Goal: Information Seeking & Learning: Learn about a topic

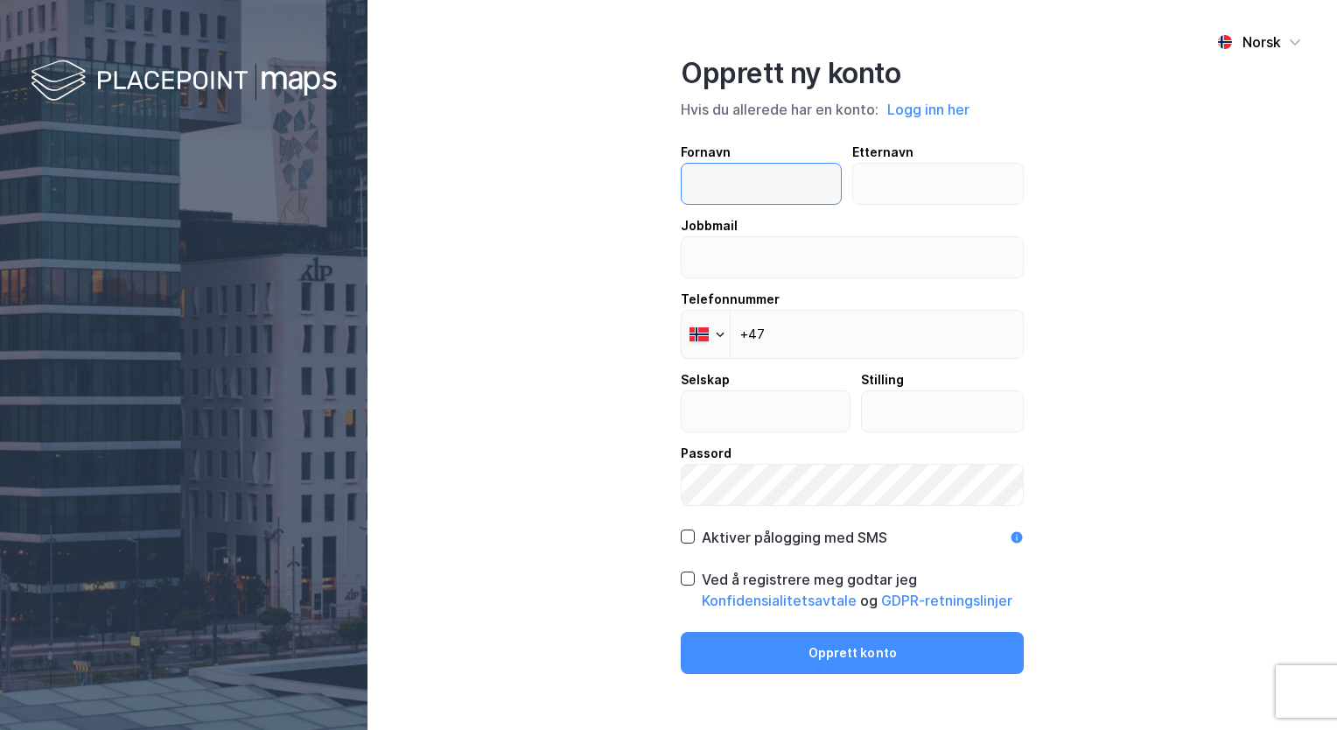
click at [775, 182] on input "text" at bounding box center [761, 184] width 159 height 40
type input "Rune"
type input "Zakariassen"
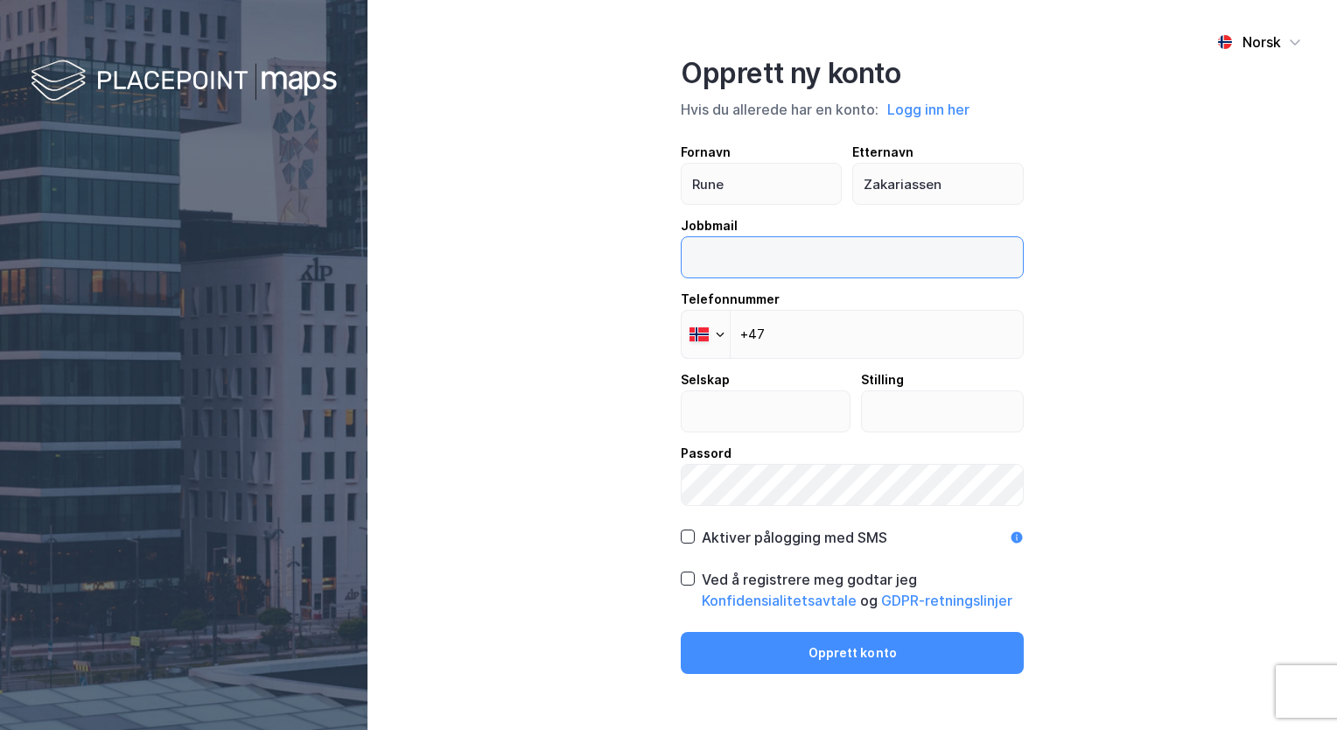
click at [797, 261] on input "email" at bounding box center [852, 257] width 341 height 40
type input "[EMAIL_ADDRESS][DOMAIN_NAME]"
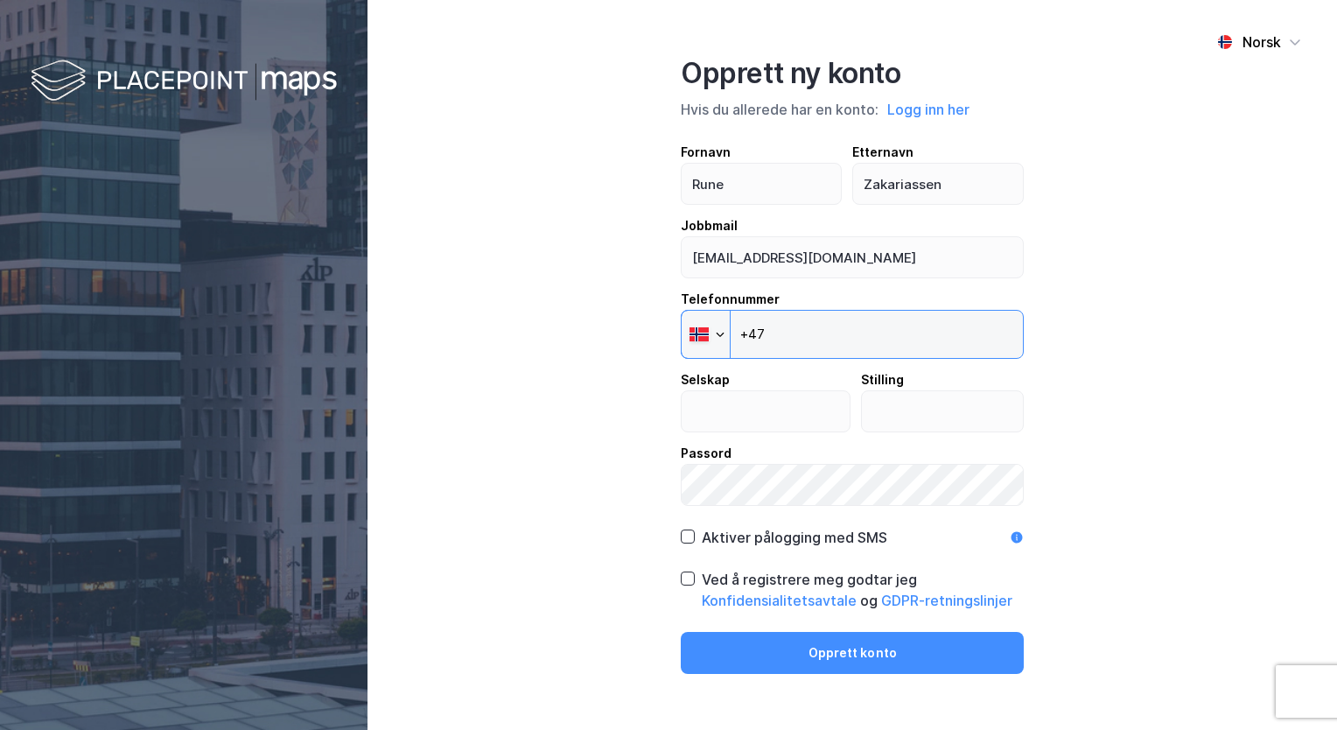
click at [802, 334] on input "+47" at bounding box center [852, 334] width 343 height 49
type input "[PHONE_NUMBER]"
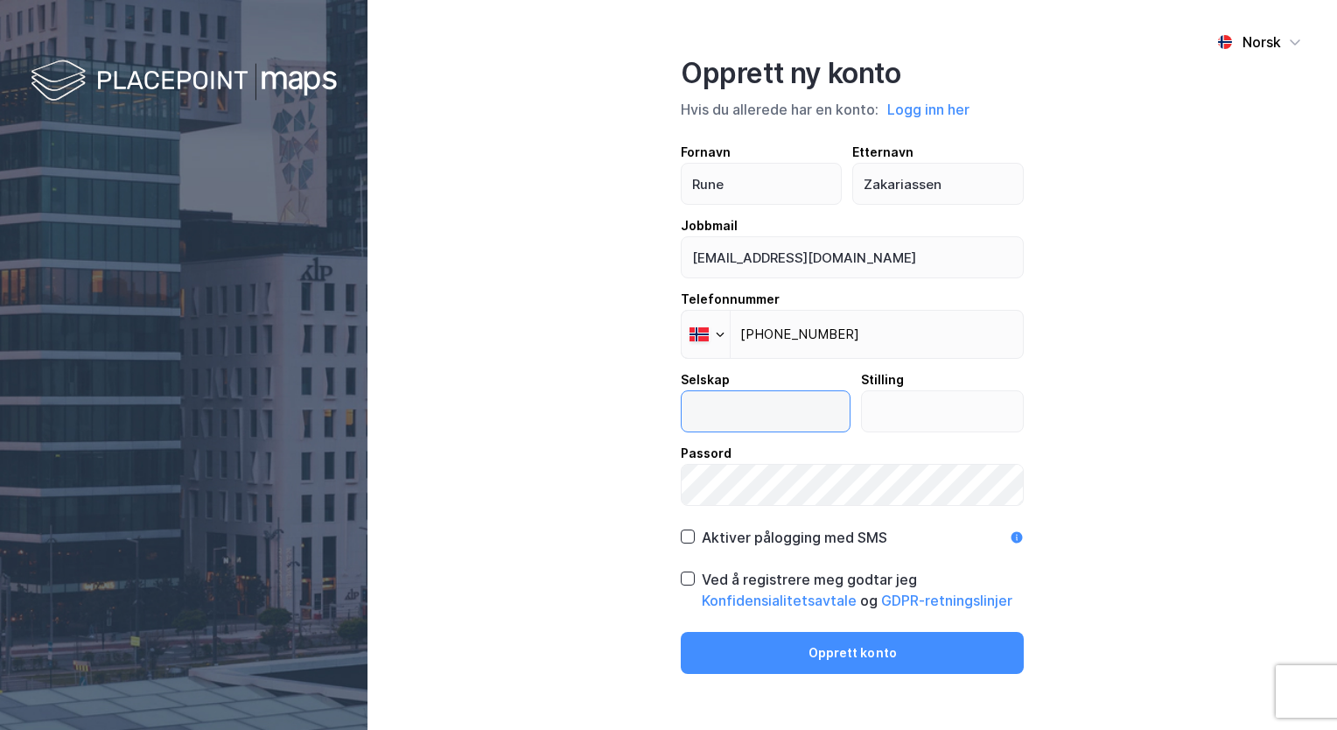
click at [754, 397] on input "text" at bounding box center [766, 411] width 168 height 40
type input "Placepoint AS"
click at [886, 407] on input "text" at bounding box center [943, 411] width 162 height 40
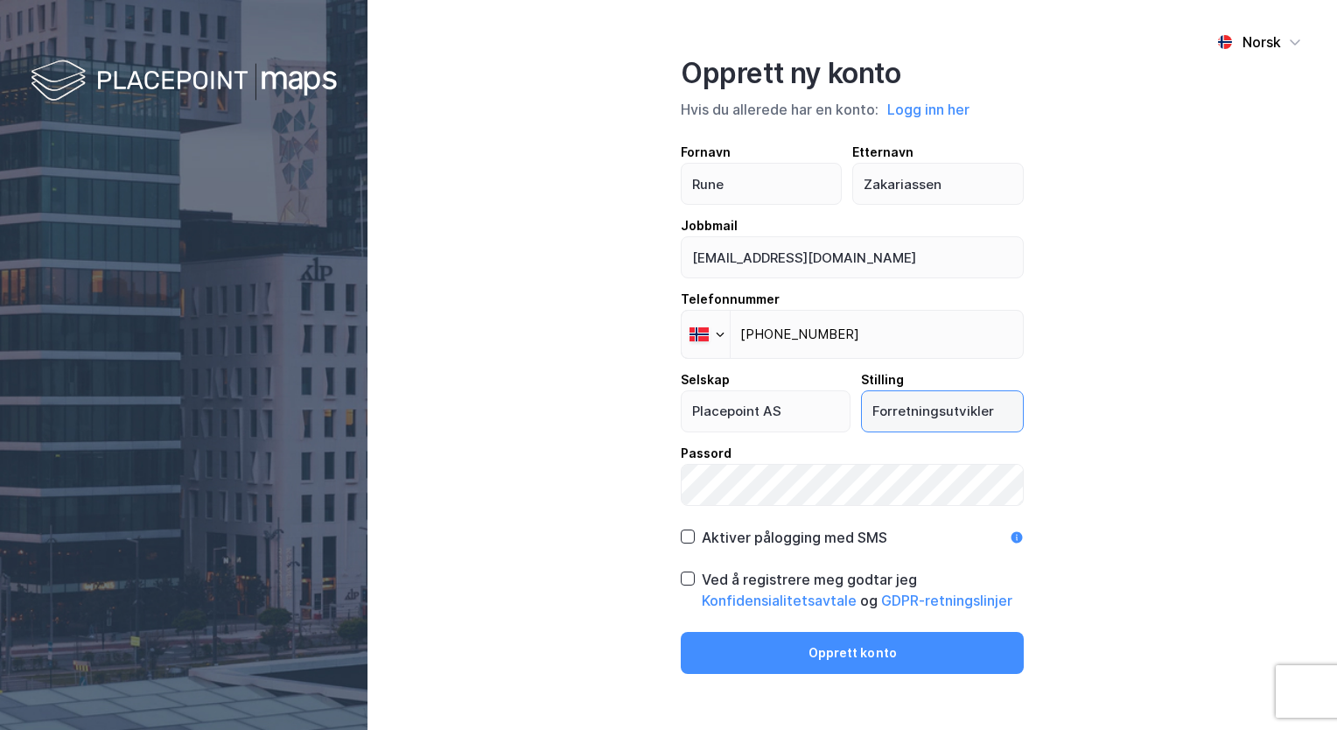
type input "Forretningsutvikler"
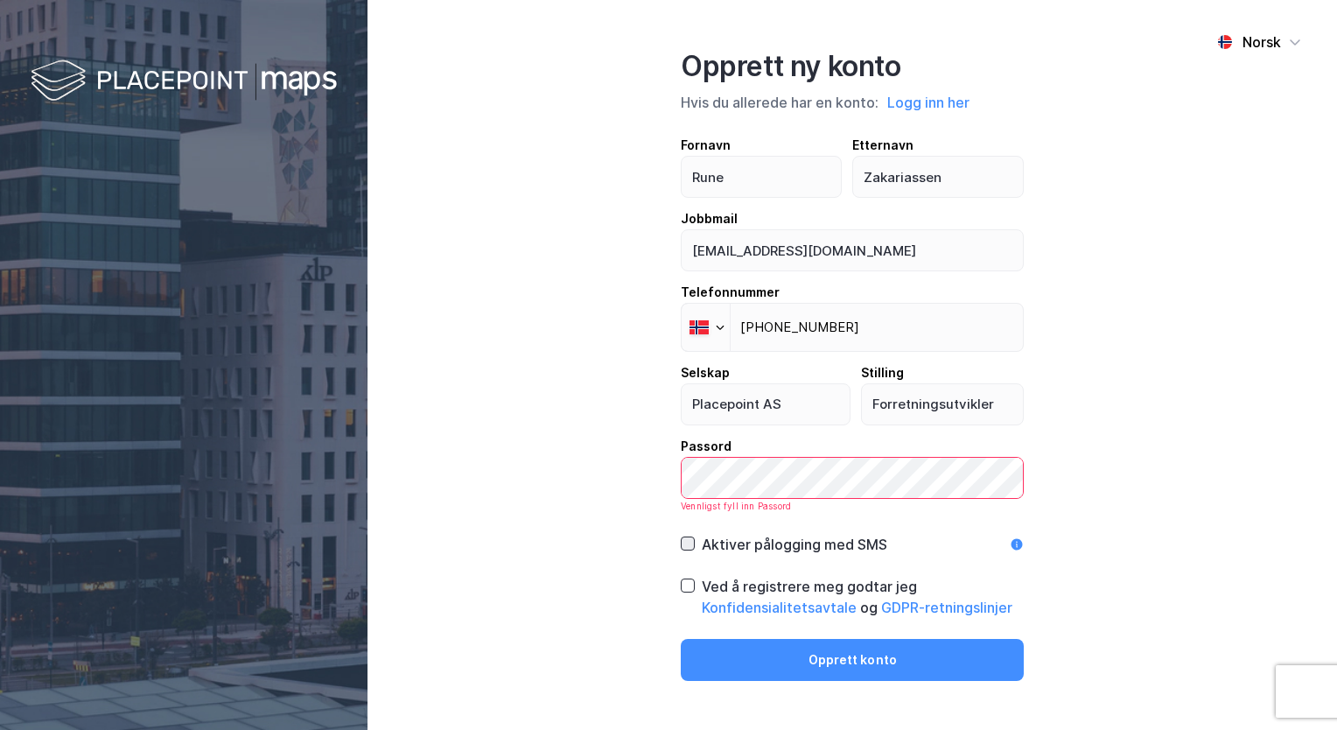
click at [693, 537] on icon at bounding box center [688, 543] width 12 height 12
click at [696, 585] on div "Ved å registrere meg godtar jeg Konfidensialitetsavtale og GDPR-retningslinjer" at bounding box center [852, 597] width 343 height 42
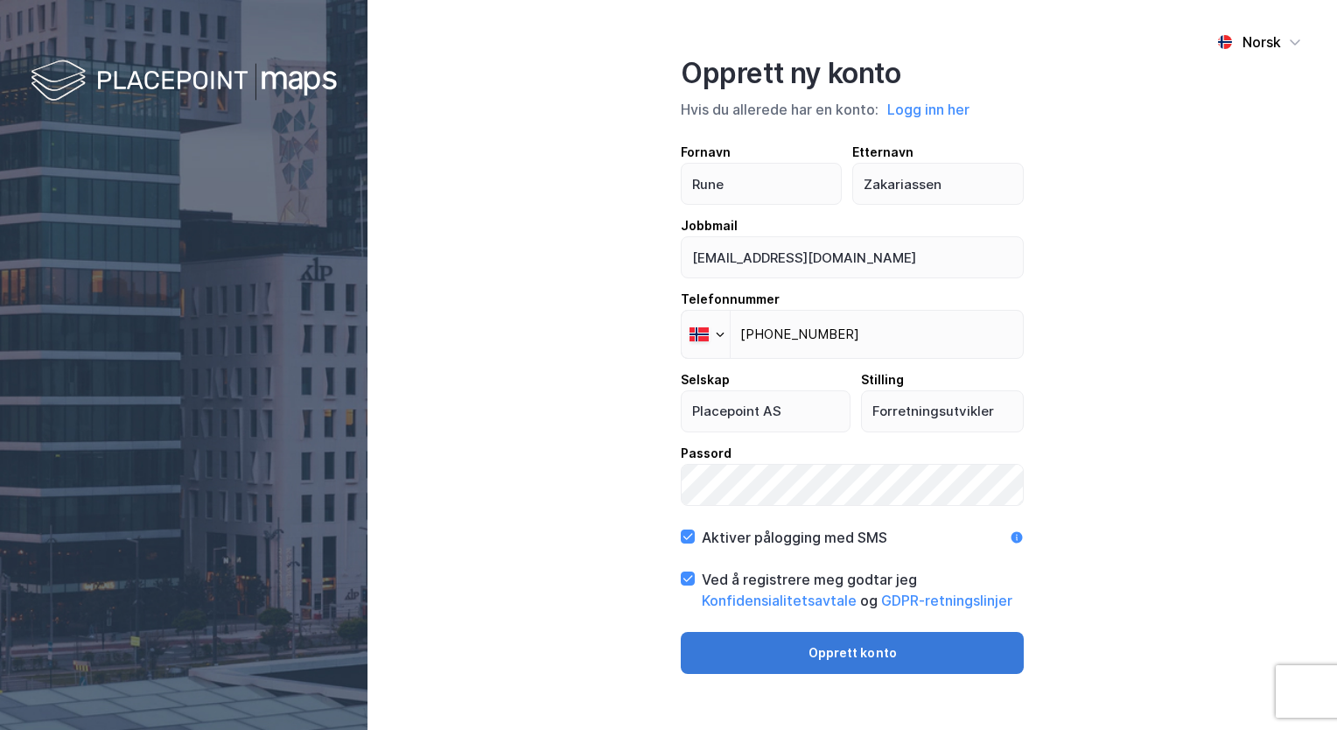
click at [817, 653] on button "Opprett konto" at bounding box center [852, 653] width 343 height 42
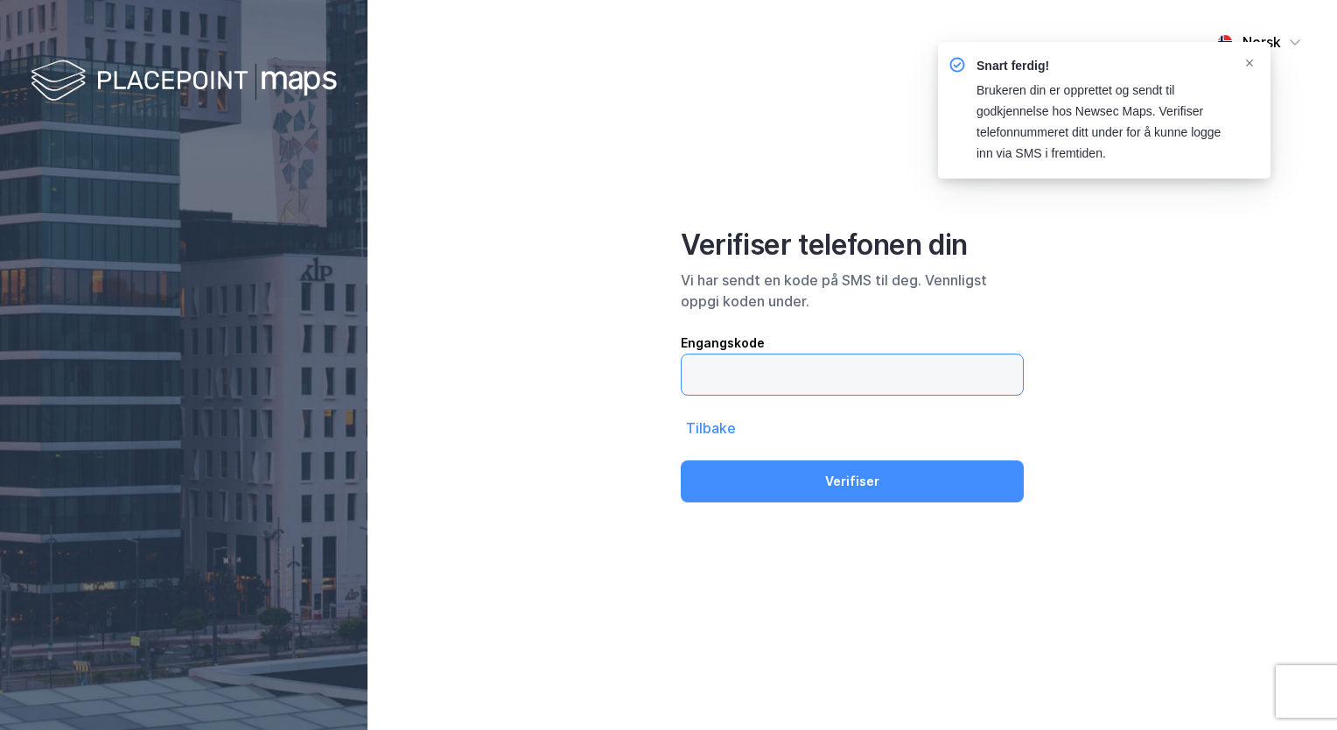
click at [763, 383] on input "text" at bounding box center [852, 374] width 341 height 40
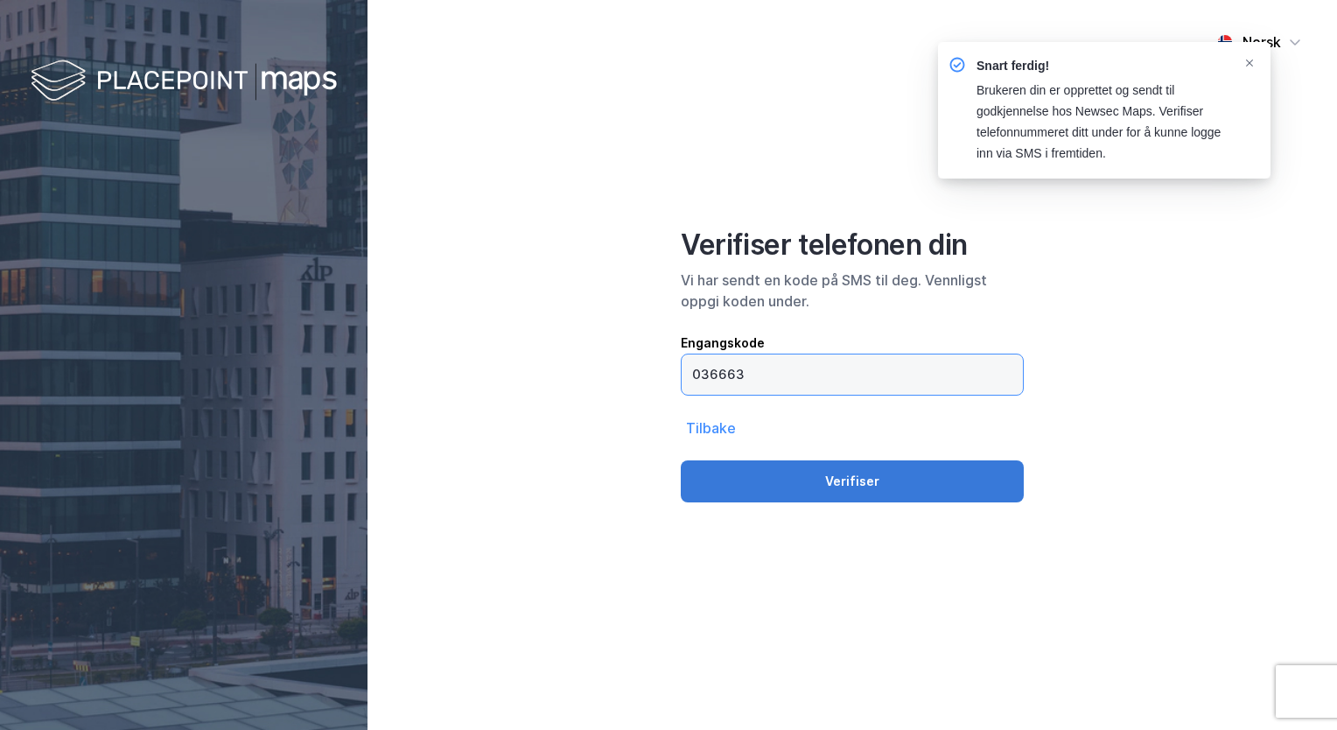
type input "036663"
click at [858, 478] on button "Verifiser" at bounding box center [852, 481] width 343 height 42
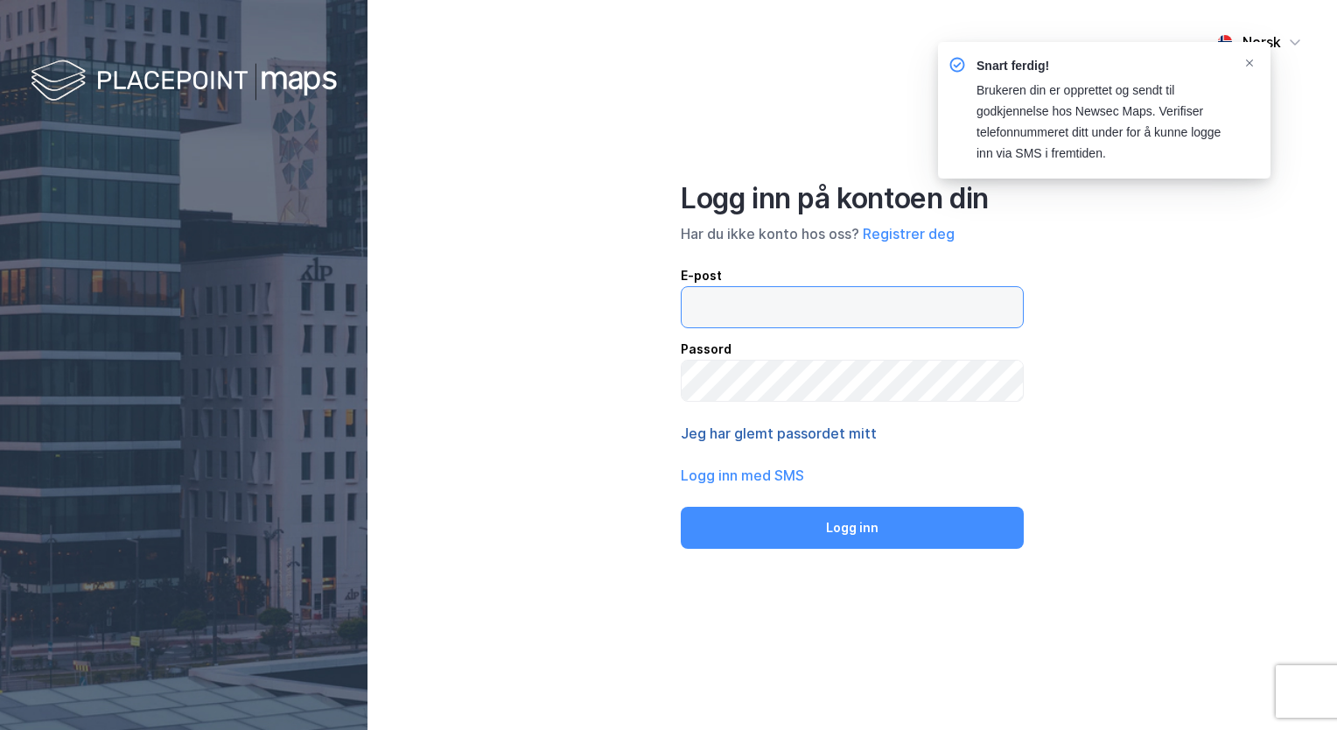
type input "[EMAIL_ADDRESS][DOMAIN_NAME]"
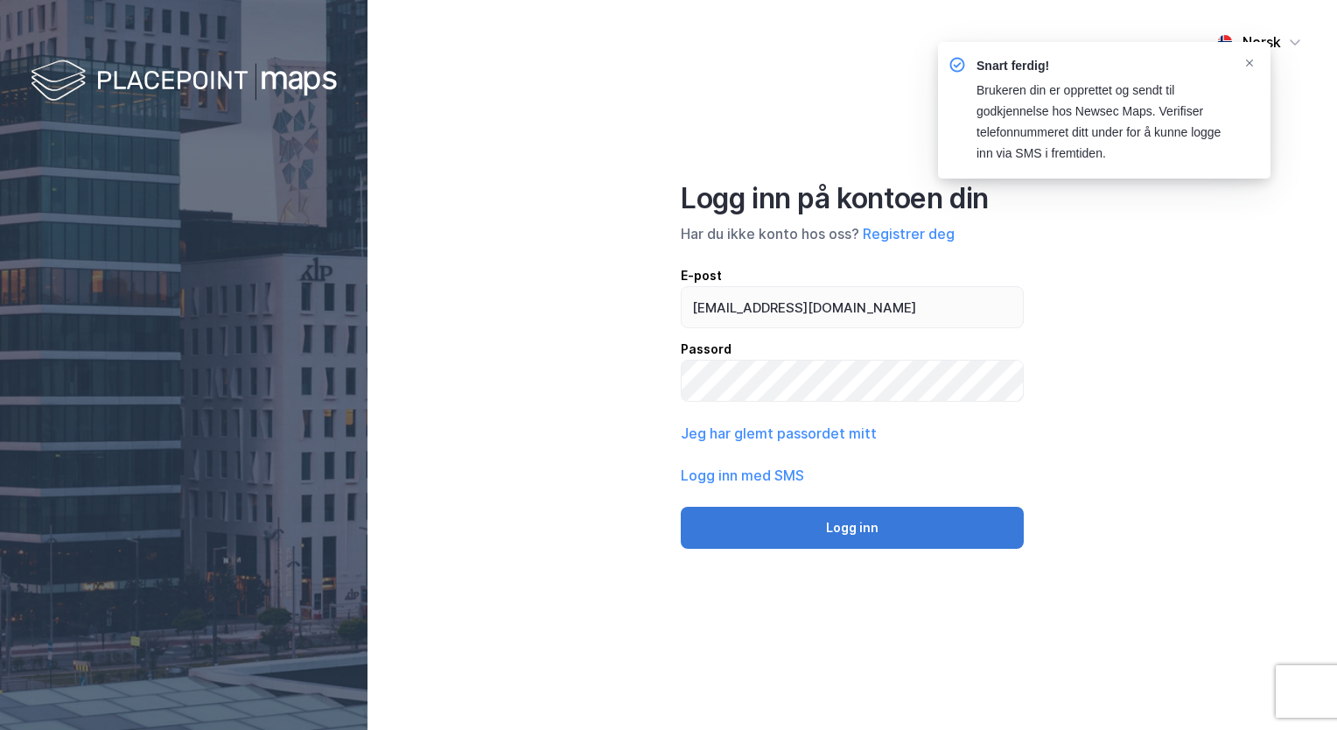
click at [817, 523] on button "Logg inn" at bounding box center [852, 528] width 343 height 42
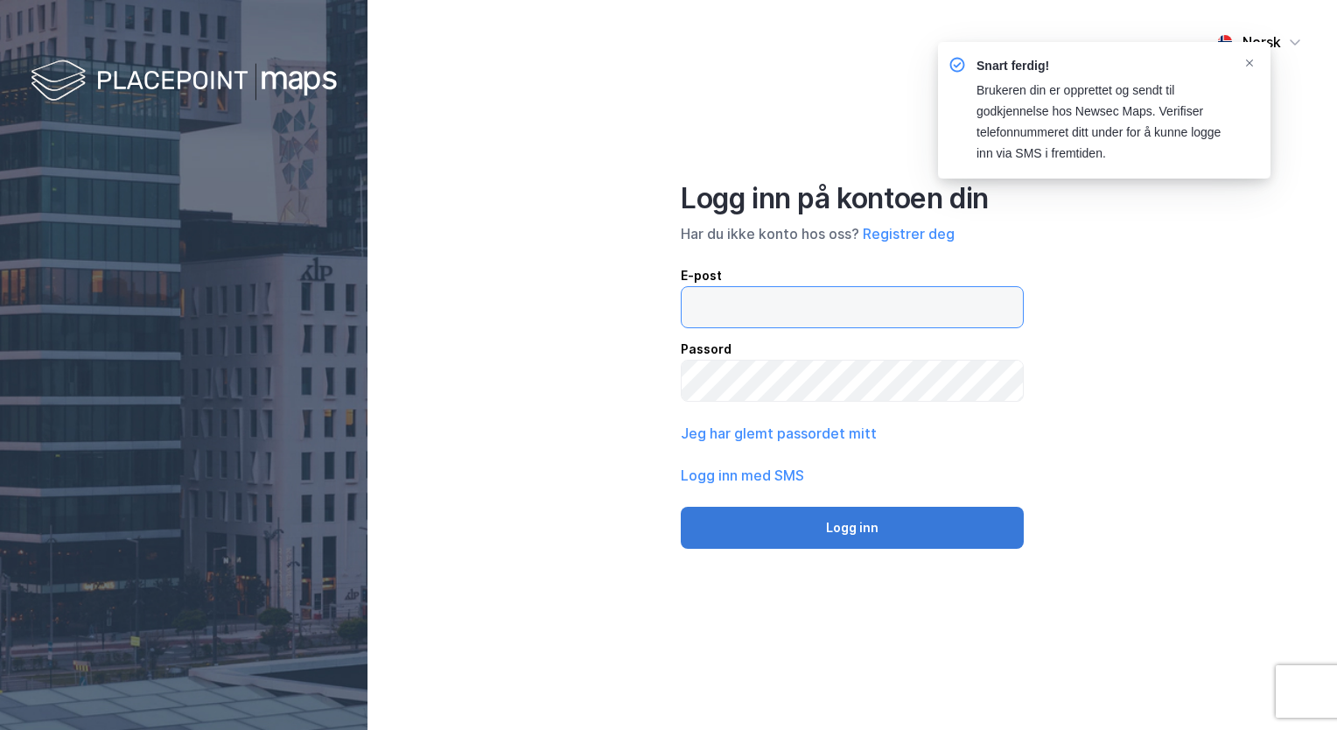
type input "[EMAIL_ADDRESS][DOMAIN_NAME]"
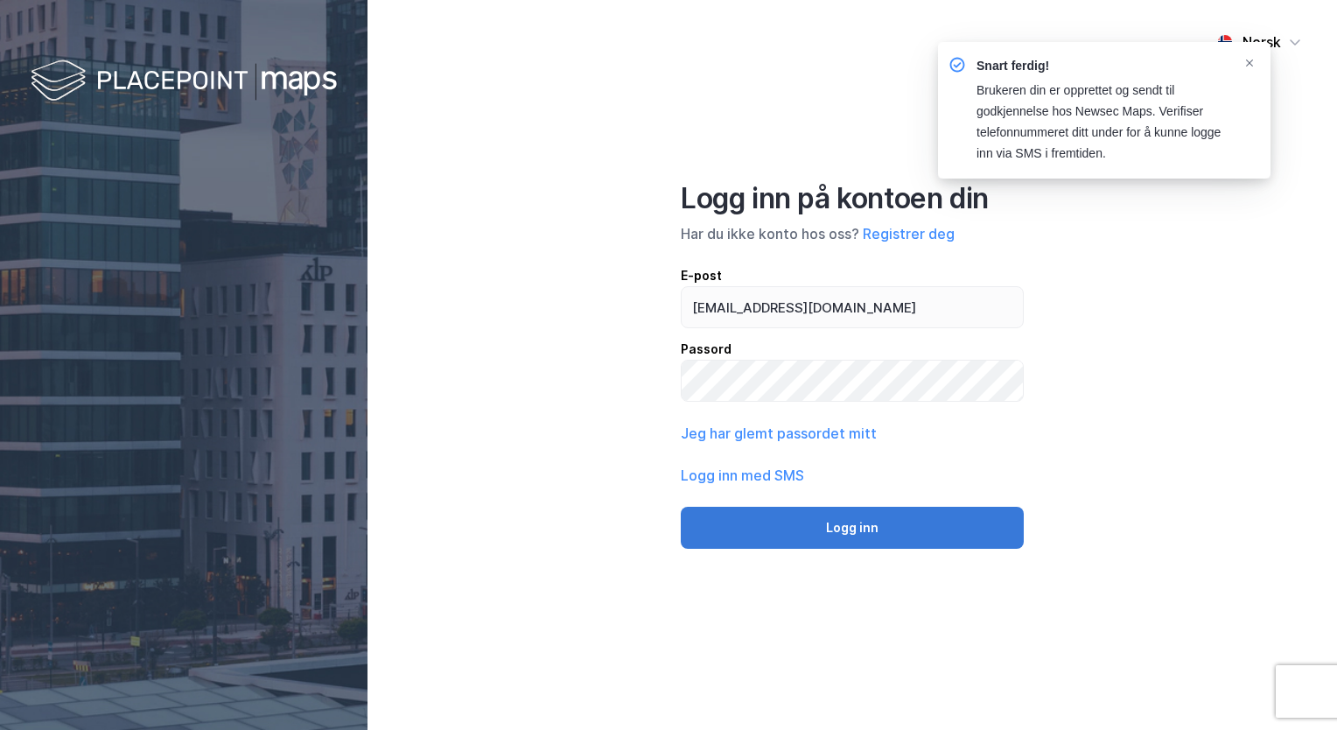
click at [869, 527] on button "Logg inn" at bounding box center [852, 528] width 343 height 42
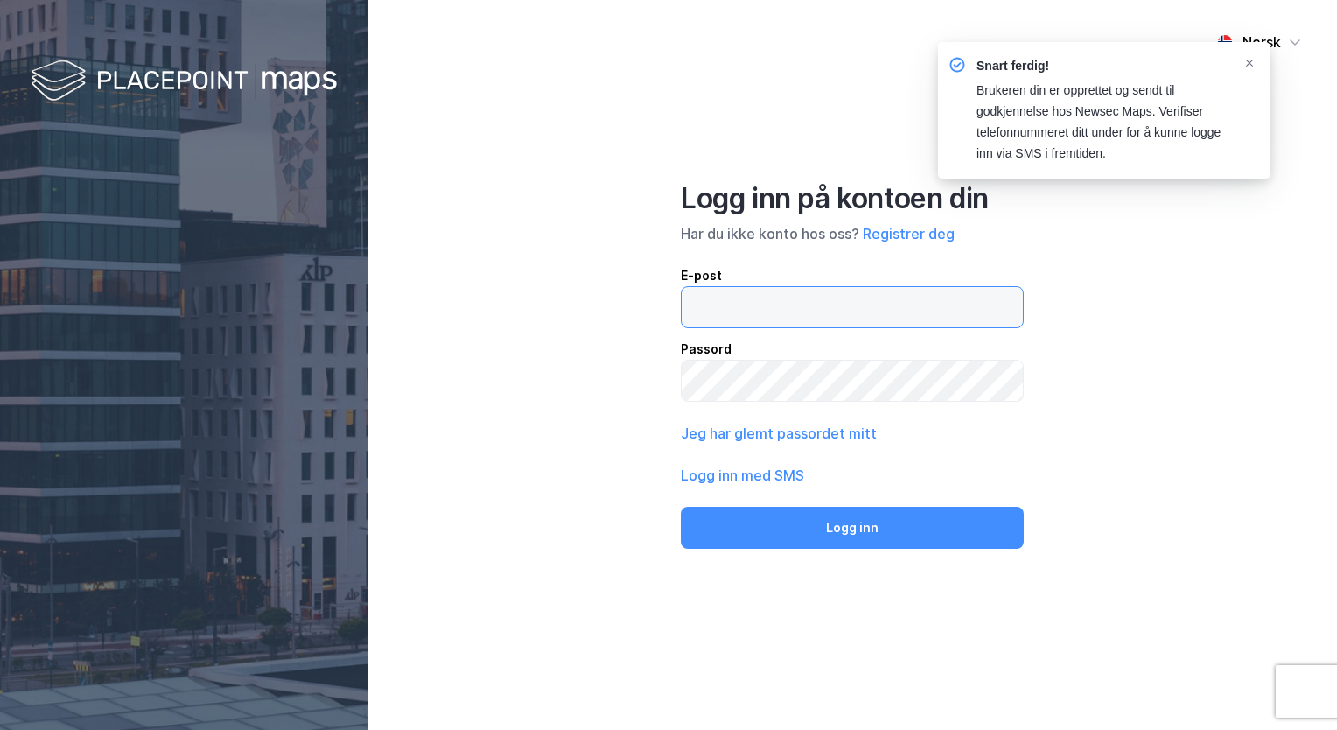
type input "[EMAIL_ADDRESS][DOMAIN_NAME]"
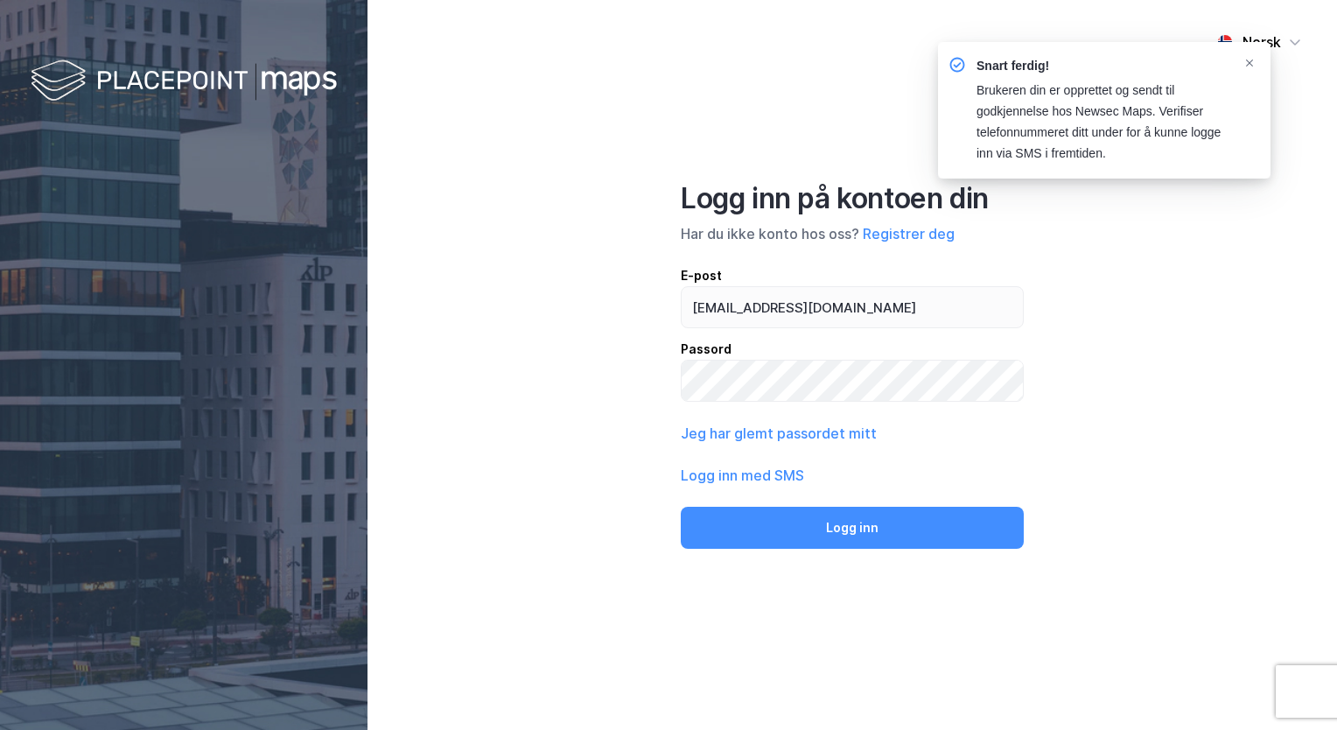
click at [1048, 133] on div "Brukeren din er opprettet og sendt til godkjennelse hos Newsec Maps. Verifiser …" at bounding box center [1103, 123] width 252 height 84
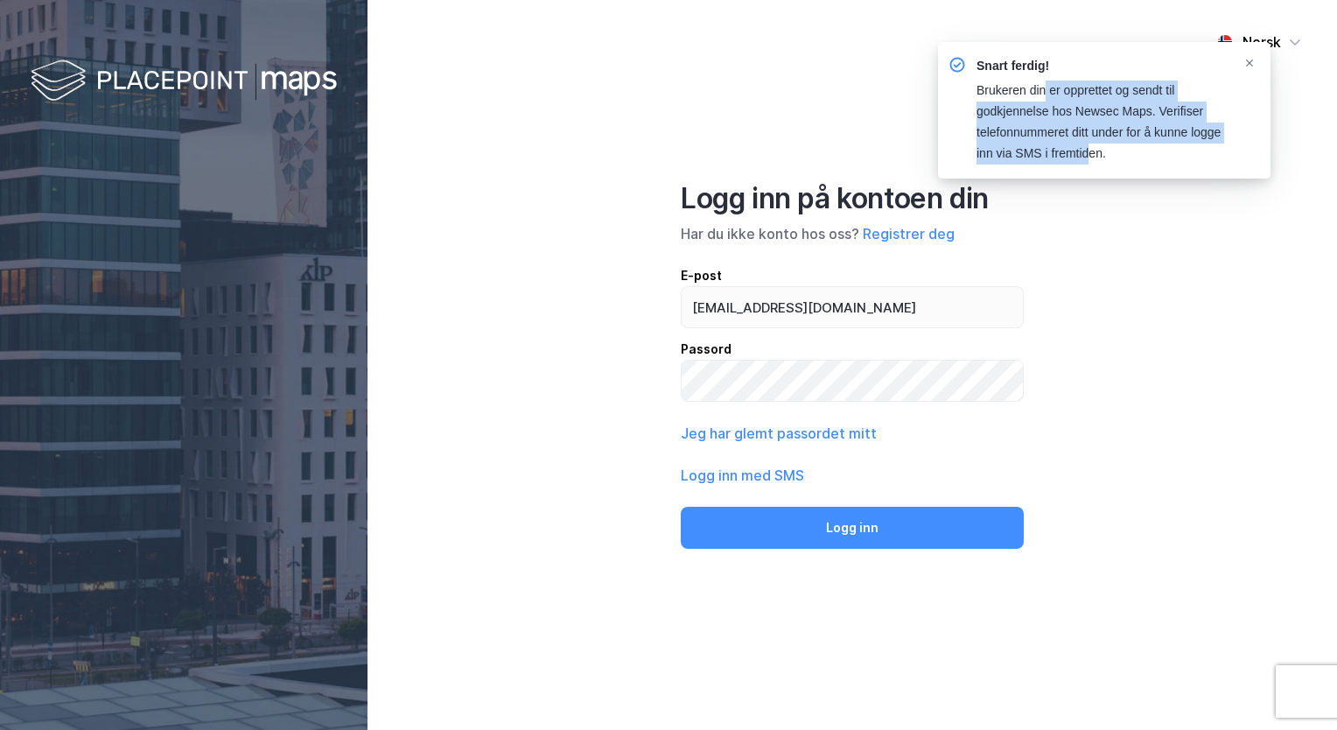
drag, startPoint x: 1047, startPoint y: 95, endPoint x: 1089, endPoint y: 170, distance: 85.4
click at [1089, 170] on div "Snart ferdig! Brukeren din er opprettet og sendt til godkjennelse hos Newsec Ma…" at bounding box center [1104, 110] width 333 height 137
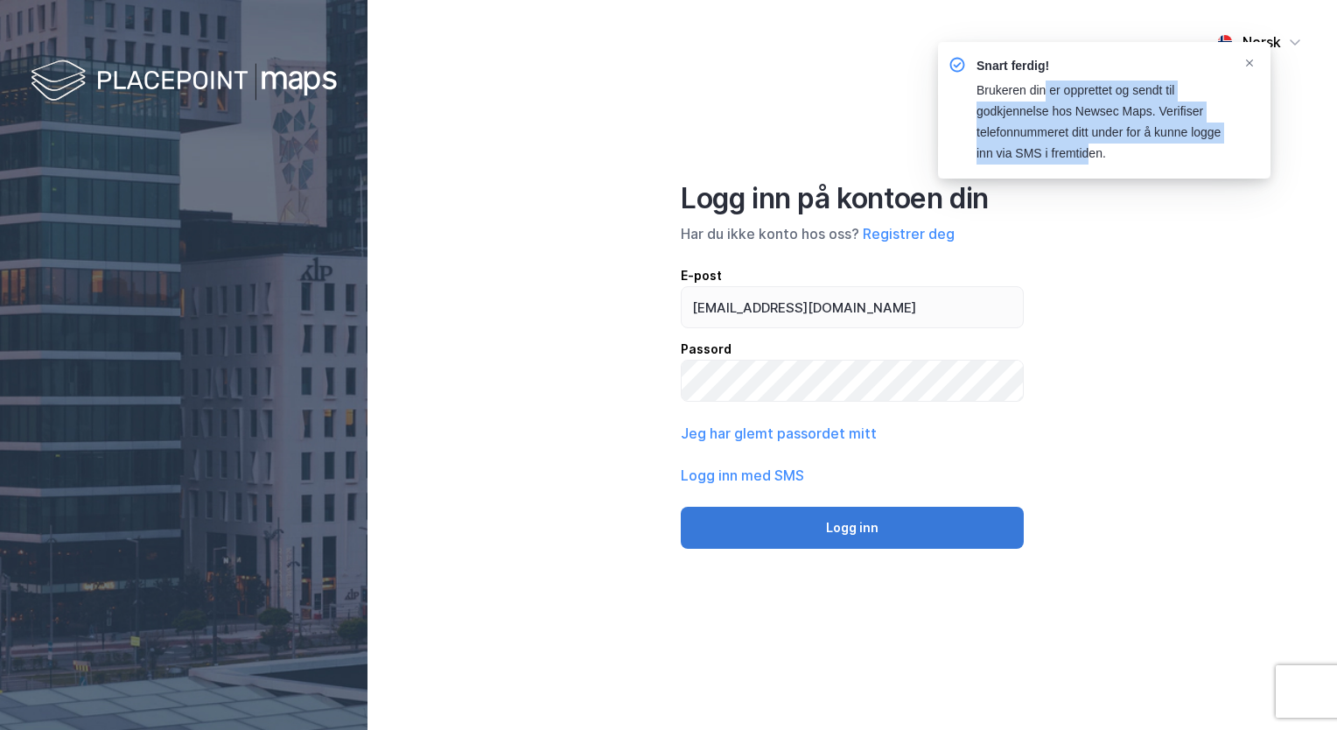
click at [816, 533] on button "Logg inn" at bounding box center [852, 528] width 343 height 42
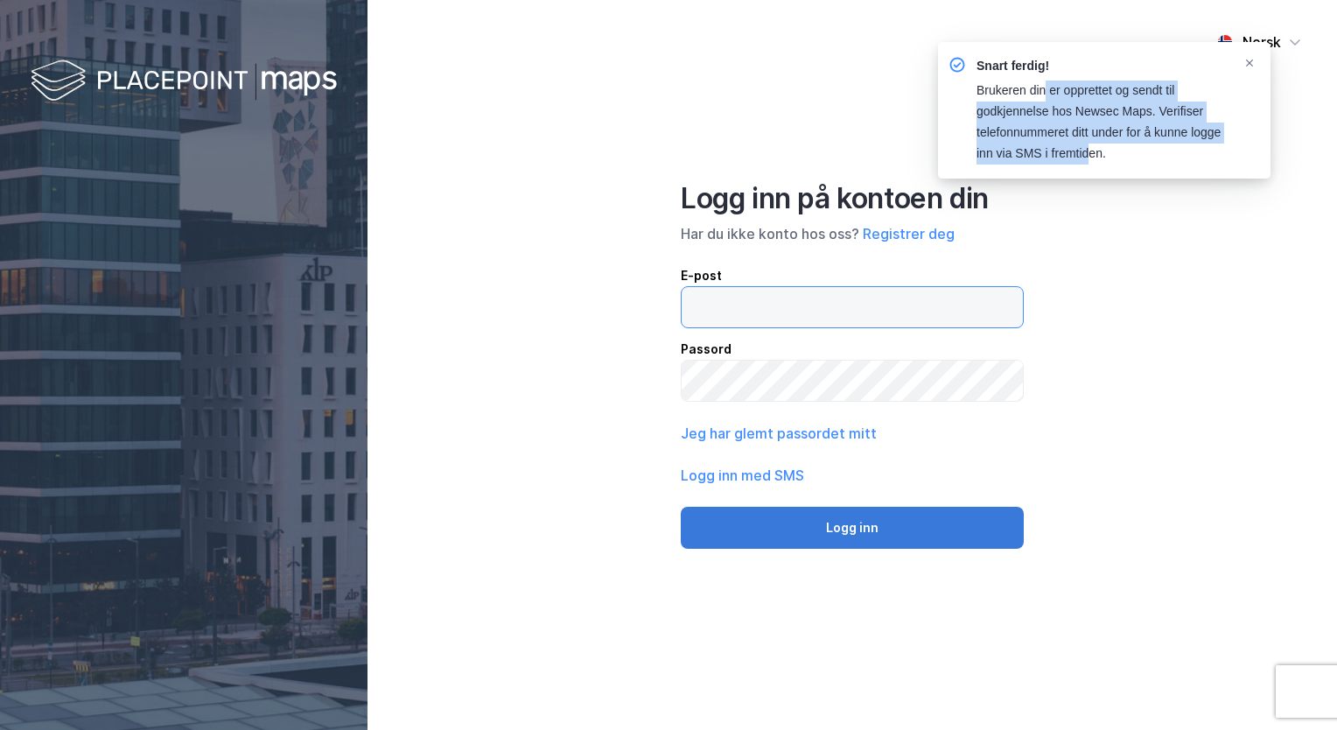
type input "[EMAIL_ADDRESS][DOMAIN_NAME]"
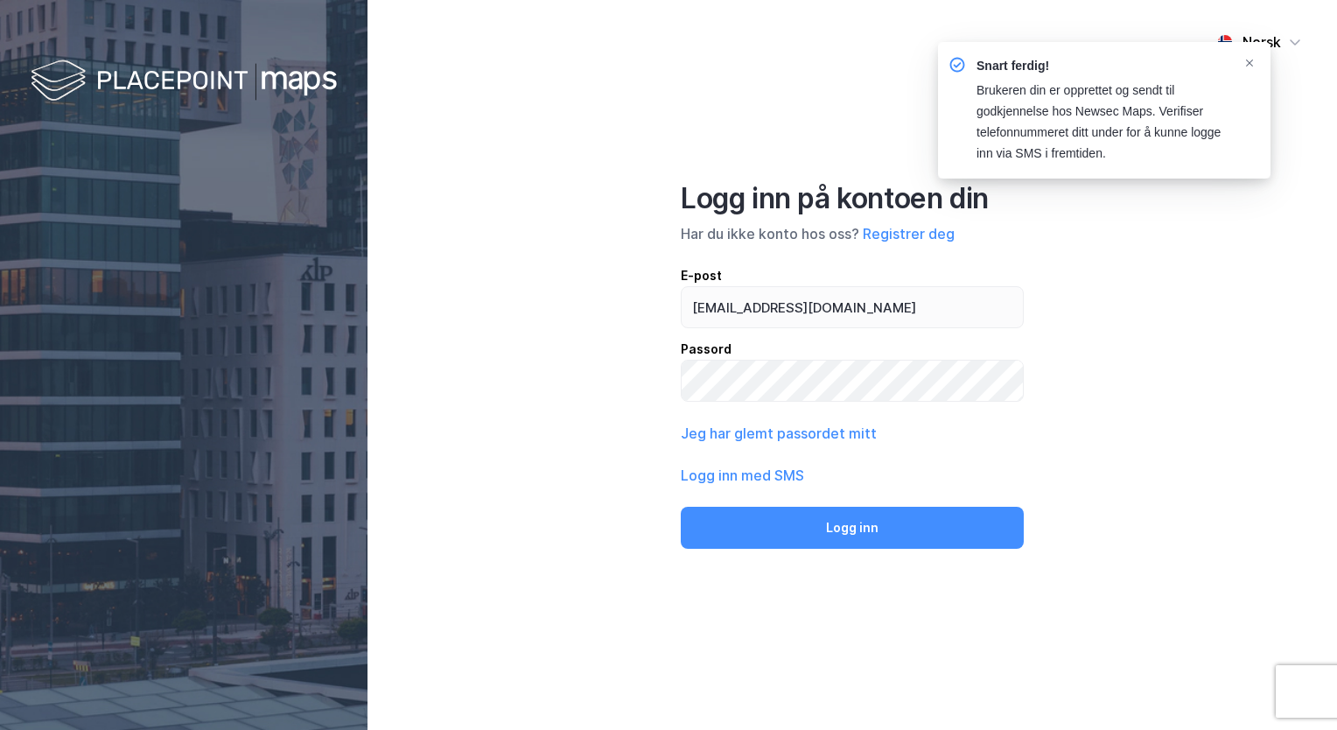
click at [1255, 71] on div "Snart ferdig! Brukeren din er opprettet og sendt til godkjennelse hos Newsec Ma…" at bounding box center [1103, 110] width 308 height 109
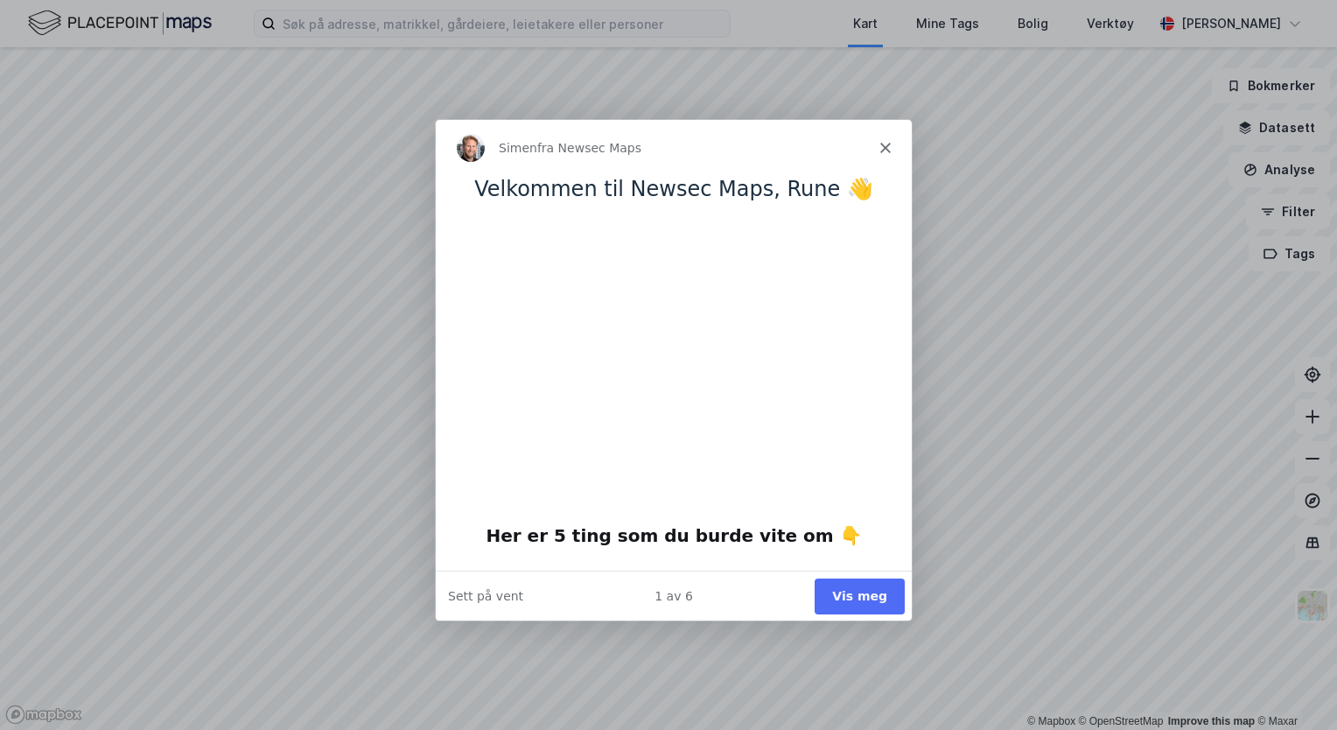
click at [862, 590] on button "Vis meg" at bounding box center [859, 595] width 90 height 36
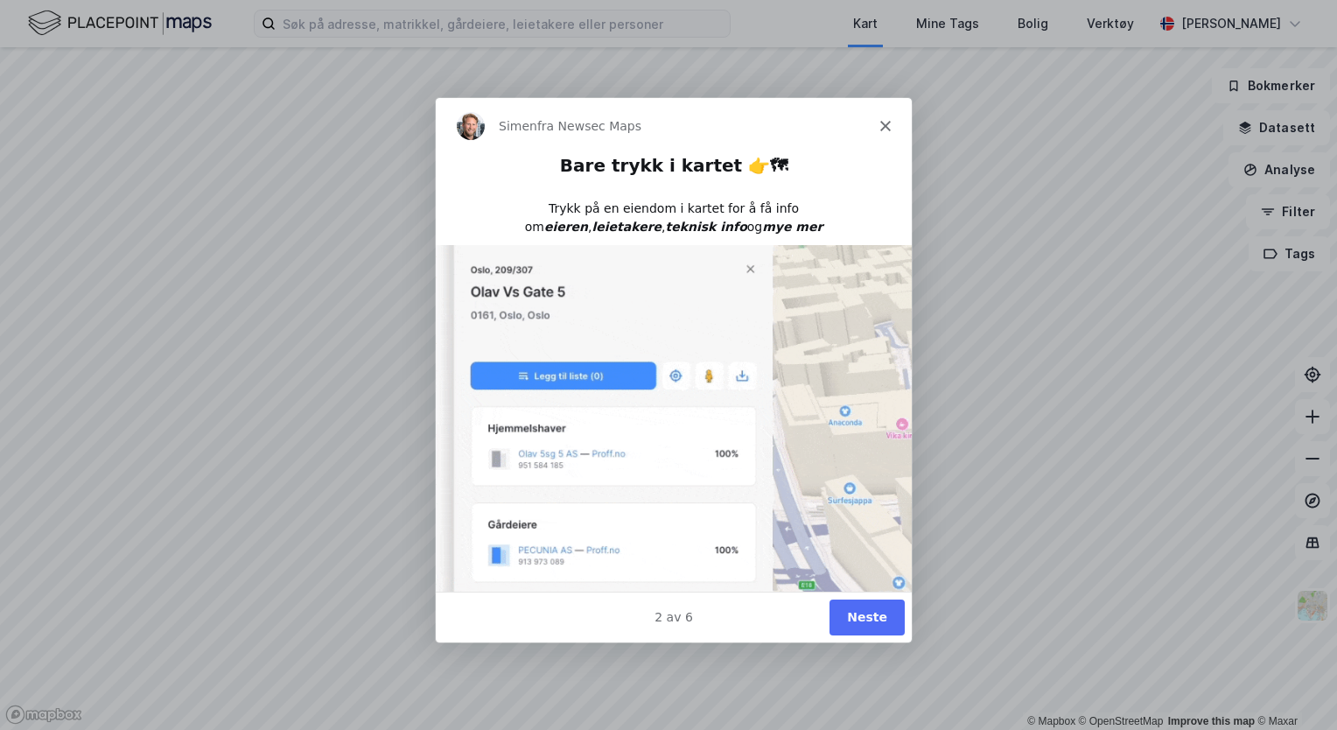
click at [868, 622] on button "Neste" at bounding box center [866, 617] width 75 height 36
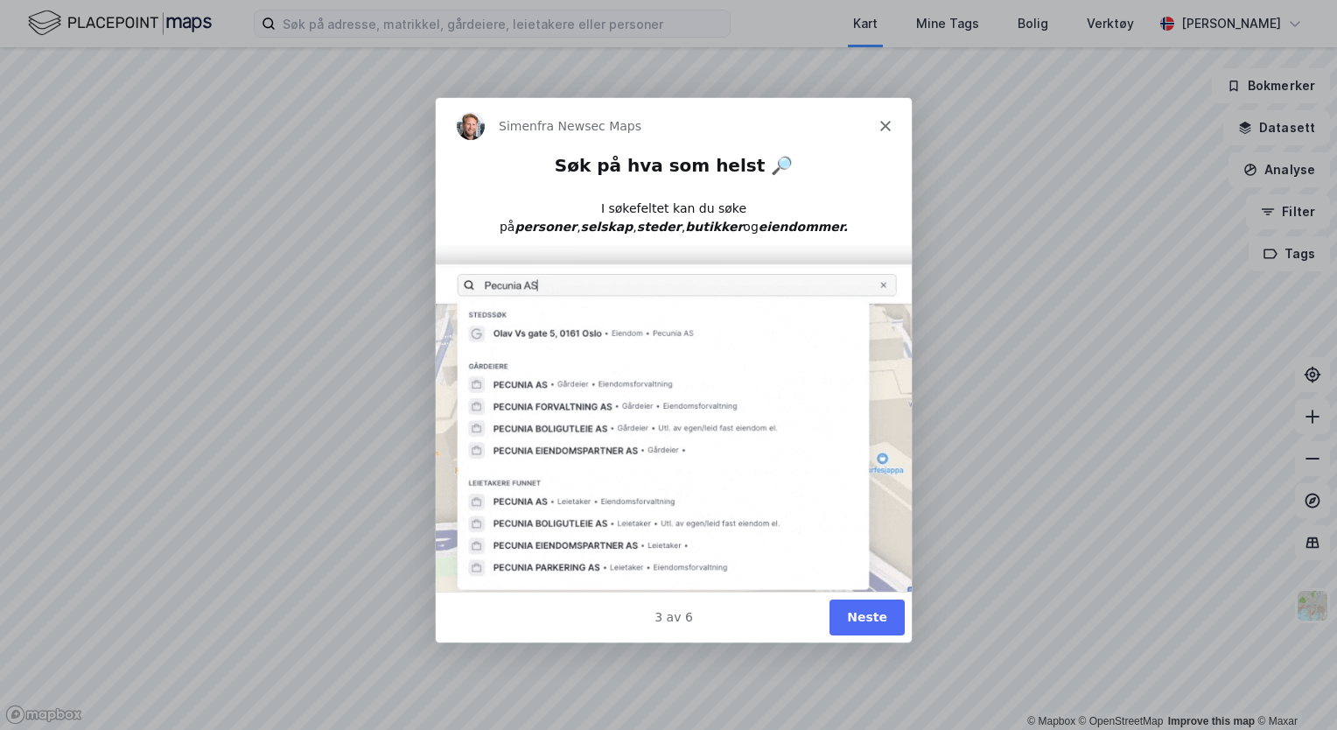
click at [847, 611] on button "Neste" at bounding box center [866, 617] width 75 height 36
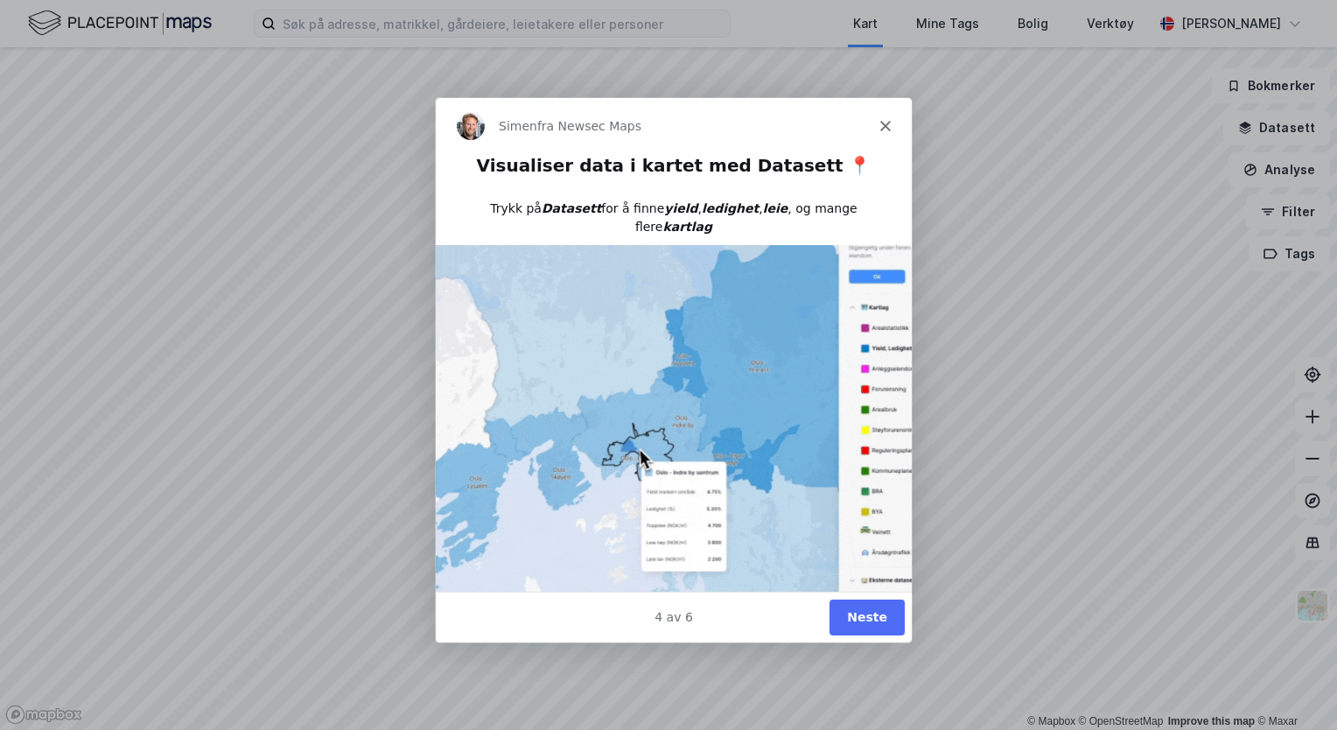
click at [847, 611] on button "Neste" at bounding box center [866, 617] width 75 height 36
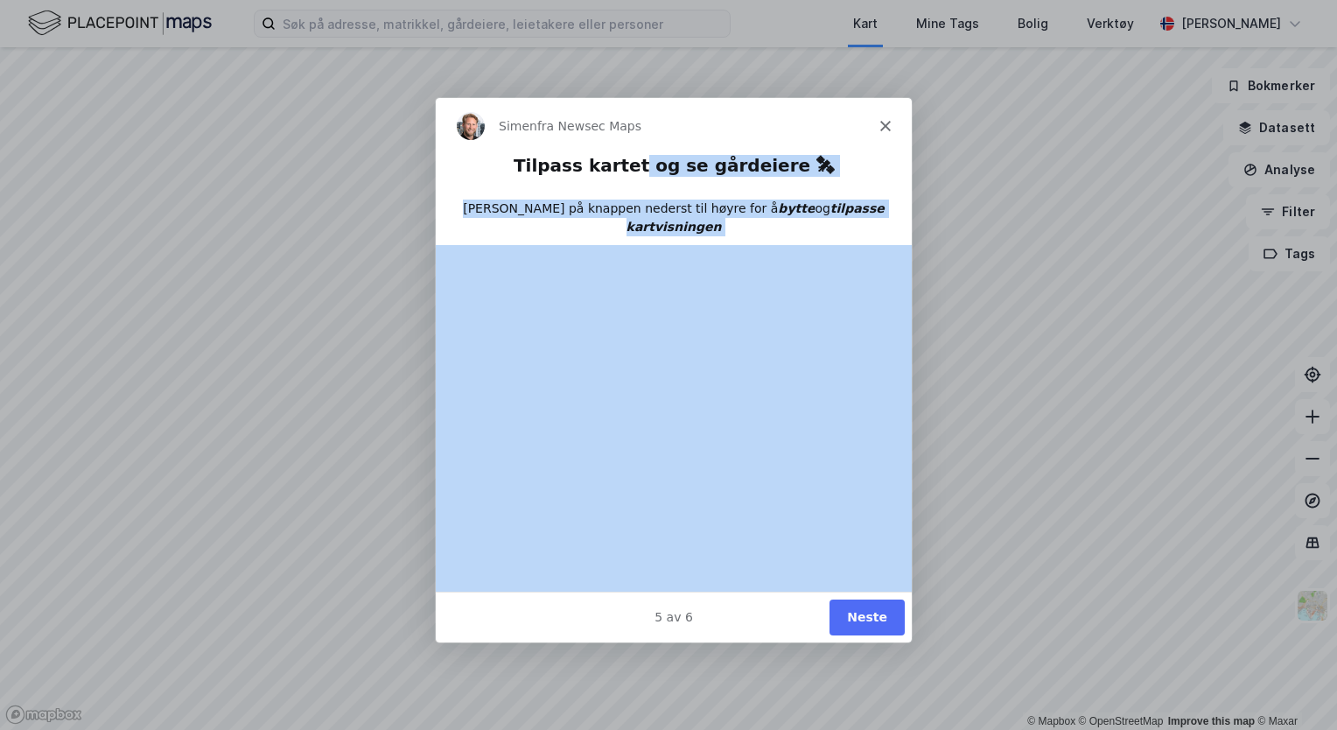
drag, startPoint x: 641, startPoint y: 162, endPoint x: 715, endPoint y: 253, distance: 117.0
click at [715, 253] on div "Tilpass kartet og se gårdeiere 🛰 Trykk på knappen nederst til høyre for å bytte…" at bounding box center [673, 399] width 476 height 492
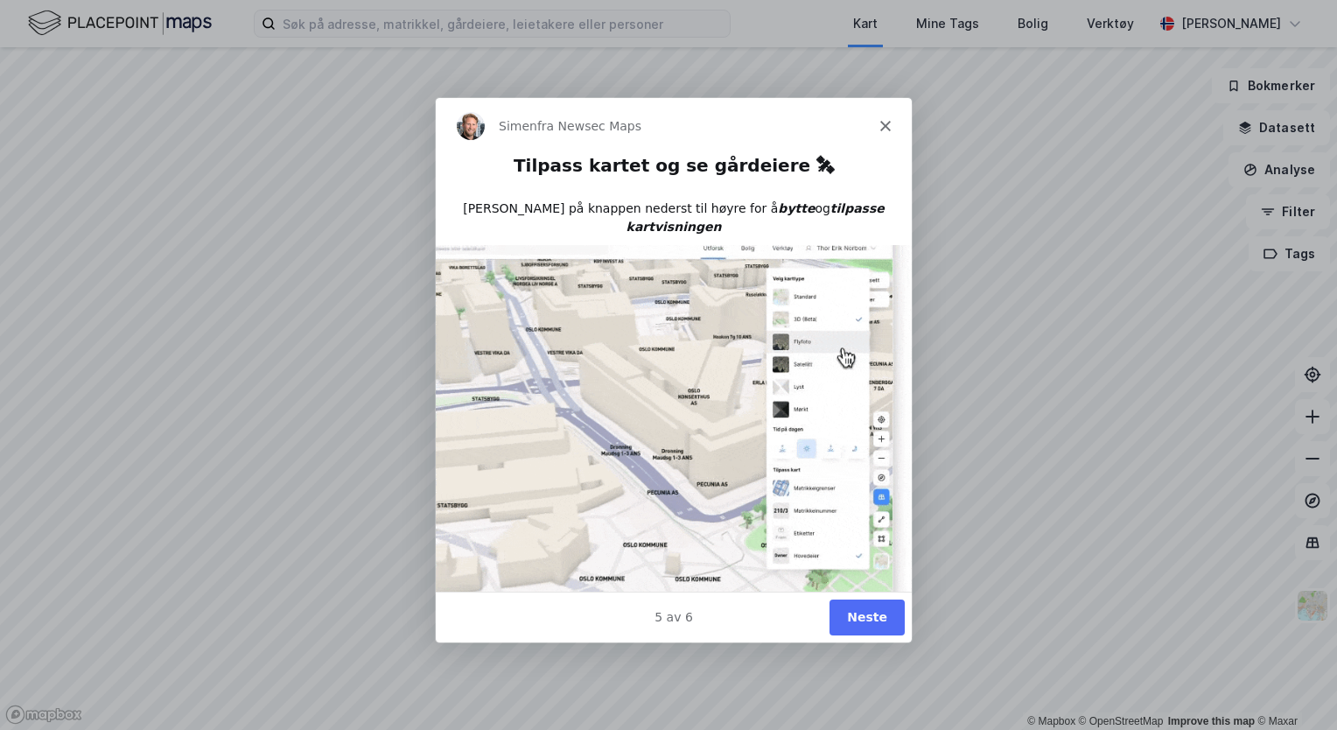
click at [887, 124] on icon "Lukk" at bounding box center [885, 125] width 11 height 11
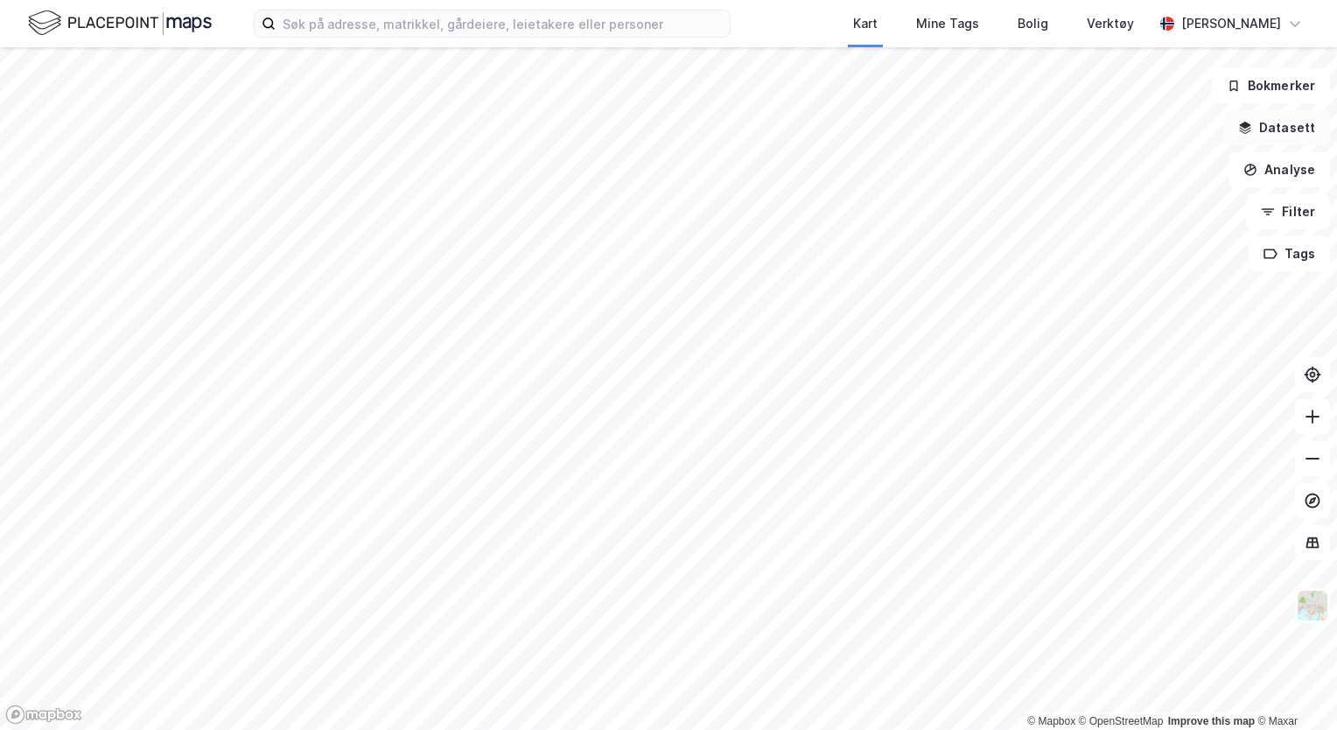
click at [1293, 120] on button "Datasett" at bounding box center [1276, 127] width 107 height 35
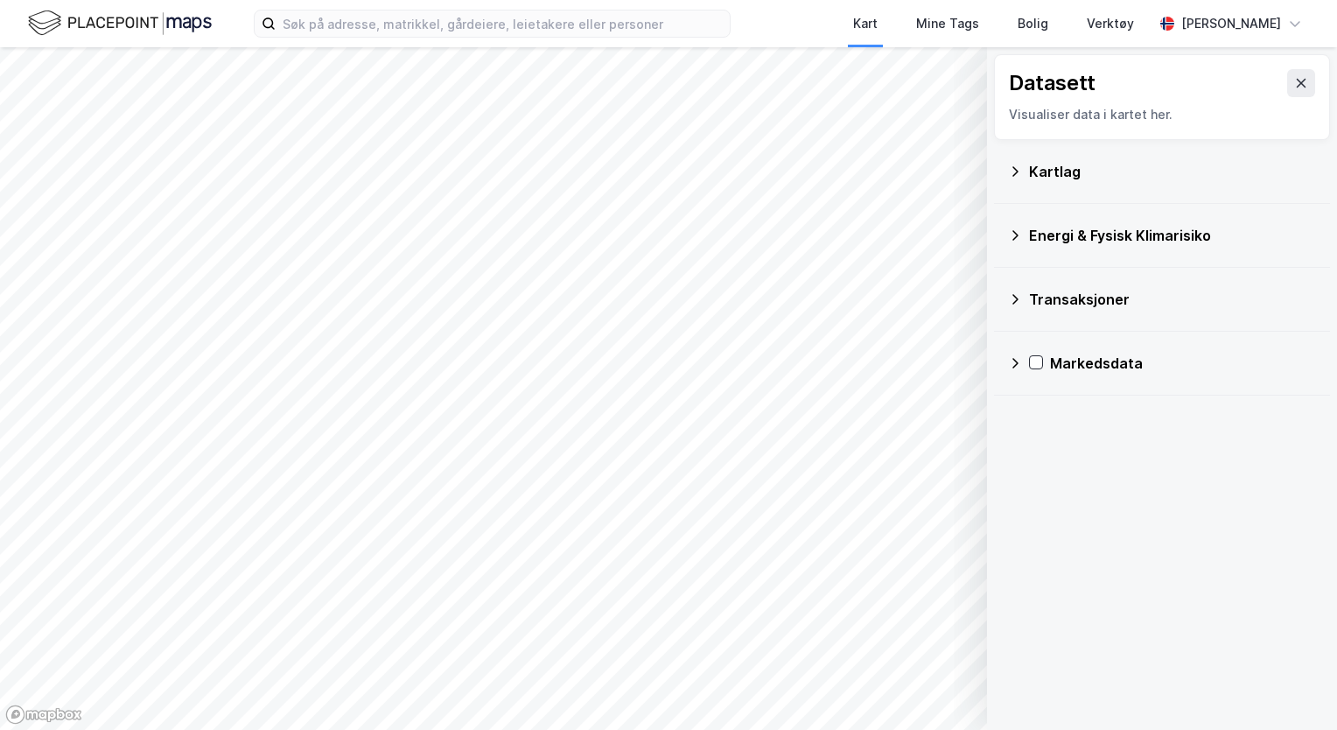
click at [1050, 167] on div "Kartlag" at bounding box center [1172, 171] width 287 height 21
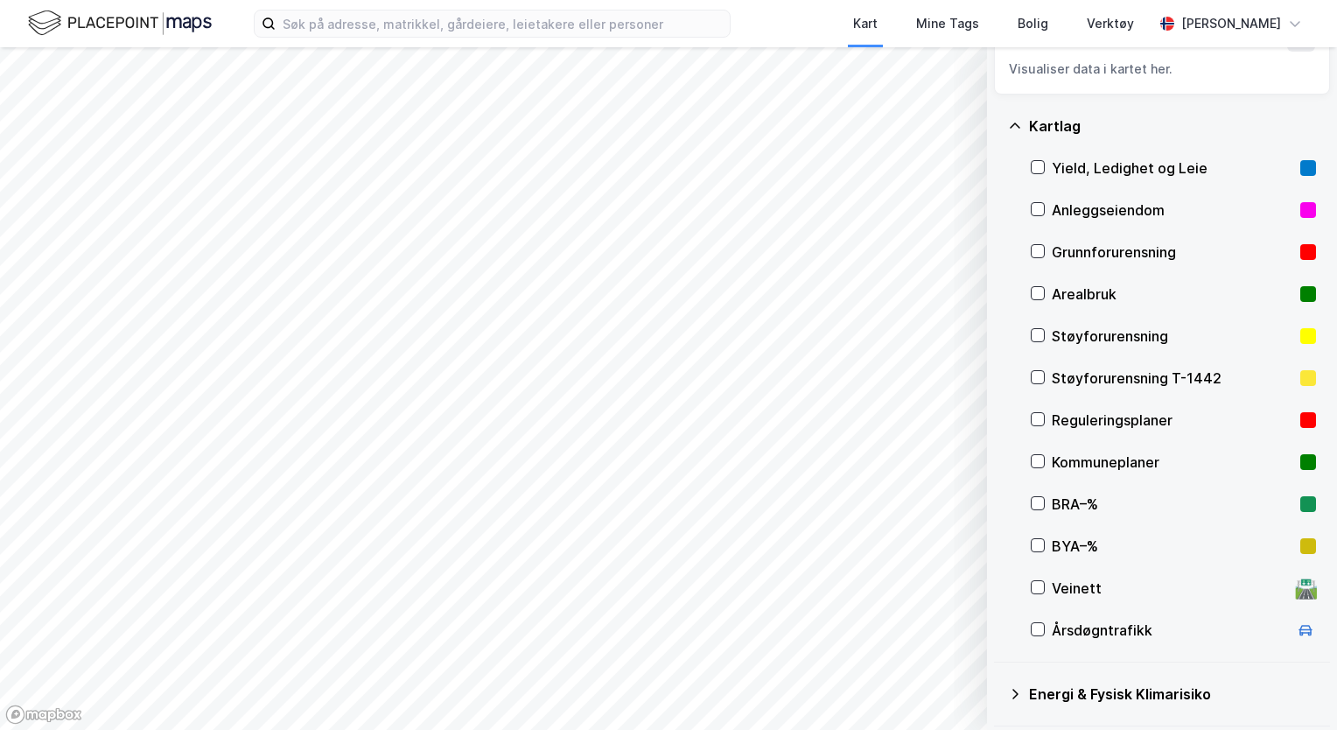
scroll to position [175, 0]
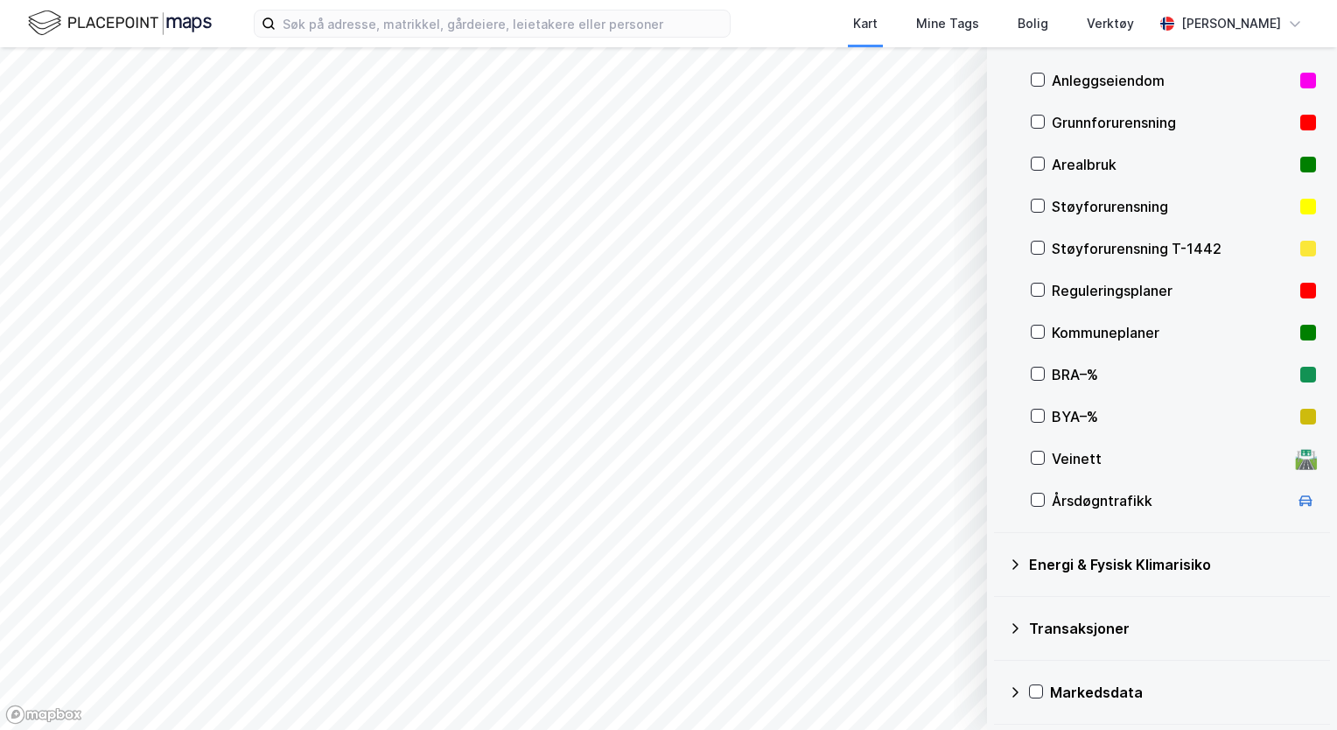
click at [1046, 567] on div "Energi & Fysisk Klimarisiko" at bounding box center [1172, 564] width 287 height 21
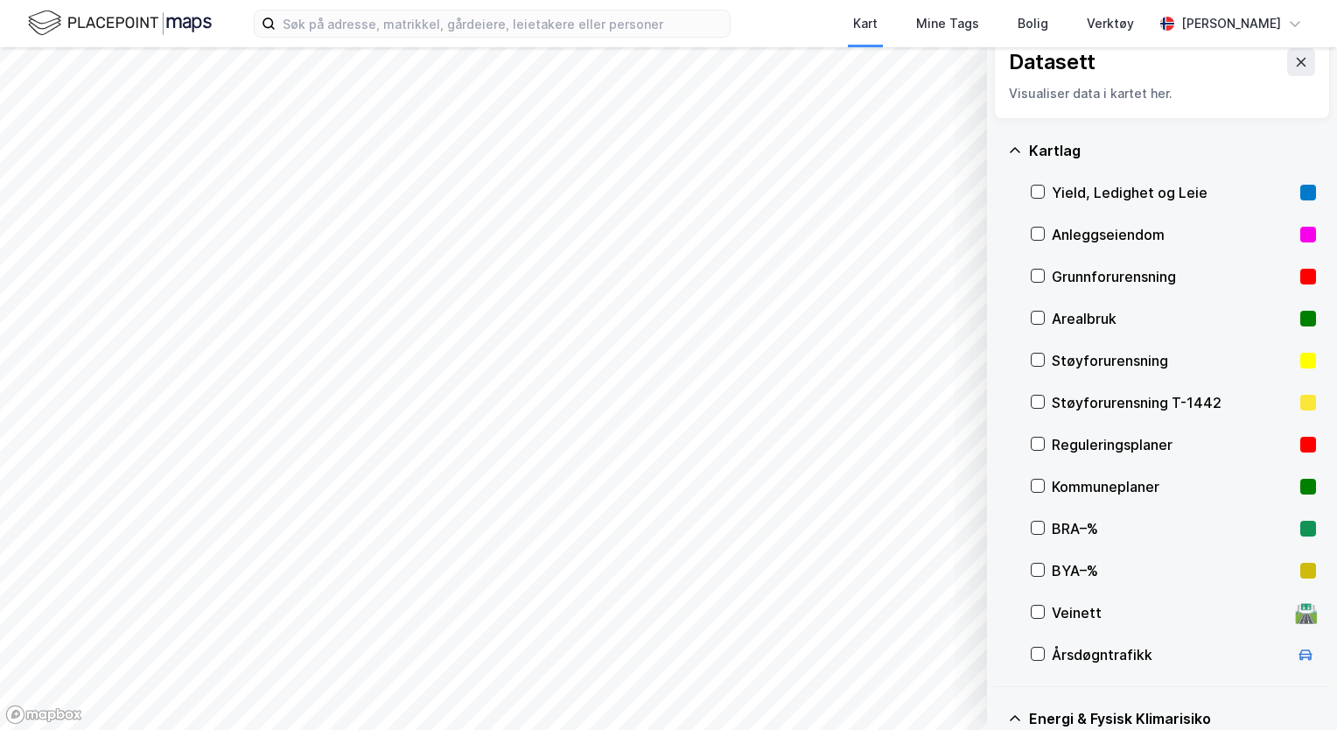
scroll to position [0, 0]
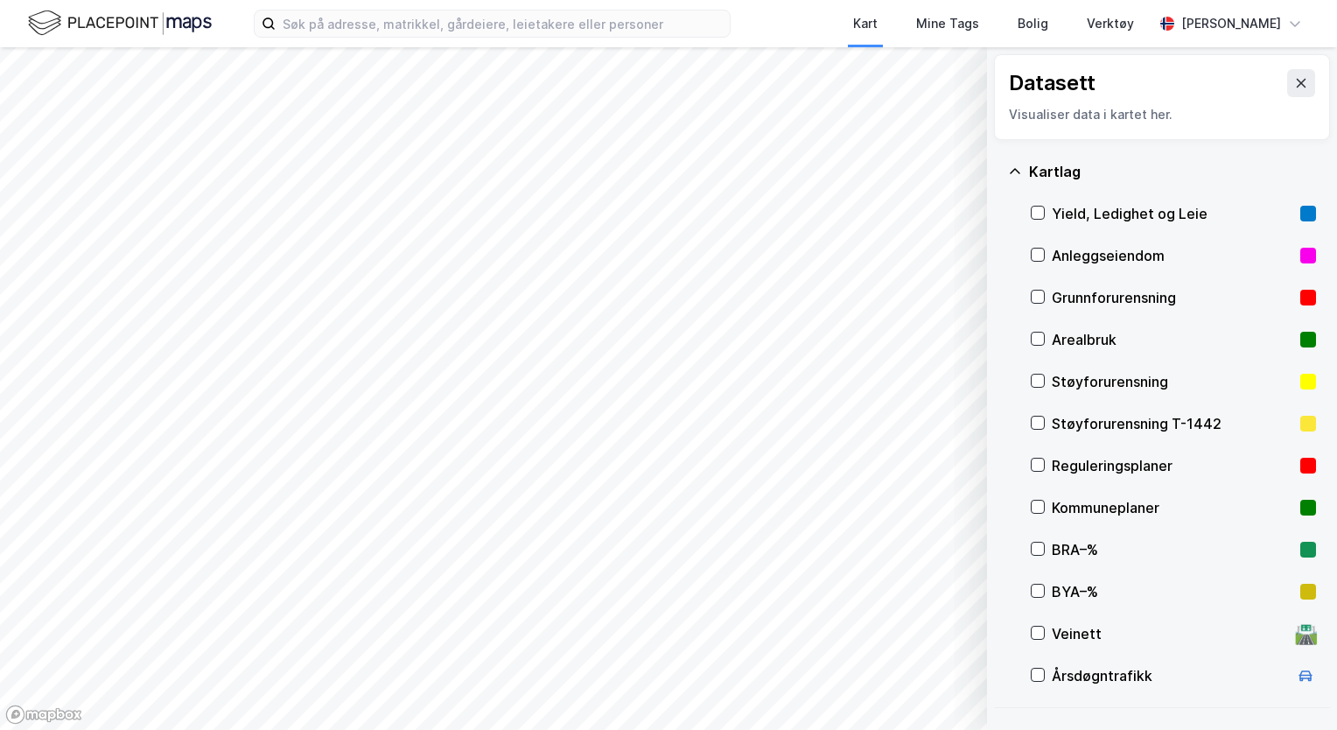
click at [1104, 206] on div "Yield, Ledighet og Leie" at bounding box center [1173, 213] width 242 height 21
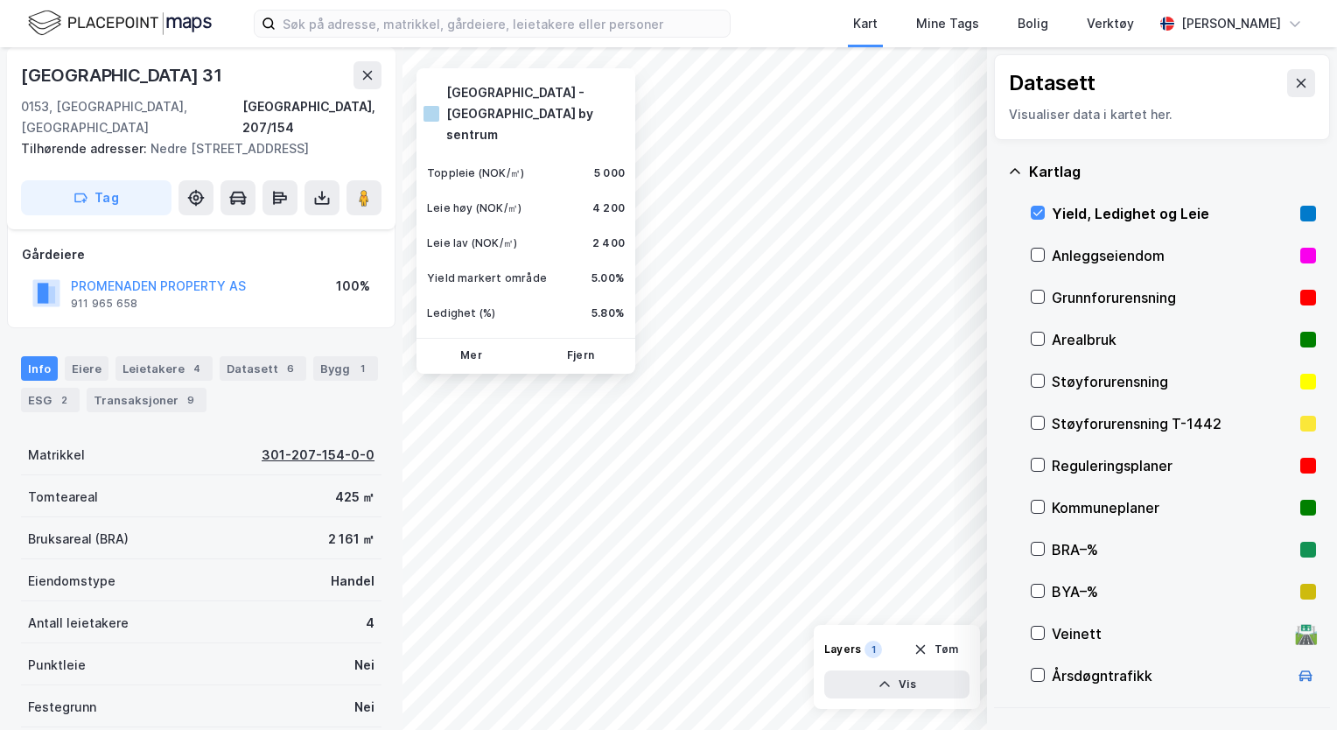
scroll to position [242, 0]
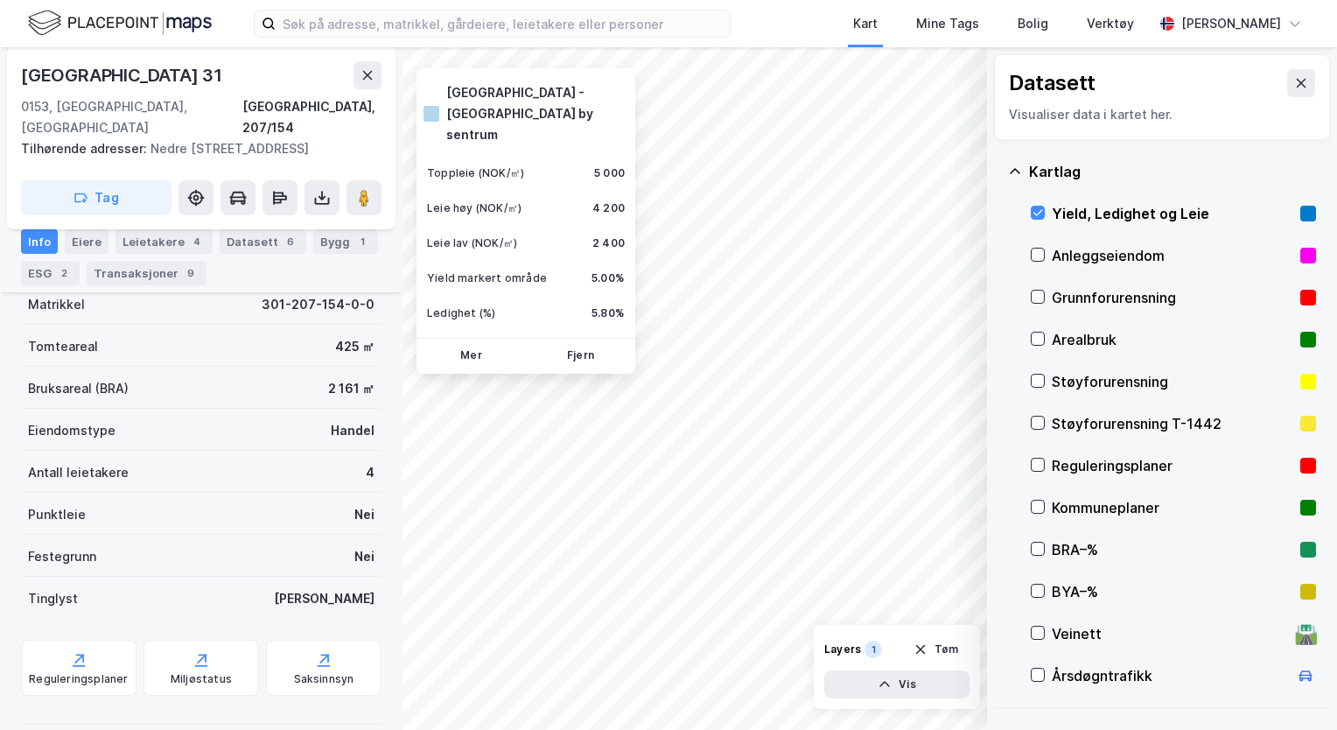
click at [1127, 251] on div "Anleggseiendom" at bounding box center [1173, 255] width 242 height 21
click at [1077, 211] on div "Yield, Ledighet og Leie" at bounding box center [1173, 213] width 242 height 21
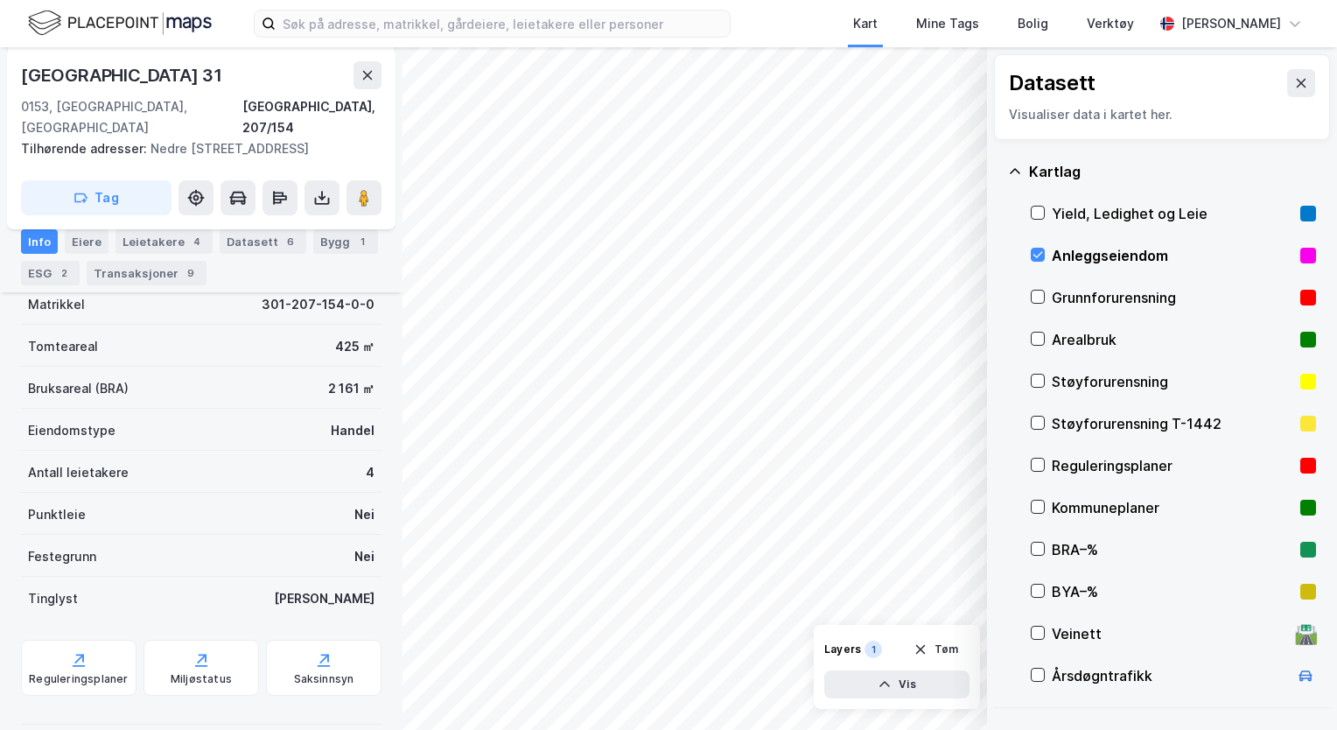
click at [1076, 247] on div "Anleggseiendom" at bounding box center [1173, 255] width 242 height 21
click at [1023, 171] on div "Kartlag" at bounding box center [1162, 172] width 308 height 42
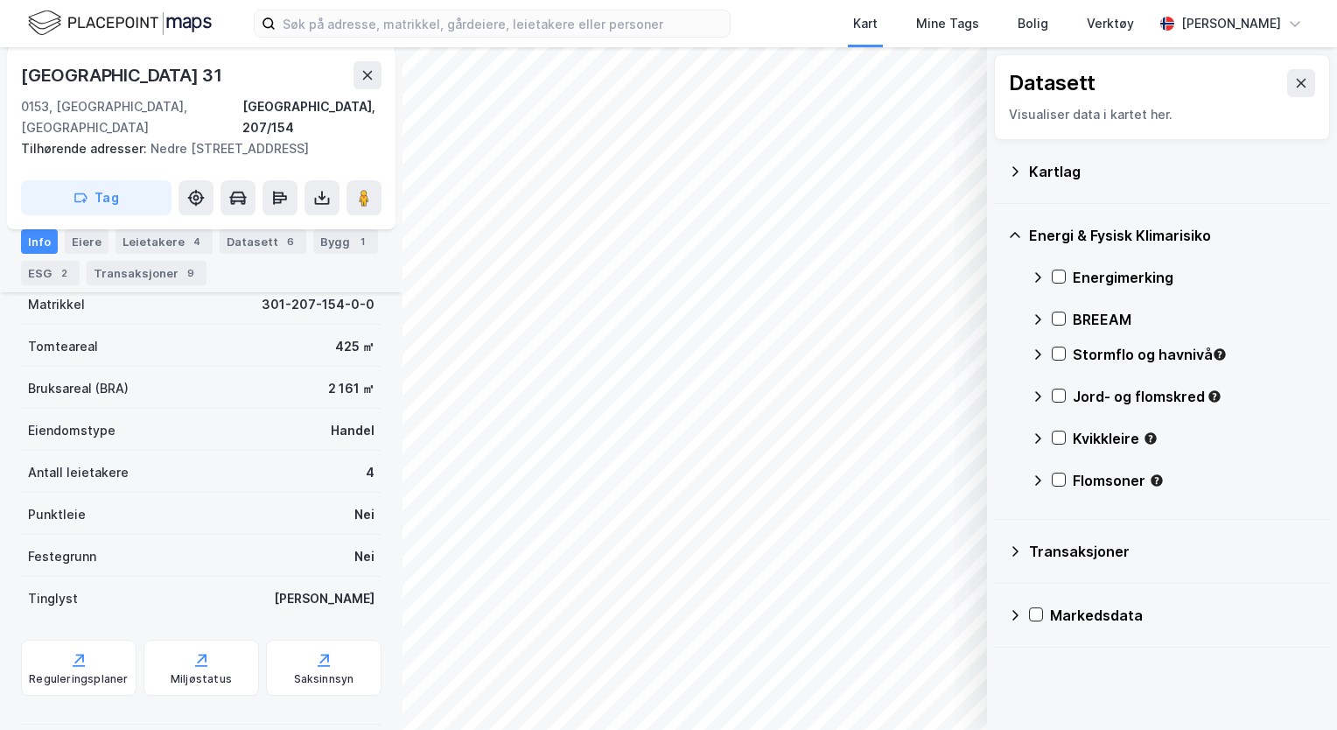
click at [1024, 234] on div "Energi & Fysisk Klimarisiko" at bounding box center [1162, 235] width 308 height 42
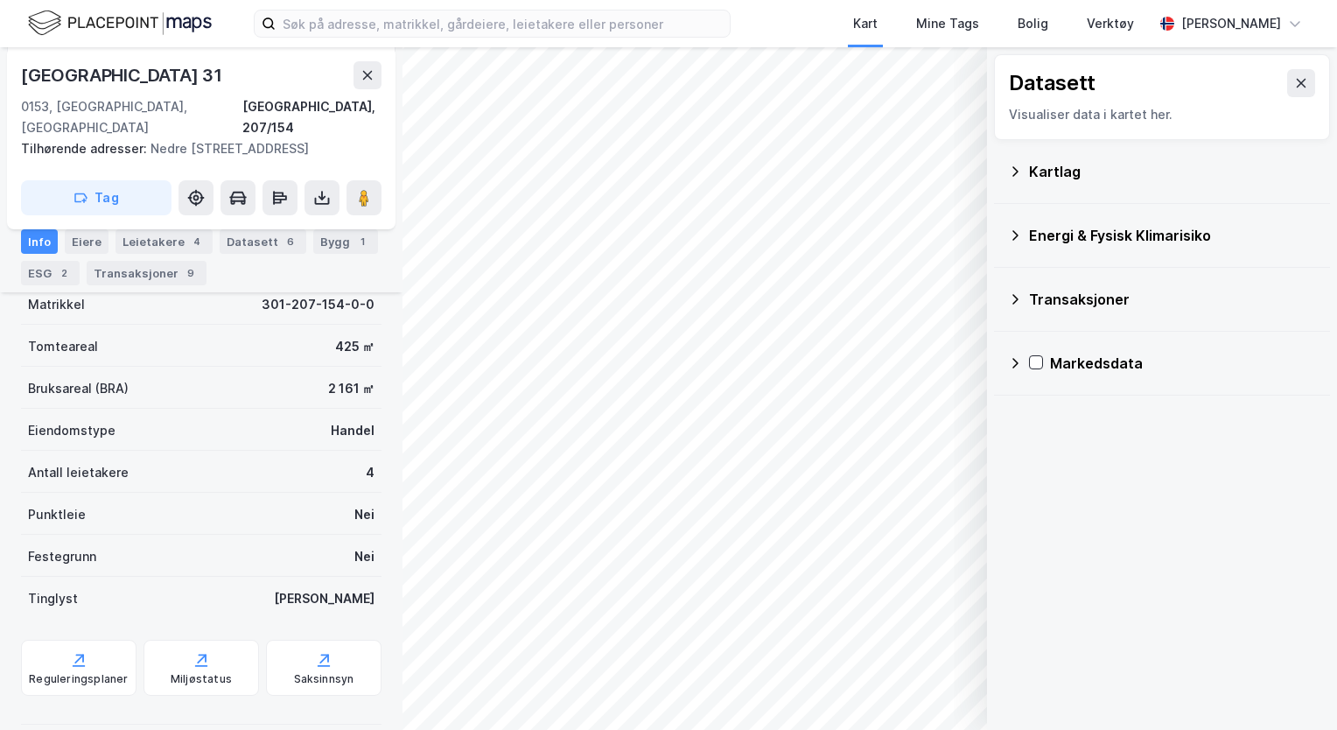
click at [1020, 295] on icon at bounding box center [1015, 299] width 14 height 14
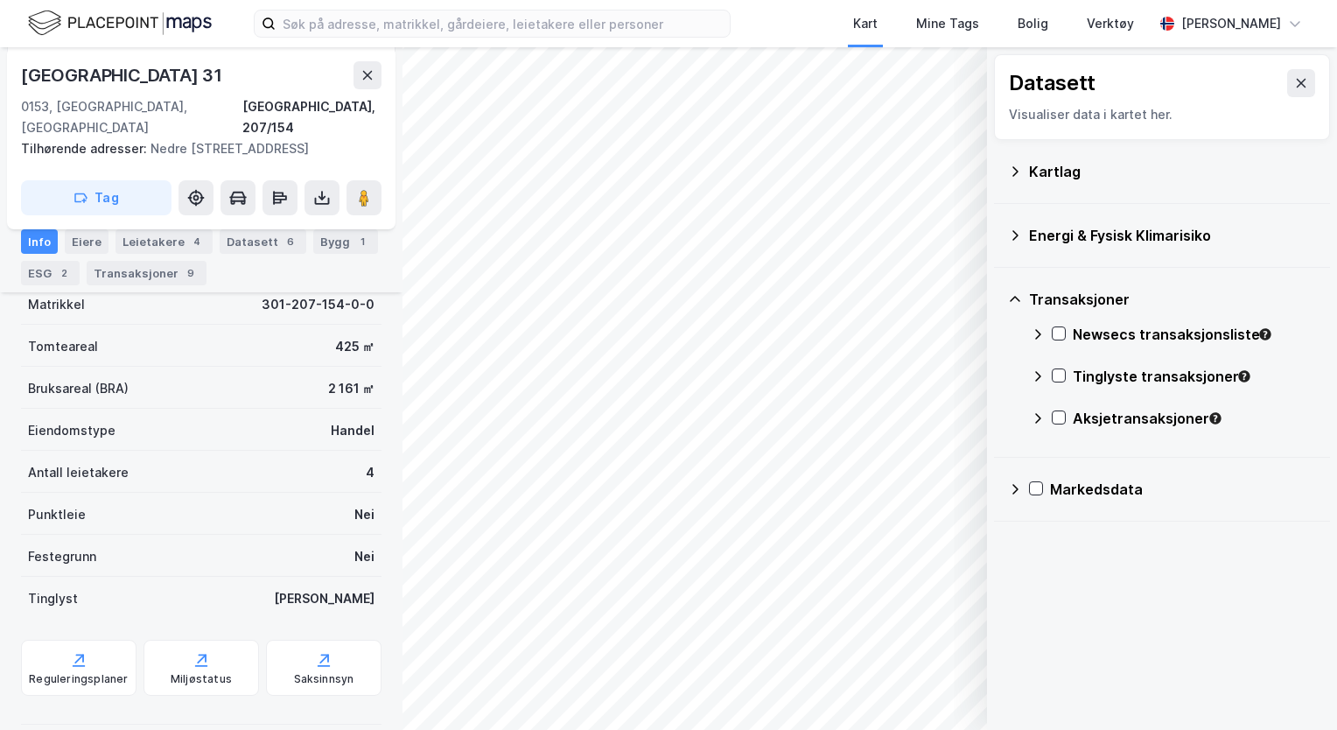
click at [1116, 337] on div "Newsecs transaksjonsliste" at bounding box center [1194, 334] width 243 height 21
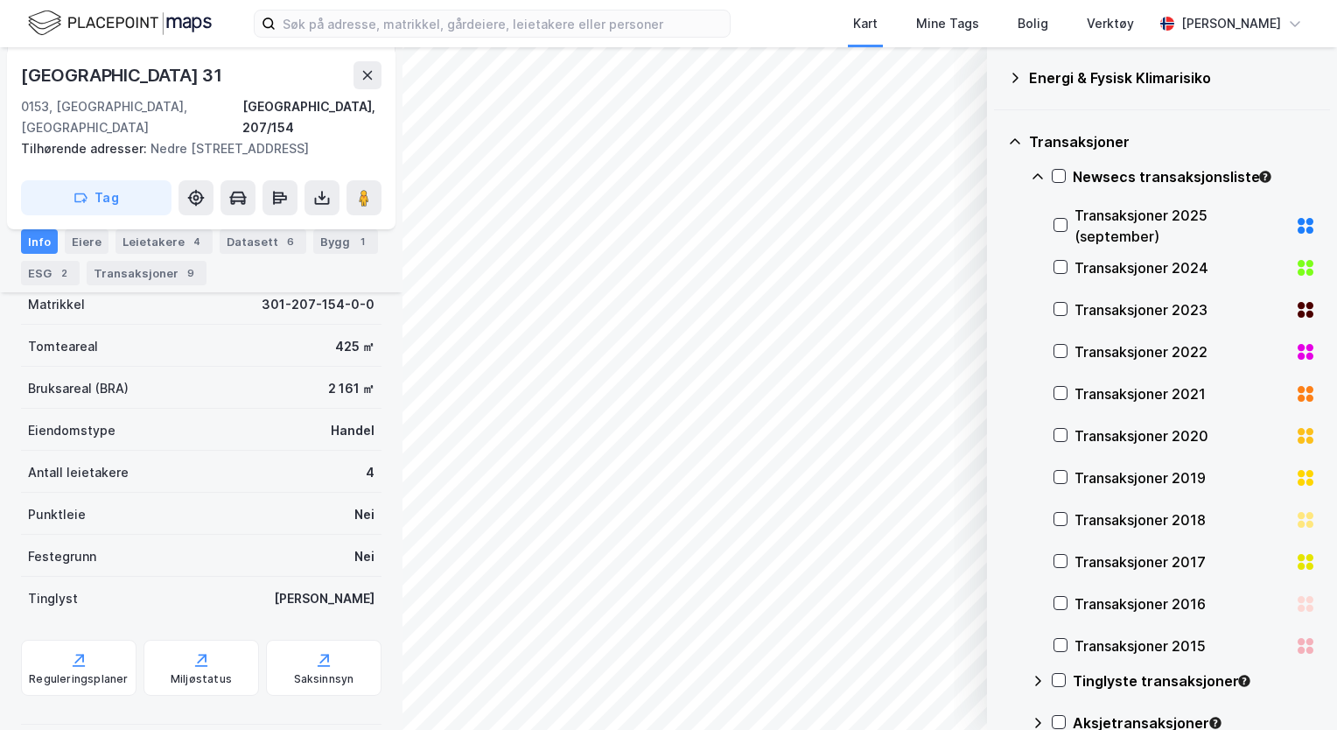
scroll to position [175, 0]
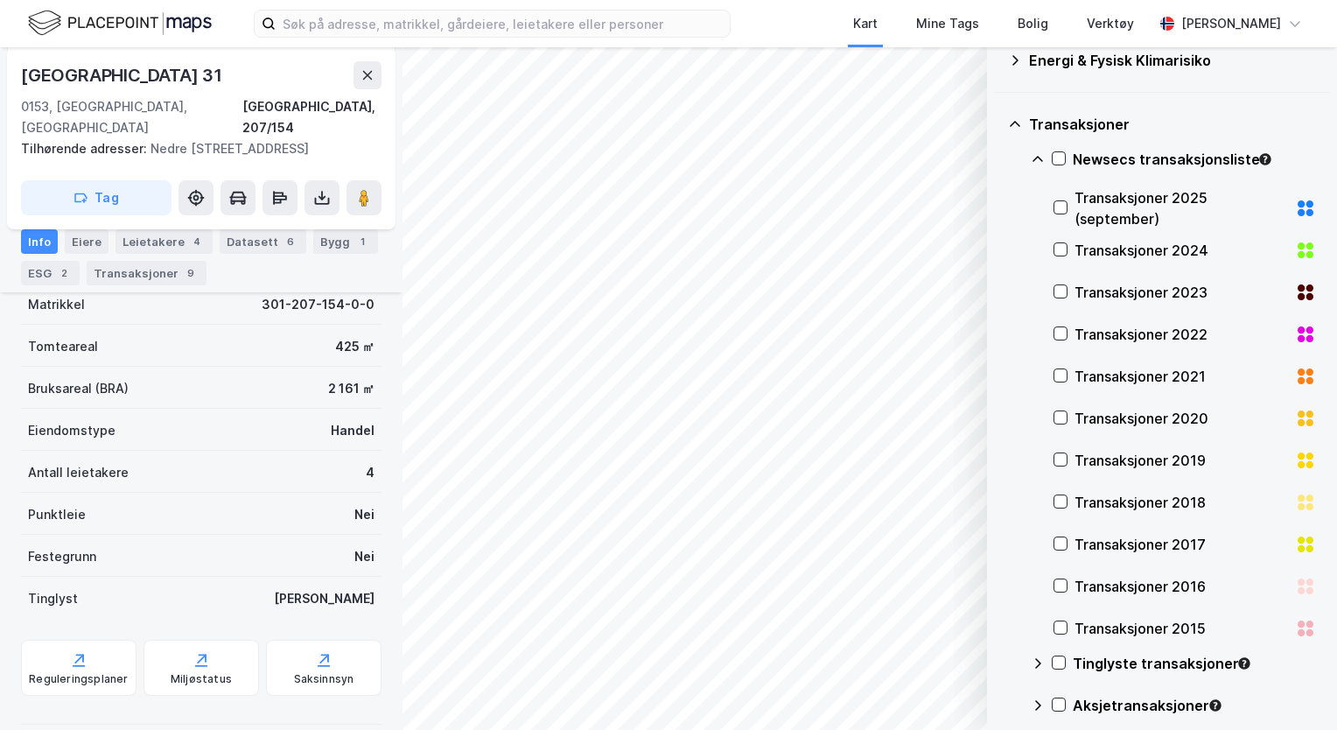
click at [1118, 200] on div "Transaksjoner 2025 (september)" at bounding box center [1182, 208] width 214 height 42
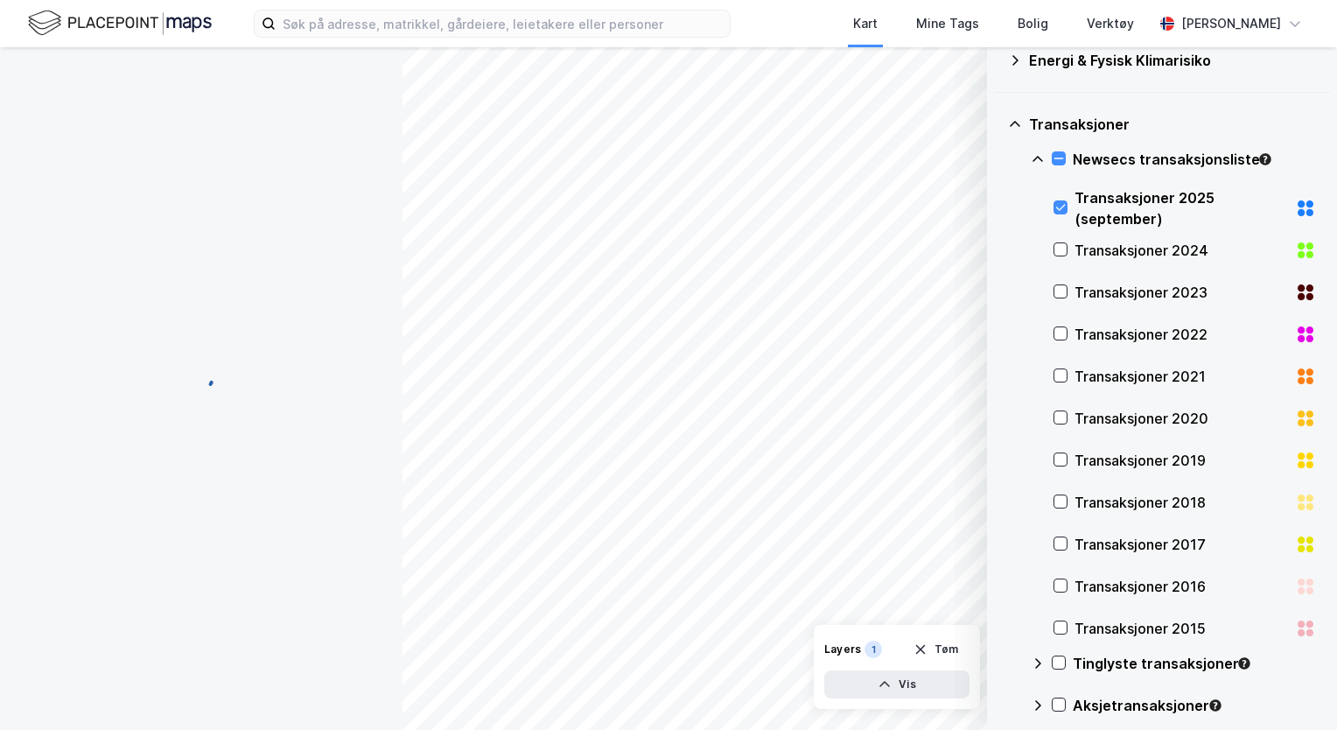
scroll to position [0, 0]
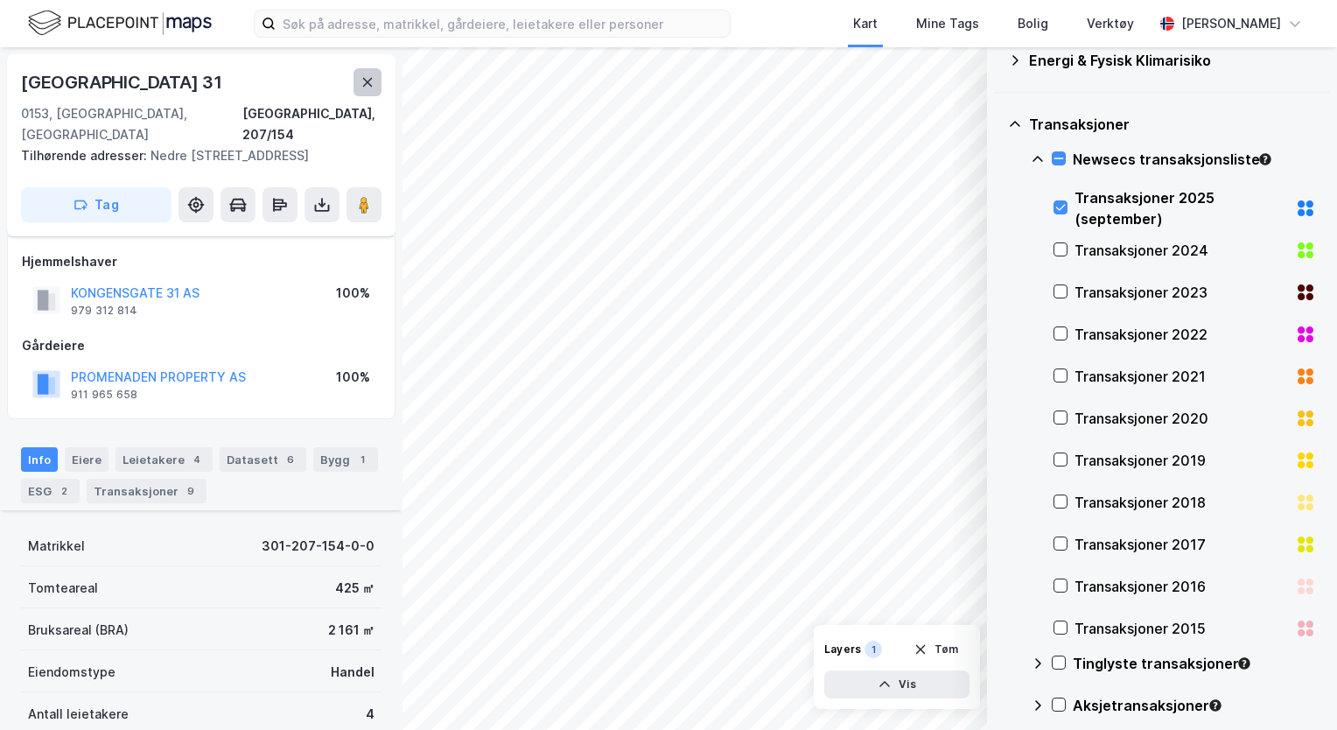
click at [368, 83] on icon at bounding box center [368, 82] width 14 height 14
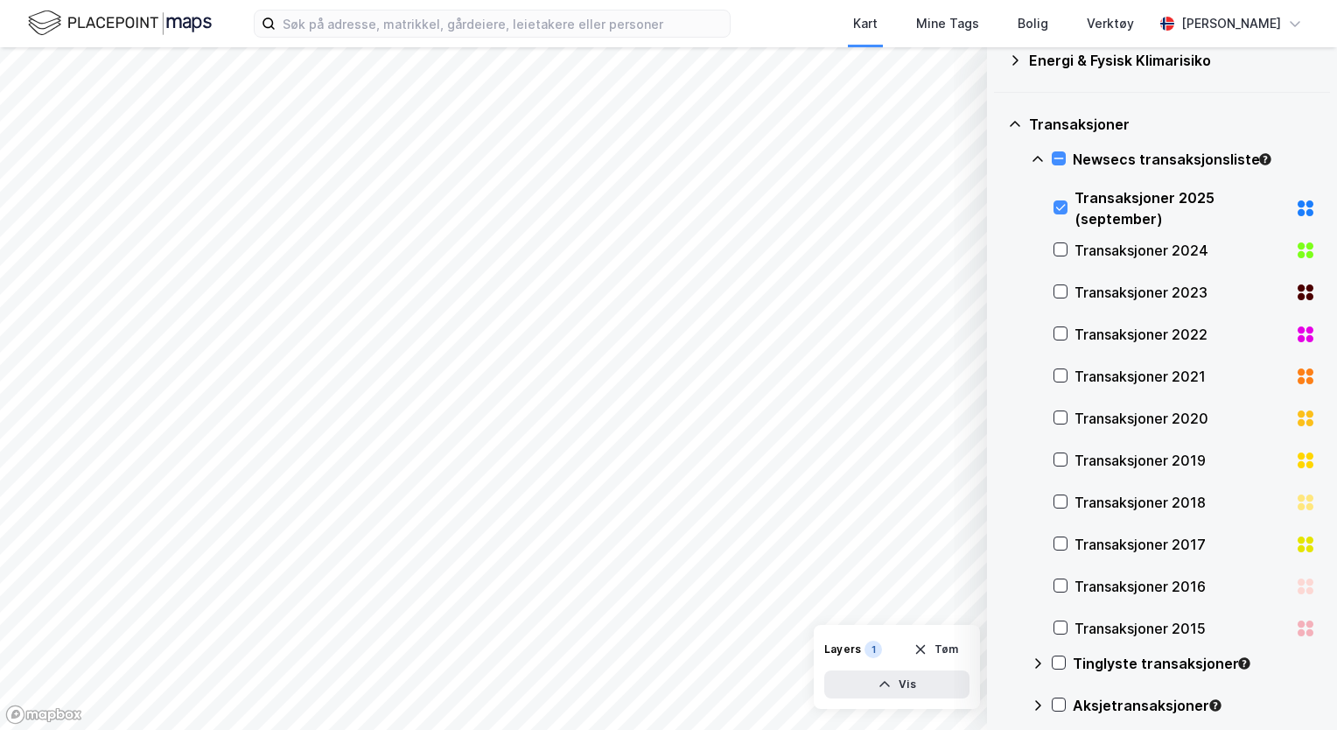
click at [1109, 250] on div "Transaksjoner 2024" at bounding box center [1182, 250] width 214 height 21
click at [1096, 289] on div "Transaksjoner 2023" at bounding box center [1182, 292] width 214 height 21
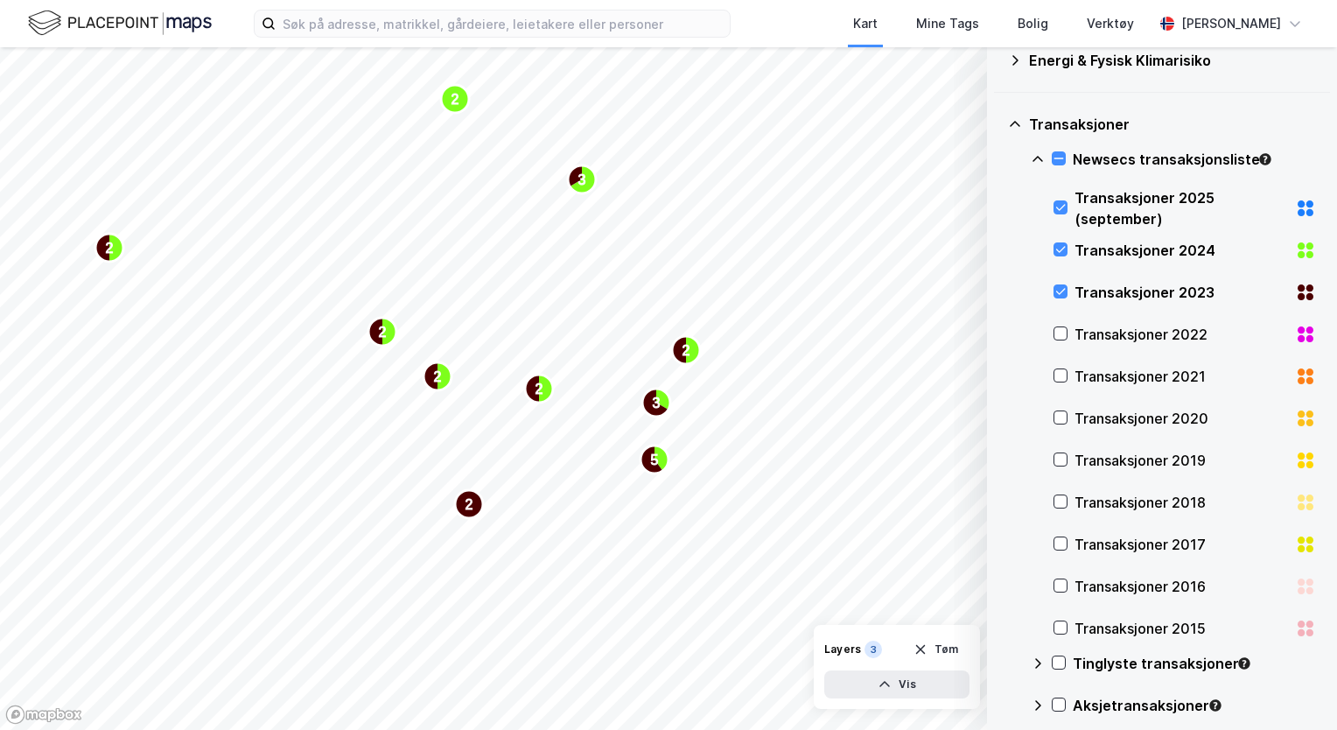
click at [1099, 342] on div "Transaksjoner 2022" at bounding box center [1182, 334] width 214 height 21
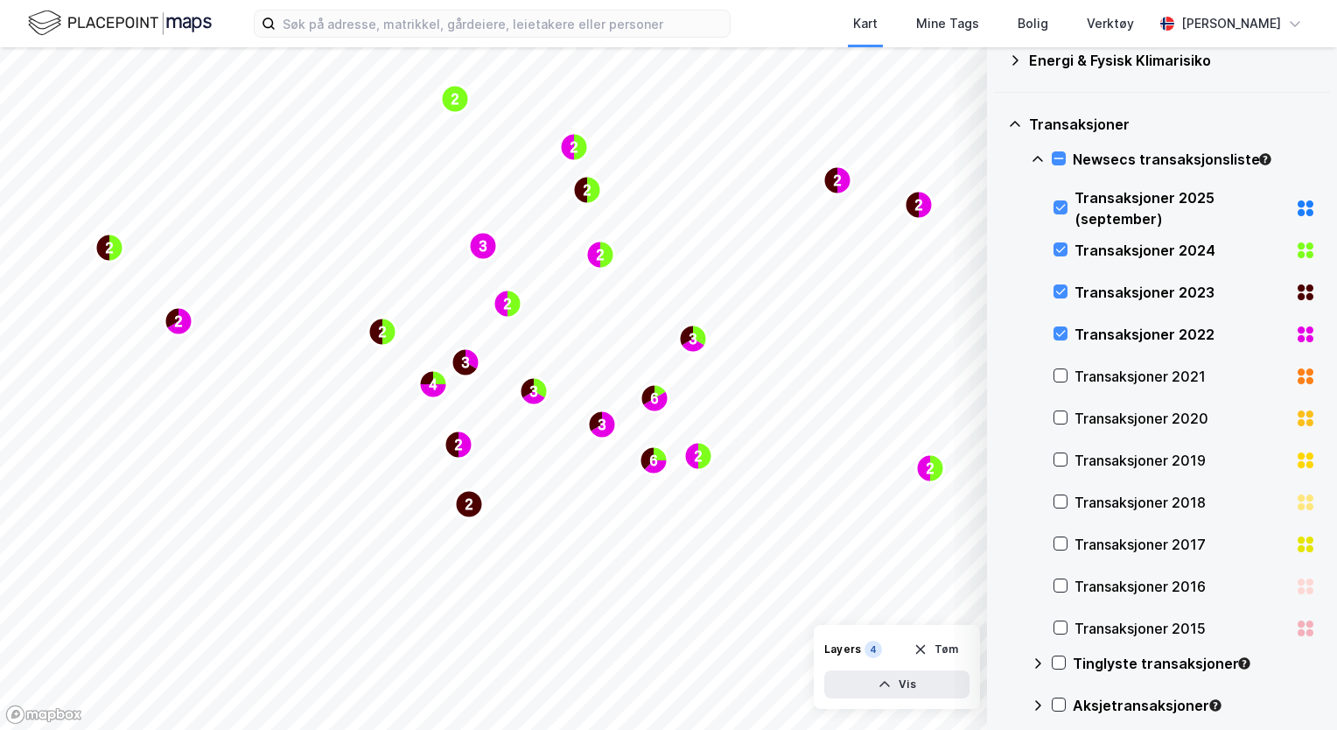
click at [1103, 379] on div "Transaksjoner 2021" at bounding box center [1182, 376] width 214 height 21
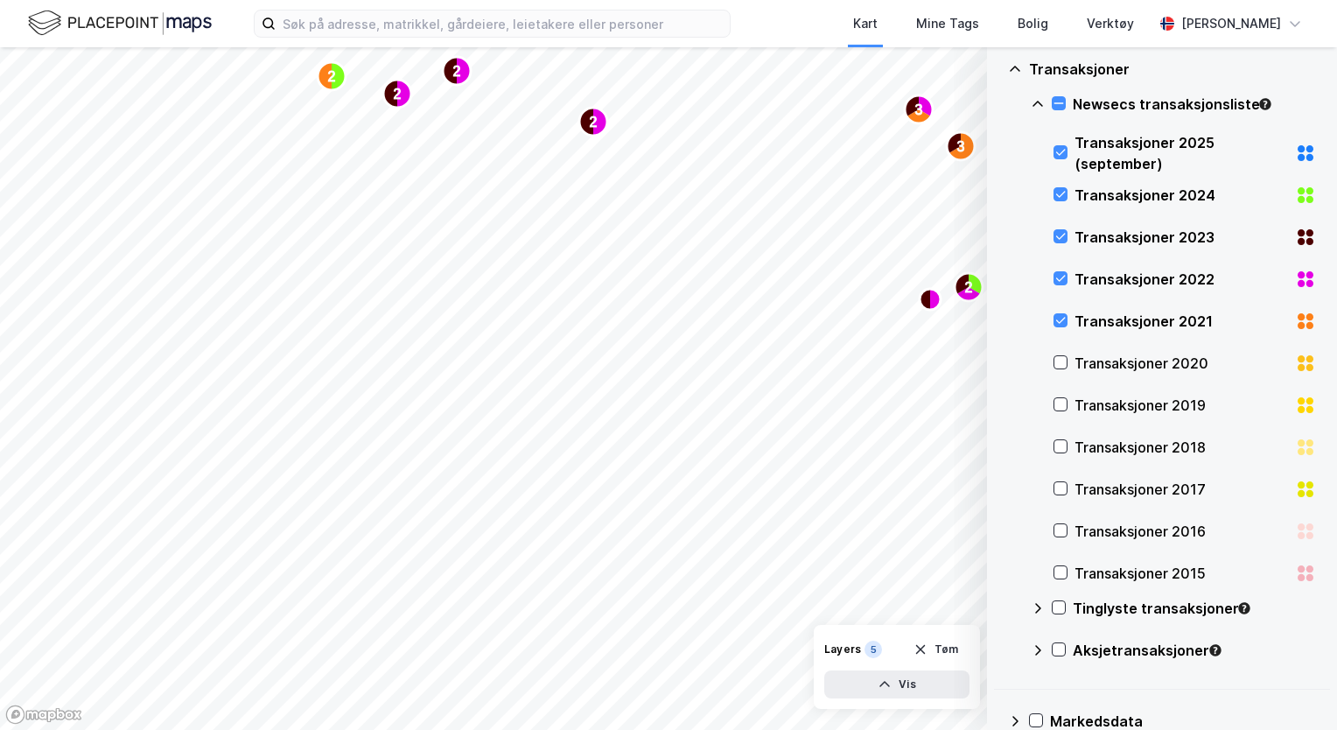
scroll to position [259, 0]
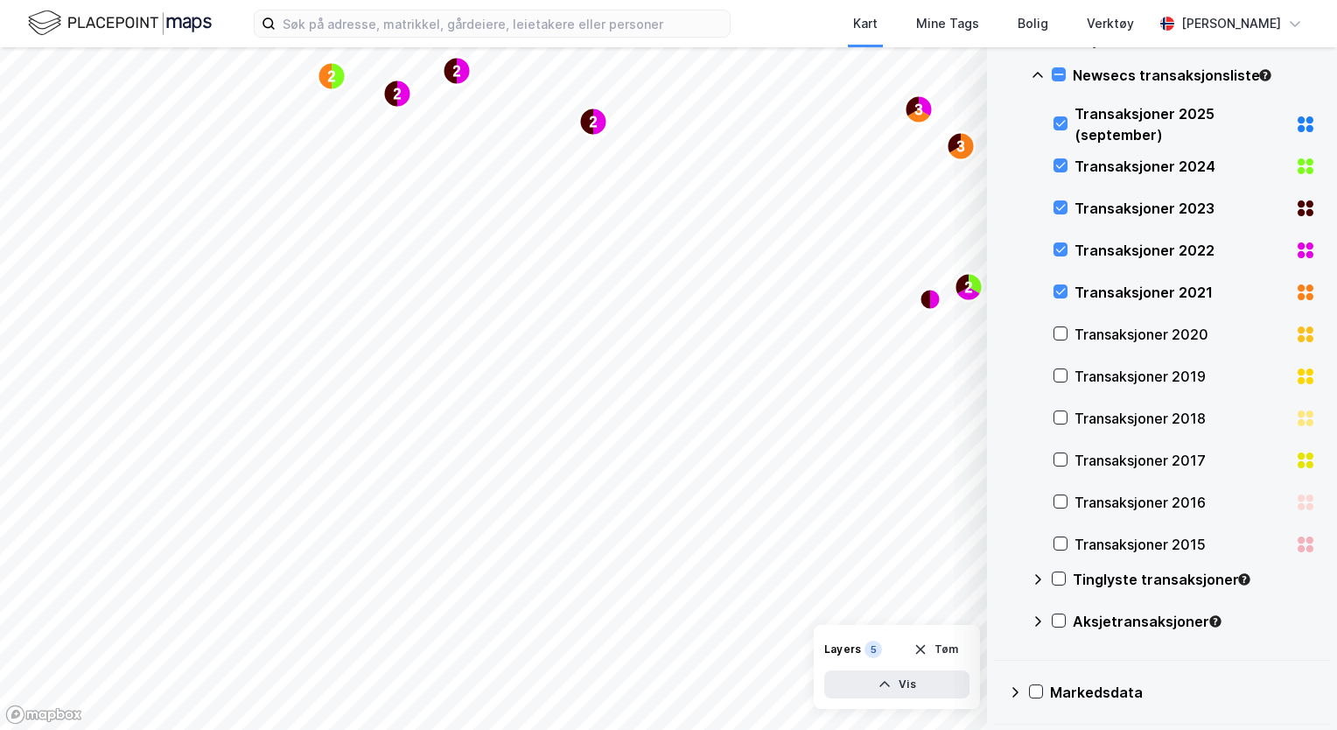
click at [1117, 580] on div "Tinglyste transaksjoner" at bounding box center [1194, 579] width 243 height 21
click at [1094, 628] on div "2025" at bounding box center [1182, 628] width 214 height 21
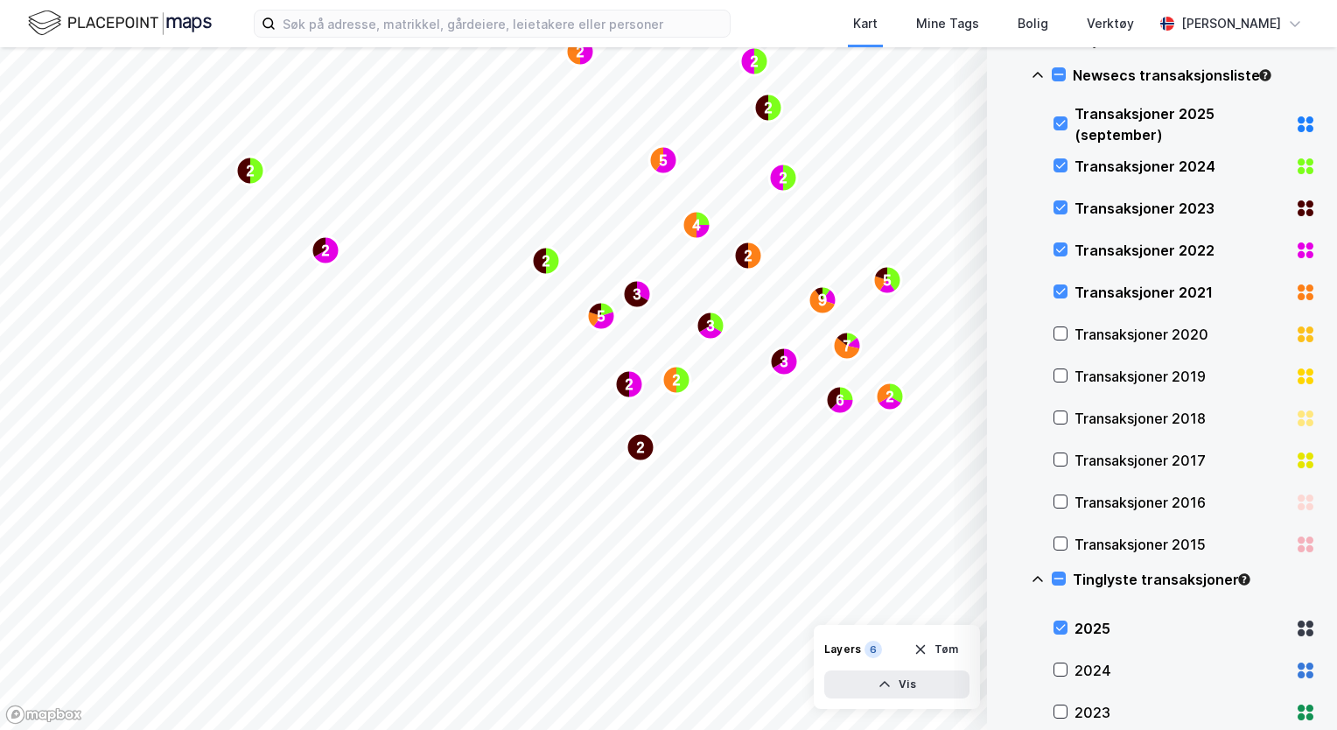
click at [1077, 672] on div "2024" at bounding box center [1182, 670] width 214 height 21
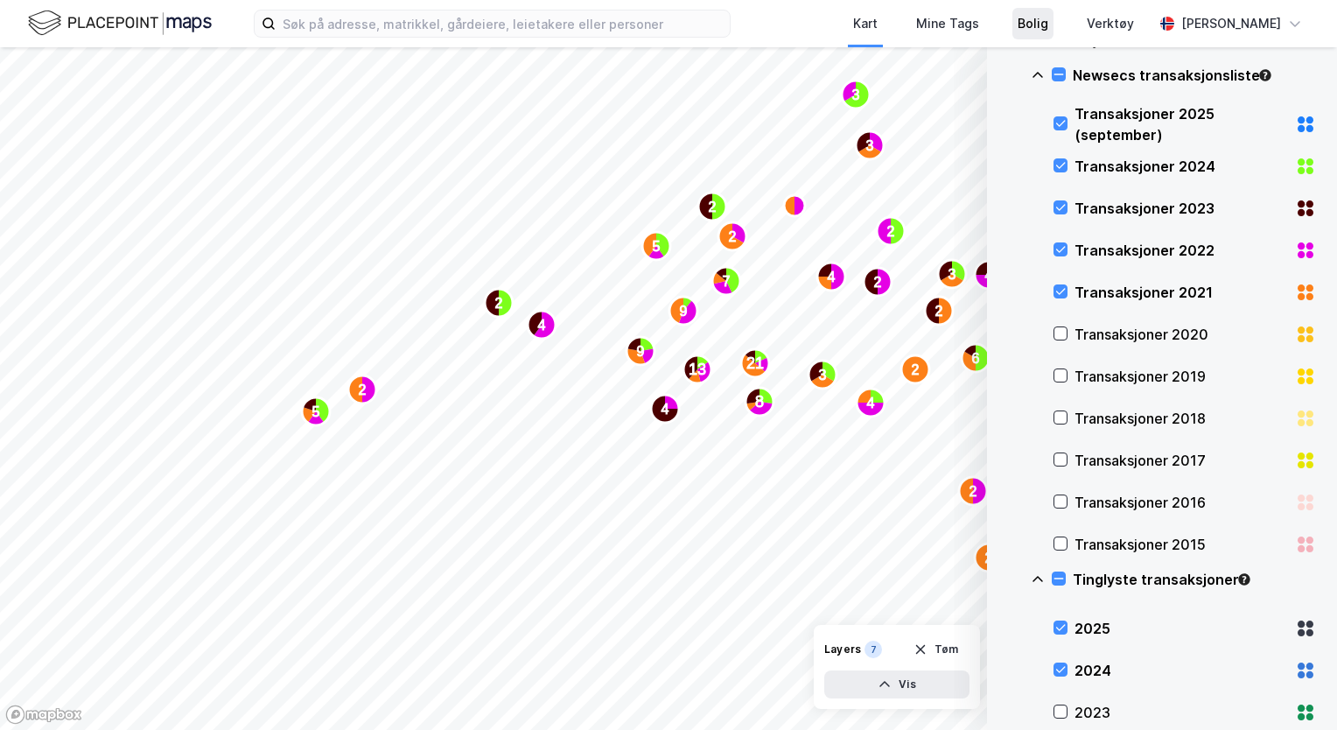
click at [1027, 32] on div "Bolig" at bounding box center [1033, 23] width 31 height 21
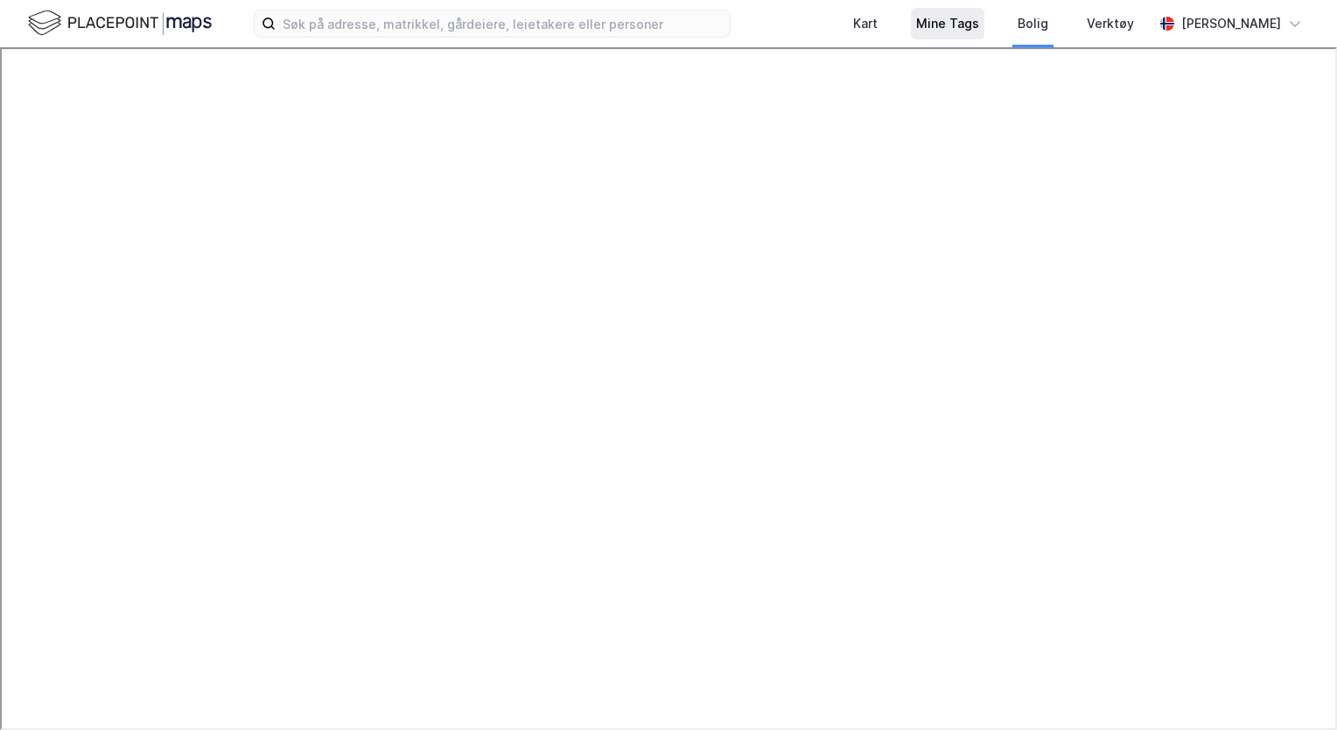
click at [956, 16] on div "Mine Tags" at bounding box center [947, 23] width 63 height 21
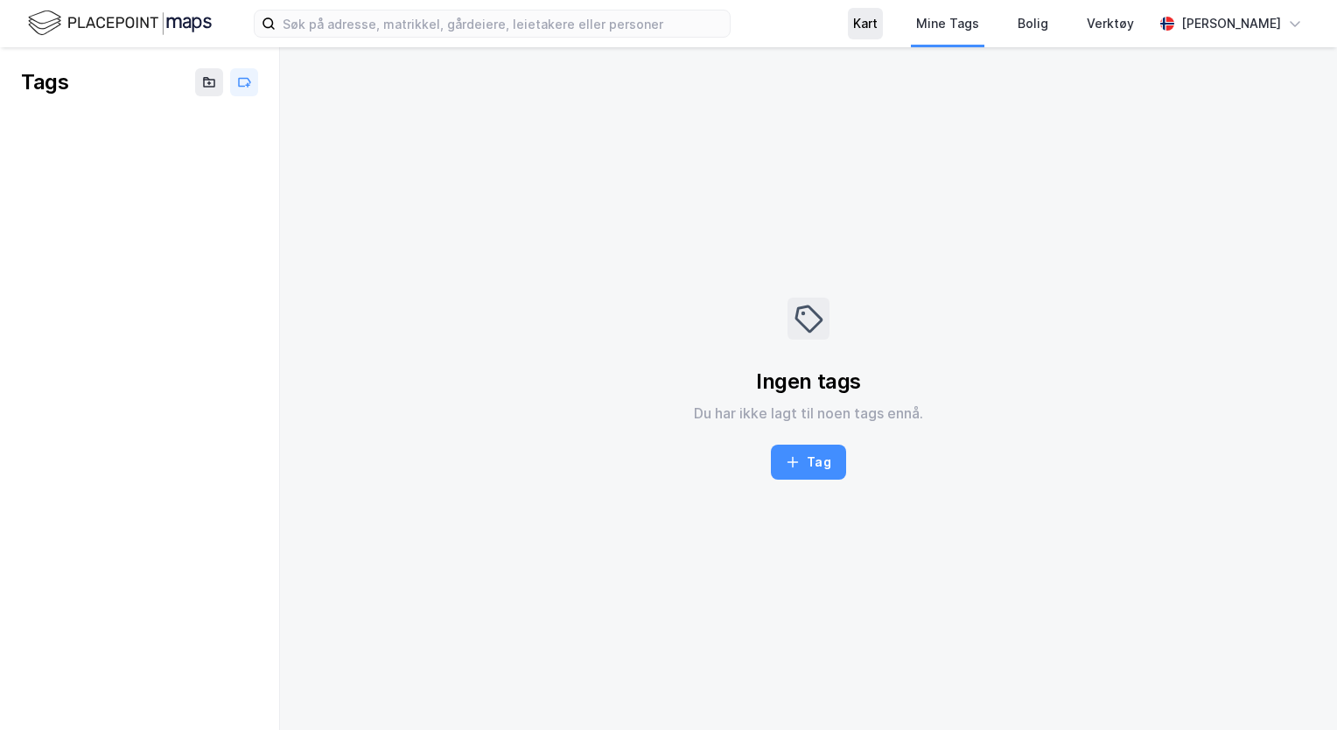
click at [876, 23] on div "Kart" at bounding box center [865, 23] width 25 height 21
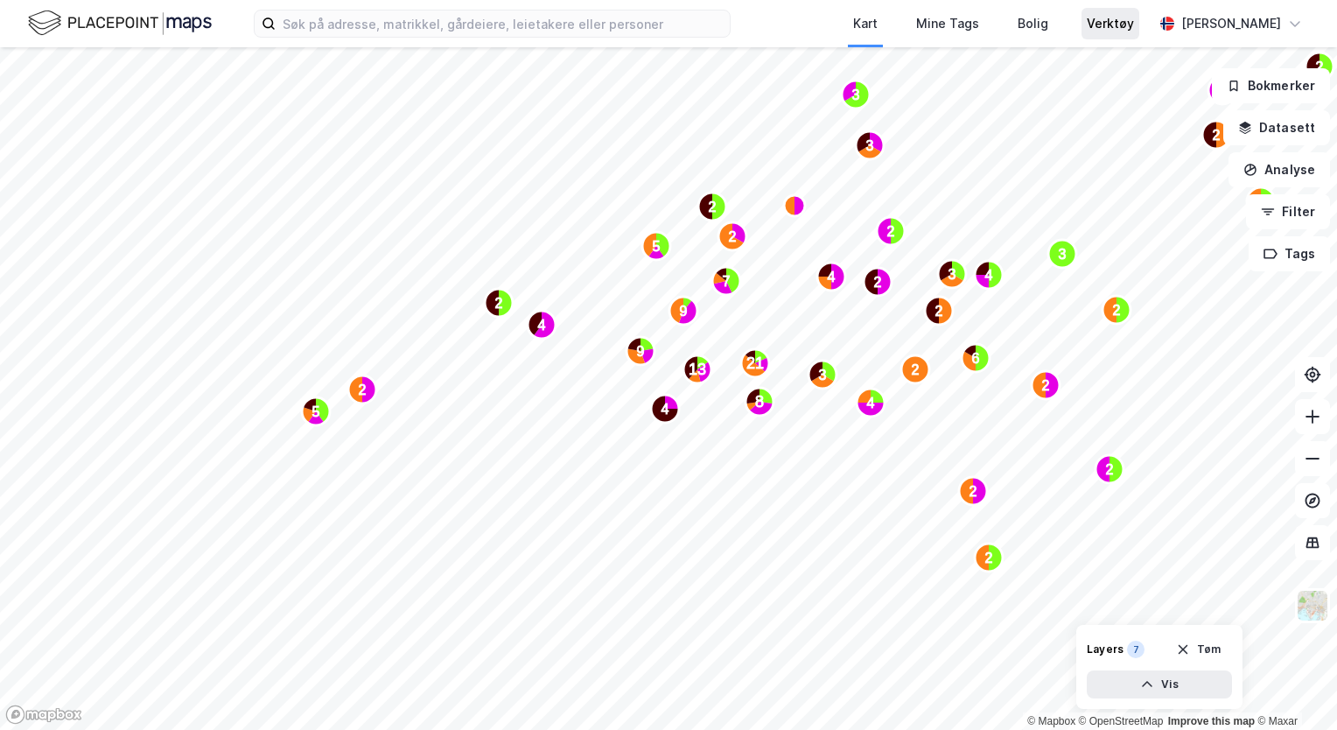
click at [1090, 31] on div "Verktøy" at bounding box center [1110, 23] width 47 height 21
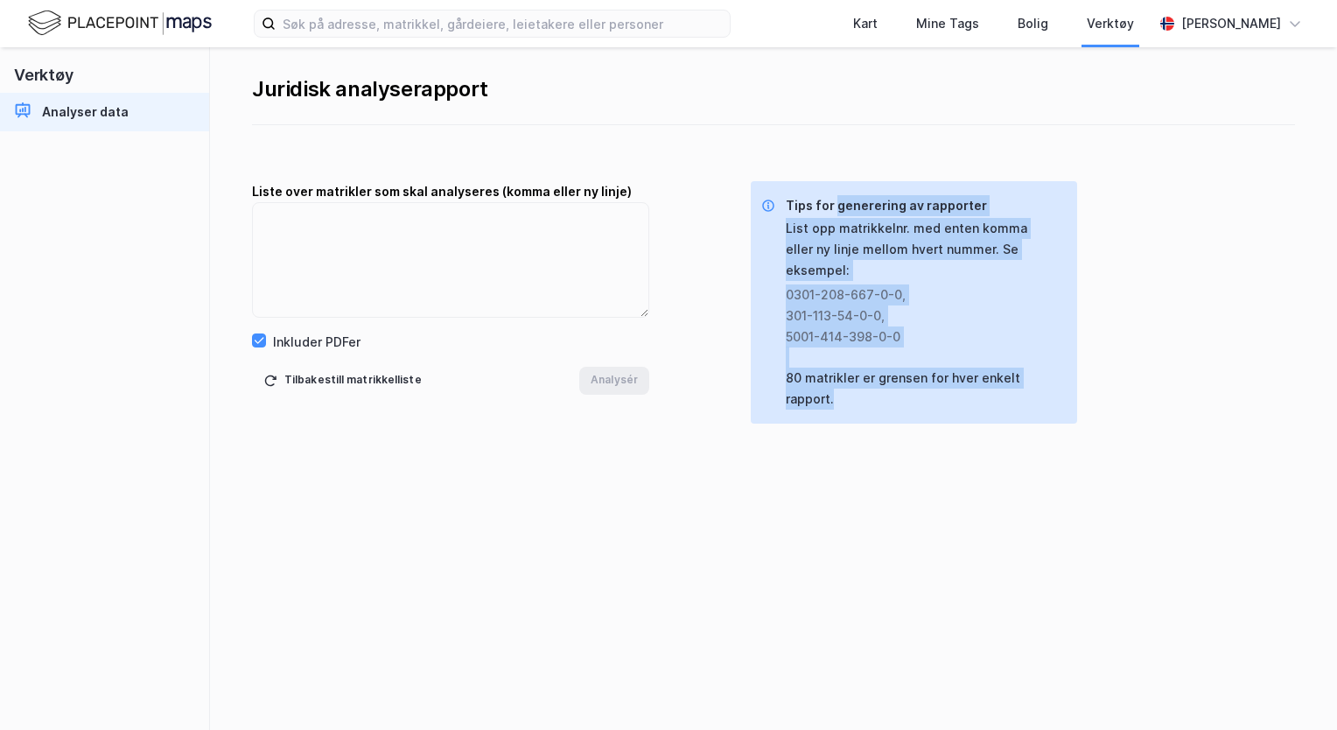
drag, startPoint x: 836, startPoint y: 207, endPoint x: 934, endPoint y: 390, distance: 207.5
click at [934, 390] on div "Tips for generering av rapporter List opp matrikkelnr. med enten komma eller ny…" at bounding box center [914, 302] width 326 height 242
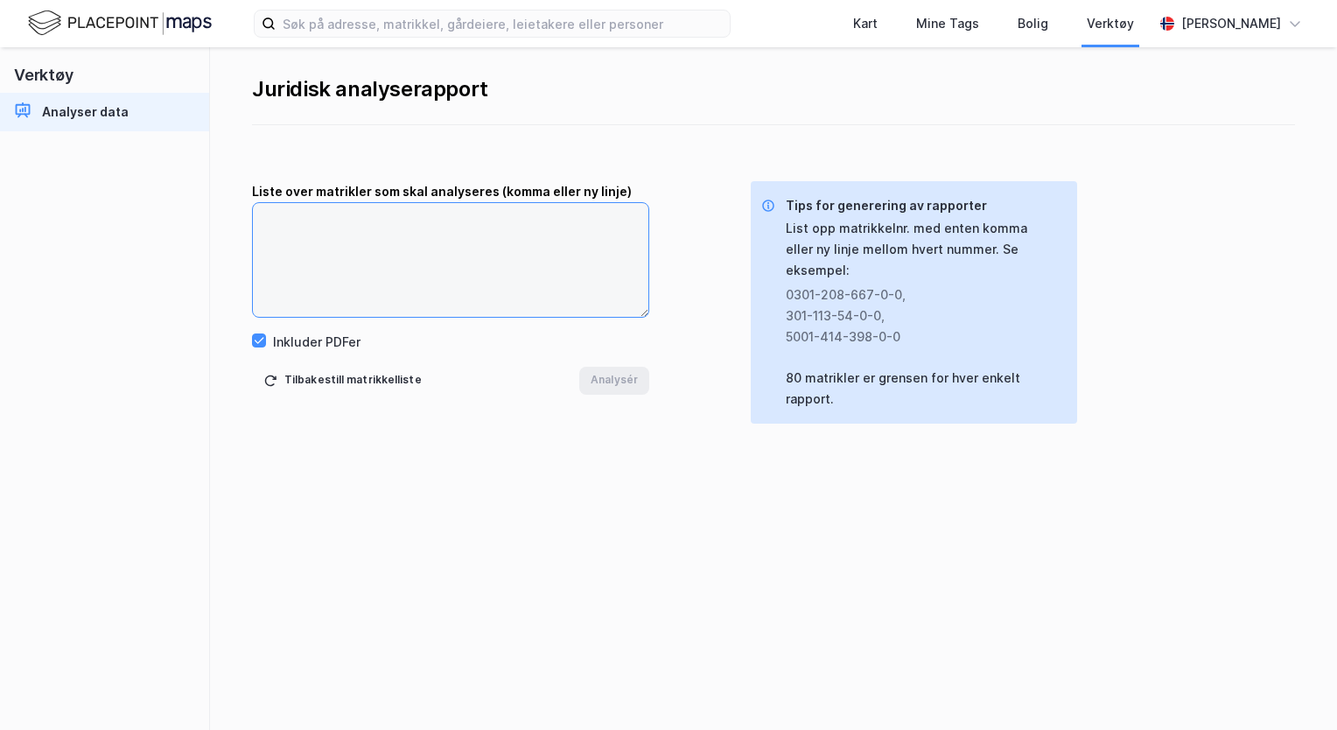
click at [326, 251] on textarea at bounding box center [451, 260] width 396 height 114
click at [112, 103] on div "Analyser data" at bounding box center [85, 112] width 87 height 21
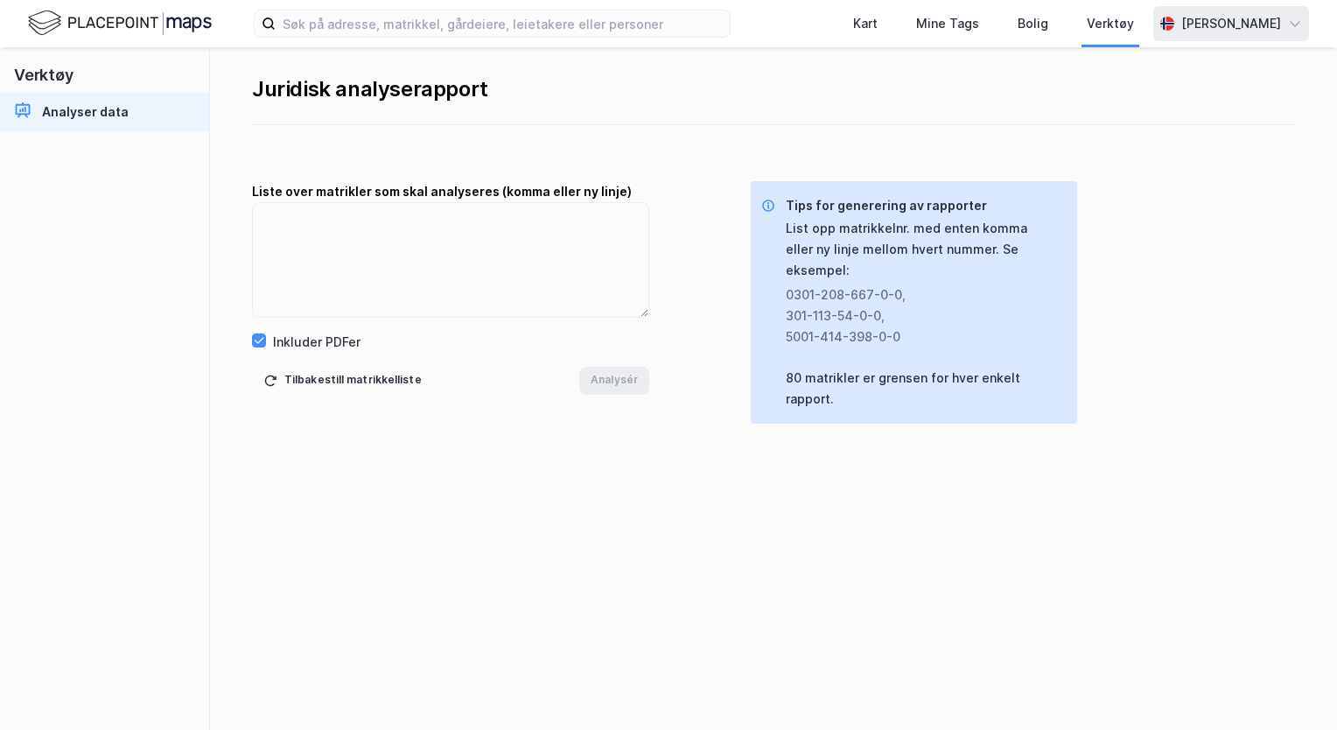
click at [1299, 30] on icon at bounding box center [1295, 24] width 14 height 14
click at [1036, 19] on div "Bolig" at bounding box center [1033, 23] width 31 height 21
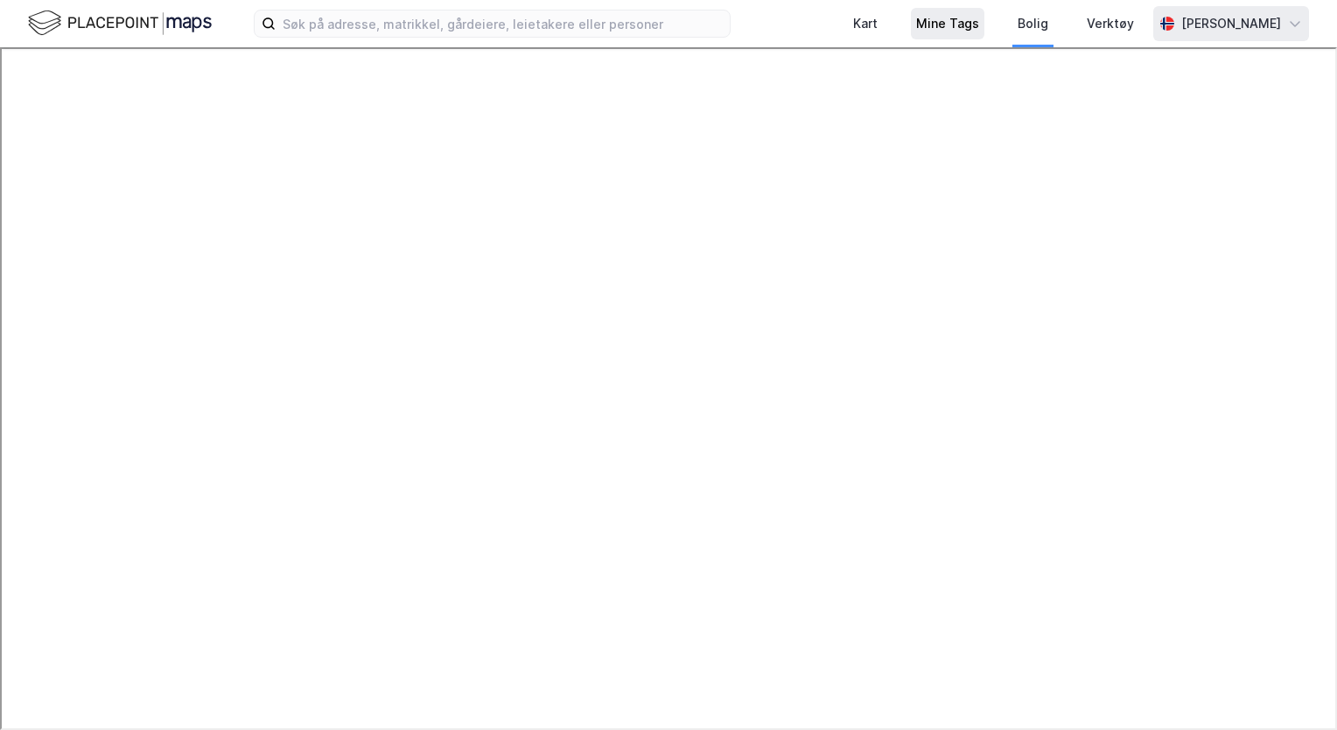
click at [955, 23] on div "Mine Tags" at bounding box center [947, 23] width 63 height 21
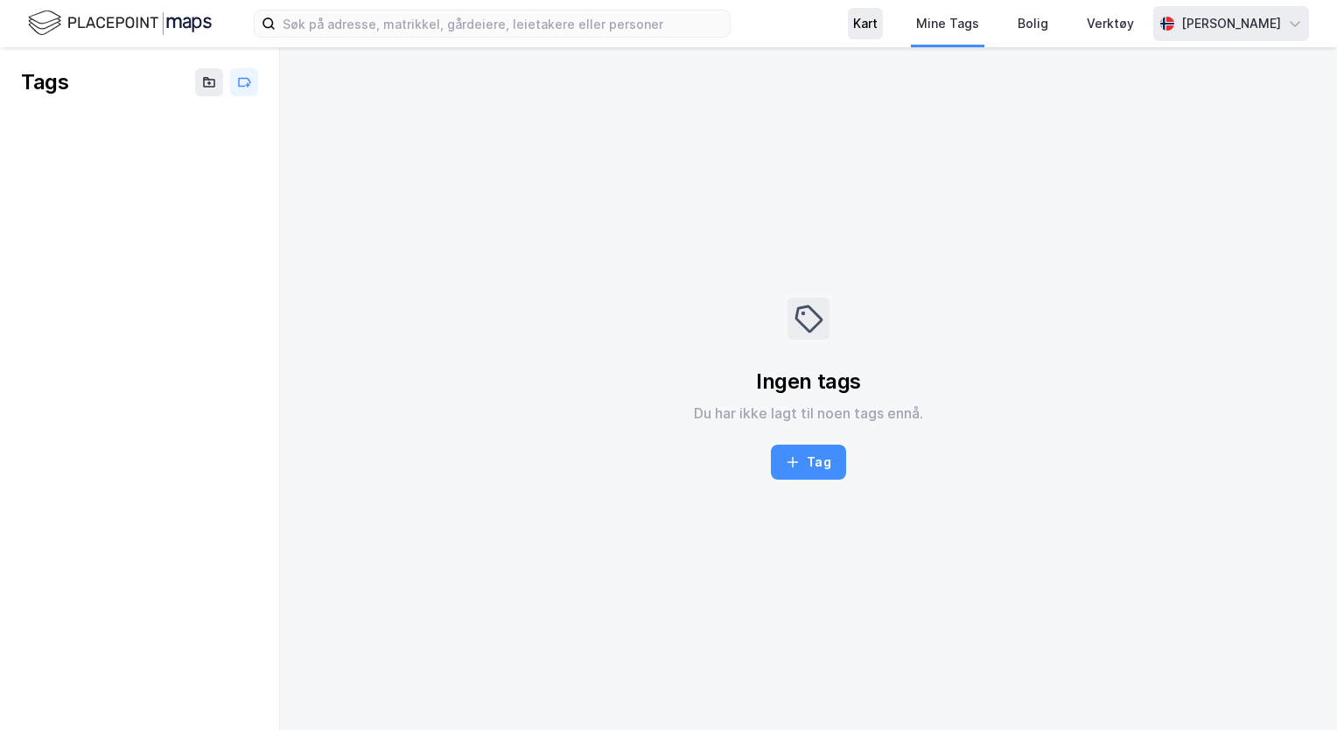
click at [858, 25] on div "Kart" at bounding box center [865, 23] width 25 height 21
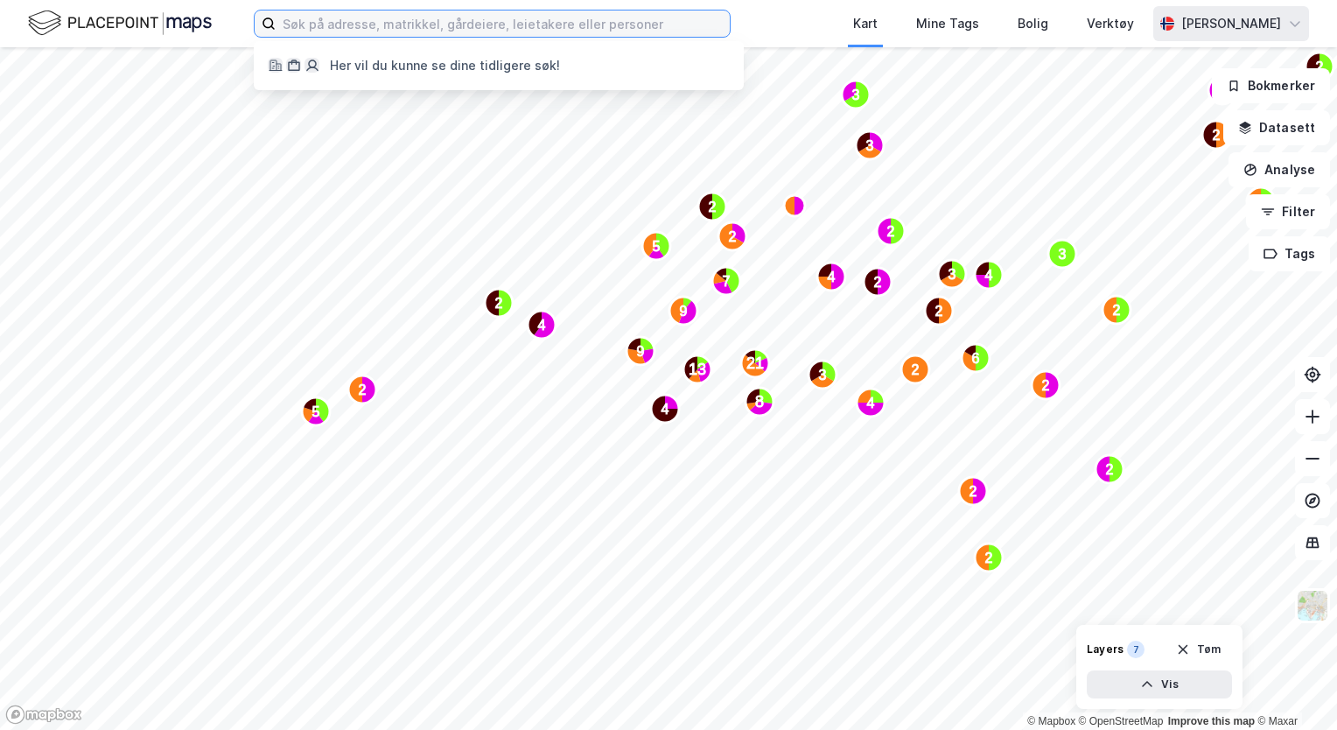
click at [315, 30] on input at bounding box center [503, 24] width 454 height 26
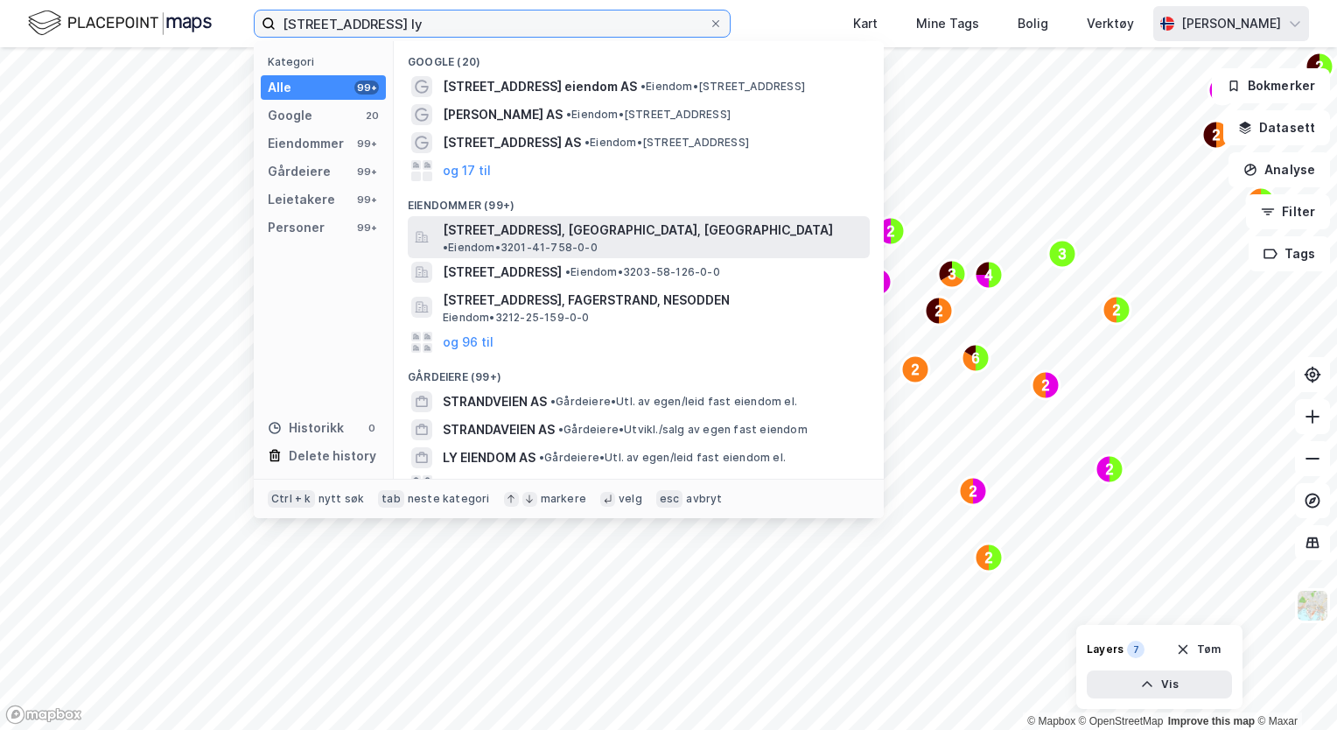
type input "Strandveien 30 ly"
click at [540, 236] on span "Strandveien 30, 1366, LYSAKER, BÆRUM" at bounding box center [638, 230] width 390 height 21
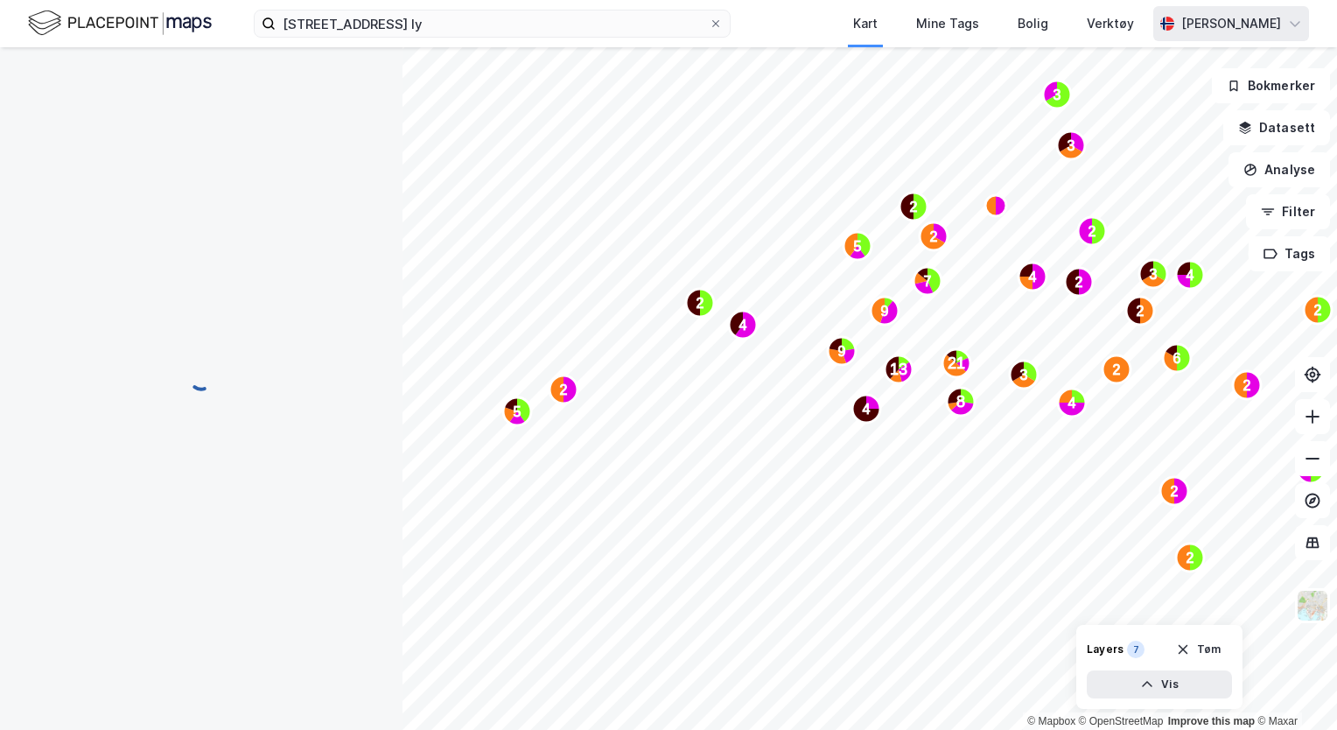
scroll to position [221, 0]
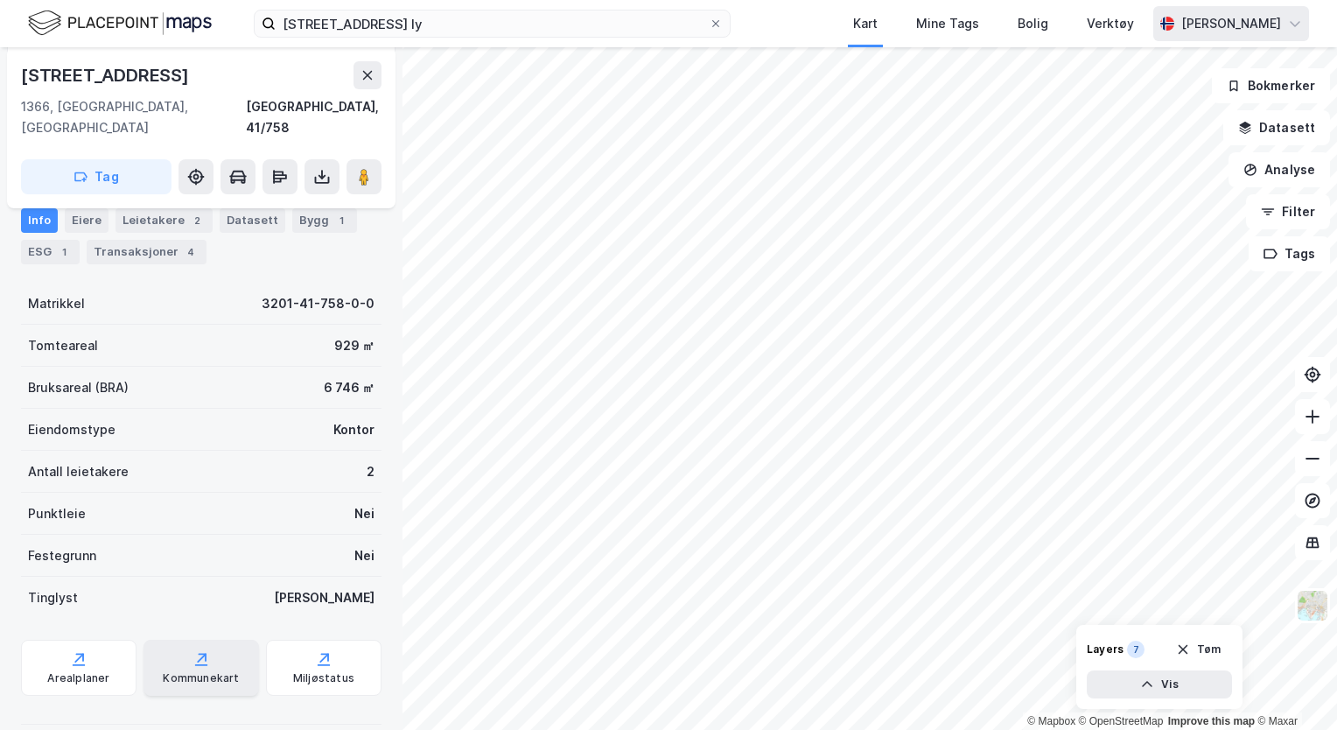
click at [195, 664] on icon at bounding box center [201, 665] width 12 height 2
click at [76, 650] on icon at bounding box center [79, 659] width 18 height 18
click at [70, 650] on icon at bounding box center [79, 659] width 18 height 18
click at [193, 170] on icon at bounding box center [196, 177] width 14 height 14
click at [243, 179] on icon at bounding box center [243, 181] width 4 height 4
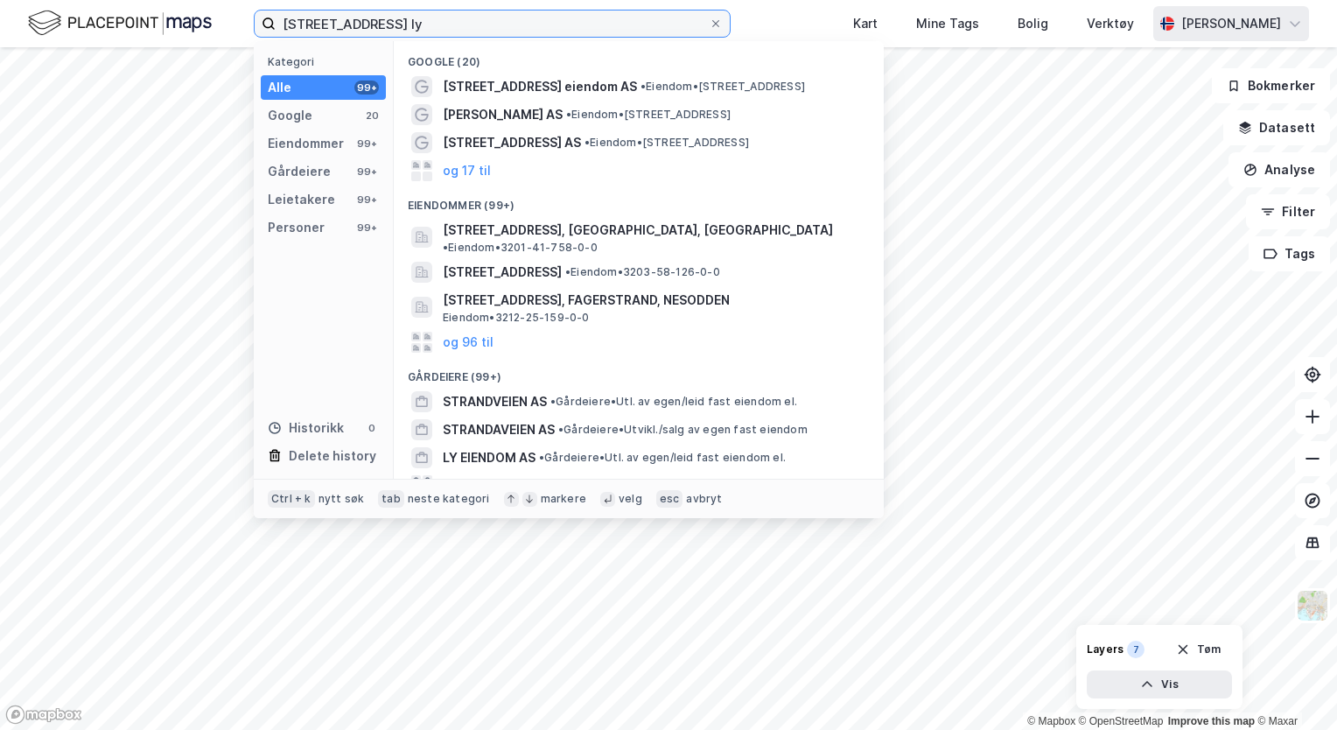
click at [410, 26] on input "Strandveien 30 ly" at bounding box center [492, 24] width 433 height 26
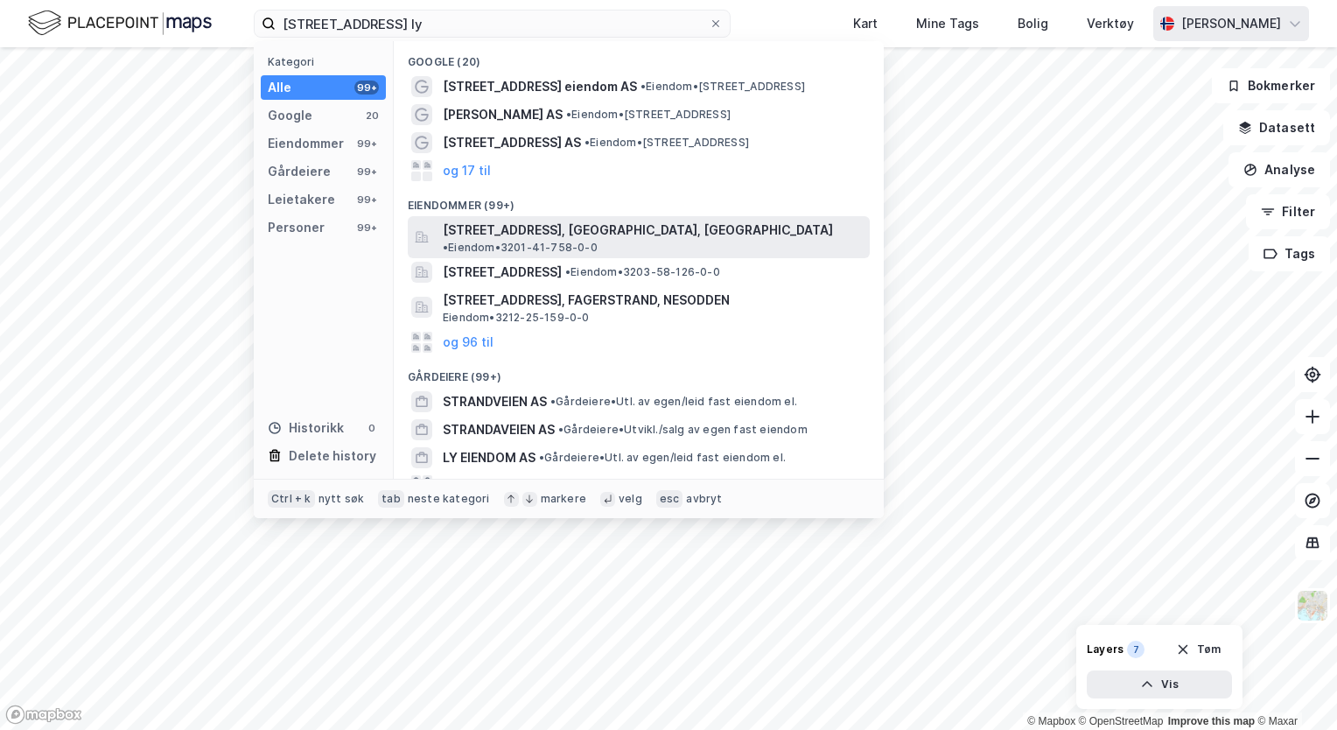
click at [511, 231] on span "Strandveien 30, 1366, LYSAKER, BÆRUM" at bounding box center [638, 230] width 390 height 21
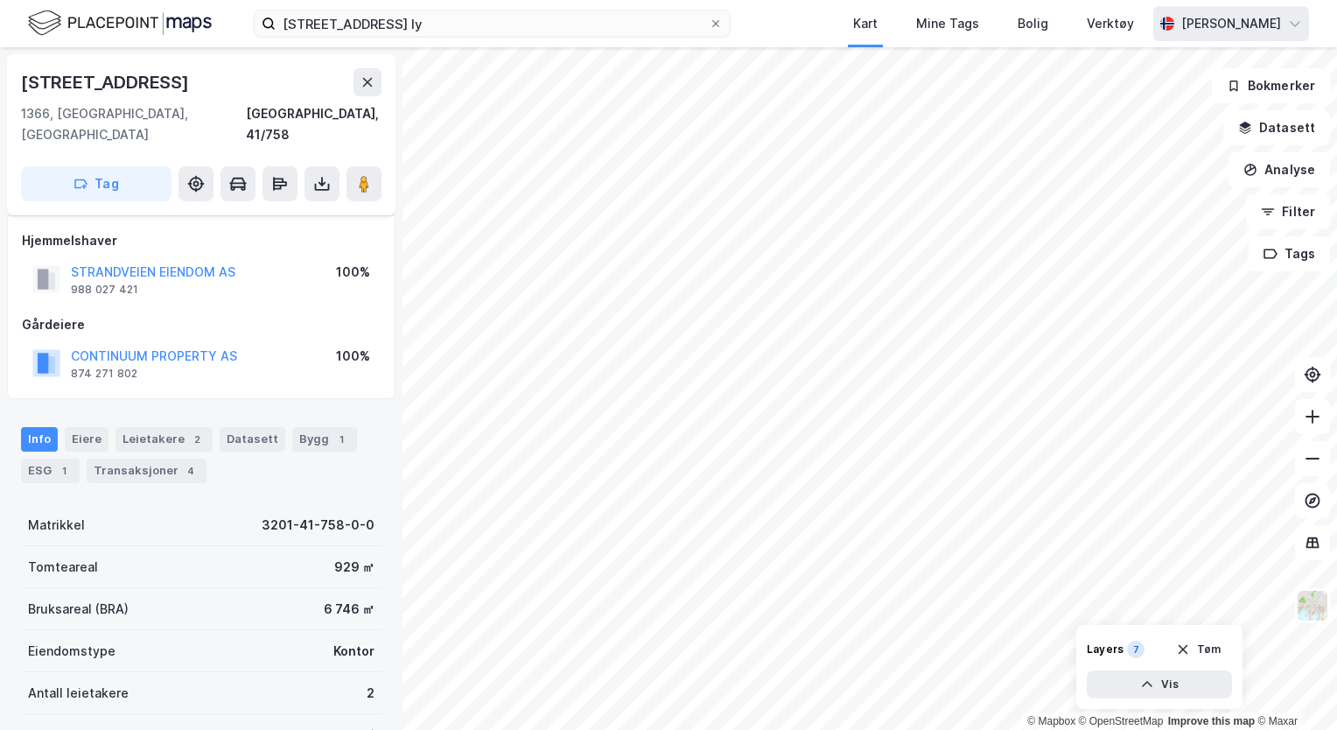
scroll to position [221, 0]
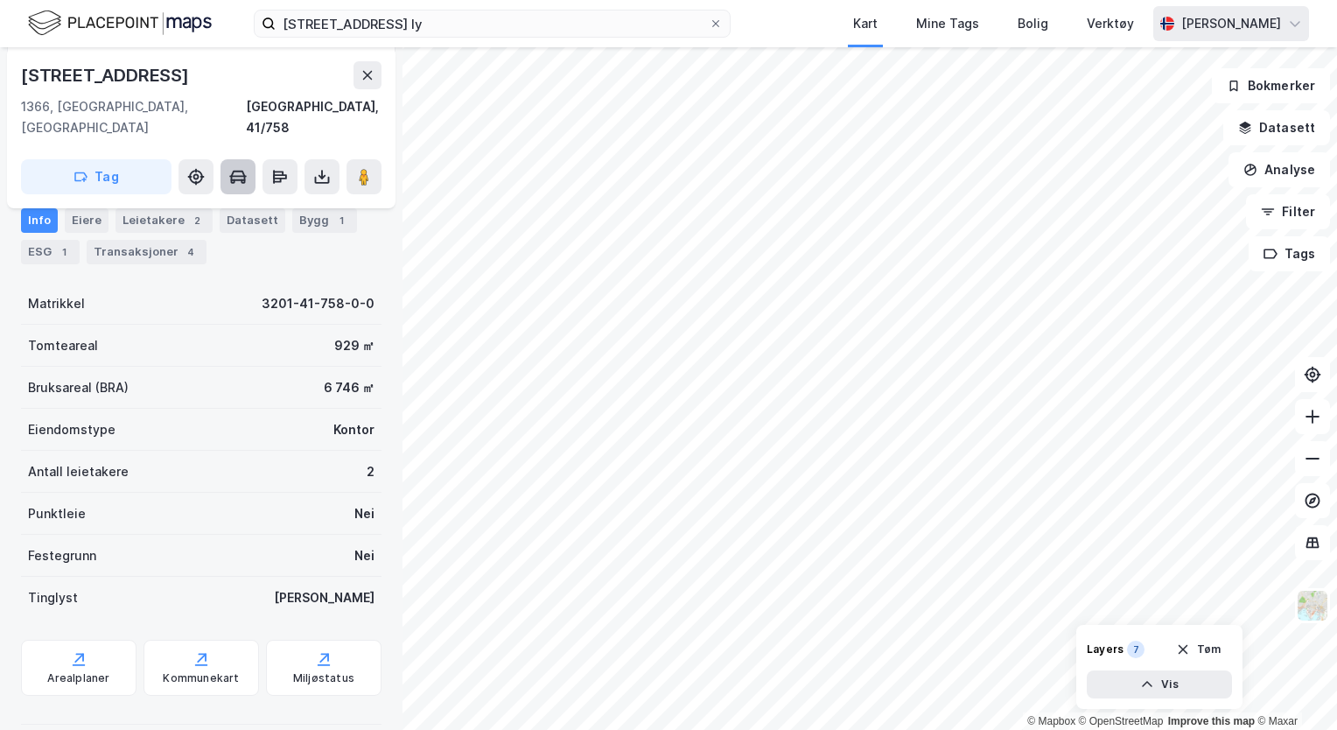
click at [238, 168] on icon at bounding box center [238, 177] width 18 height 18
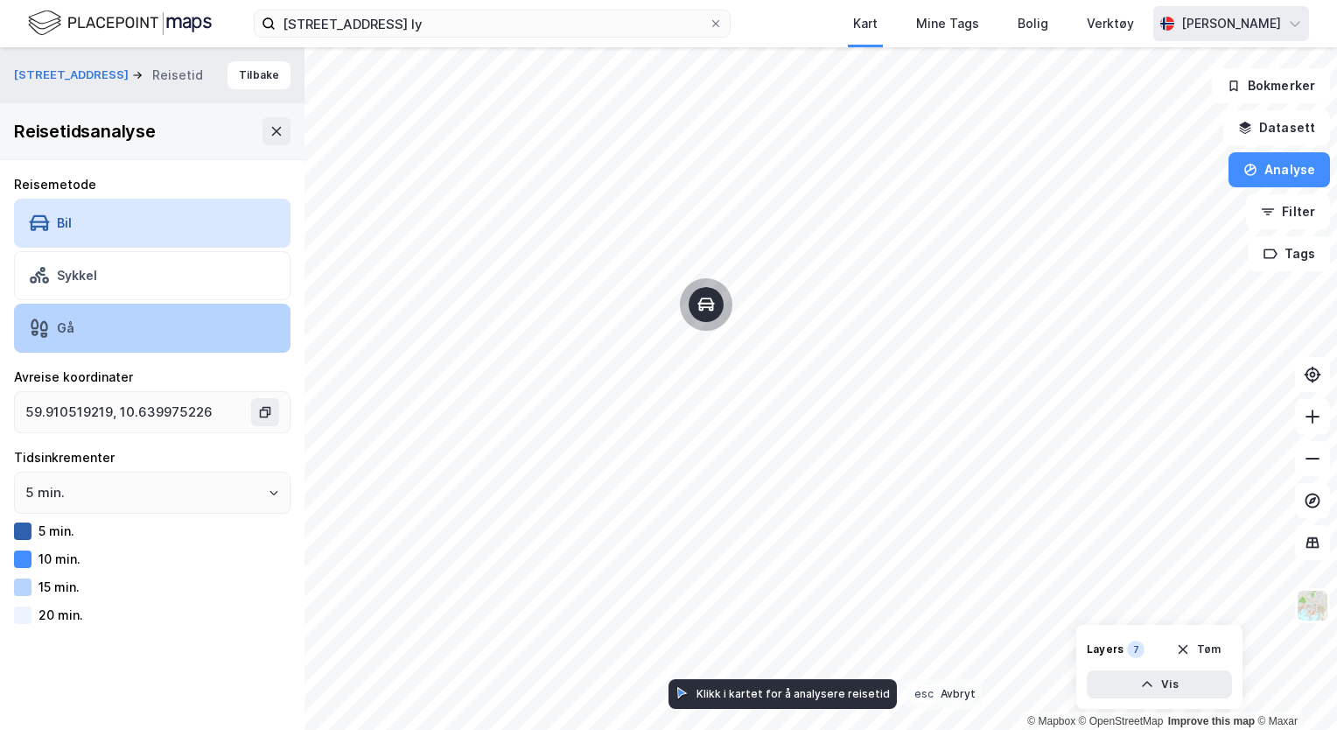
click at [153, 320] on div "Gå" at bounding box center [152, 328] width 277 height 49
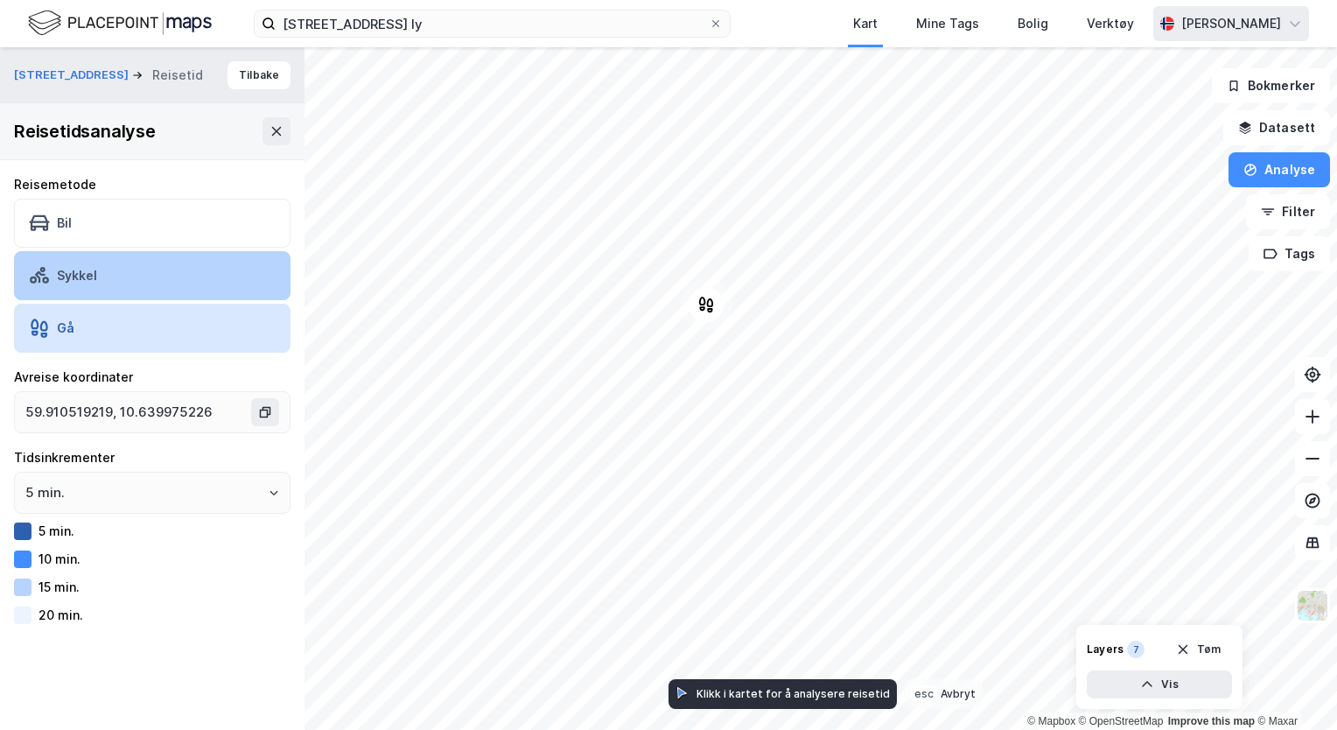
click at [136, 285] on div "Sykkel" at bounding box center [152, 275] width 277 height 49
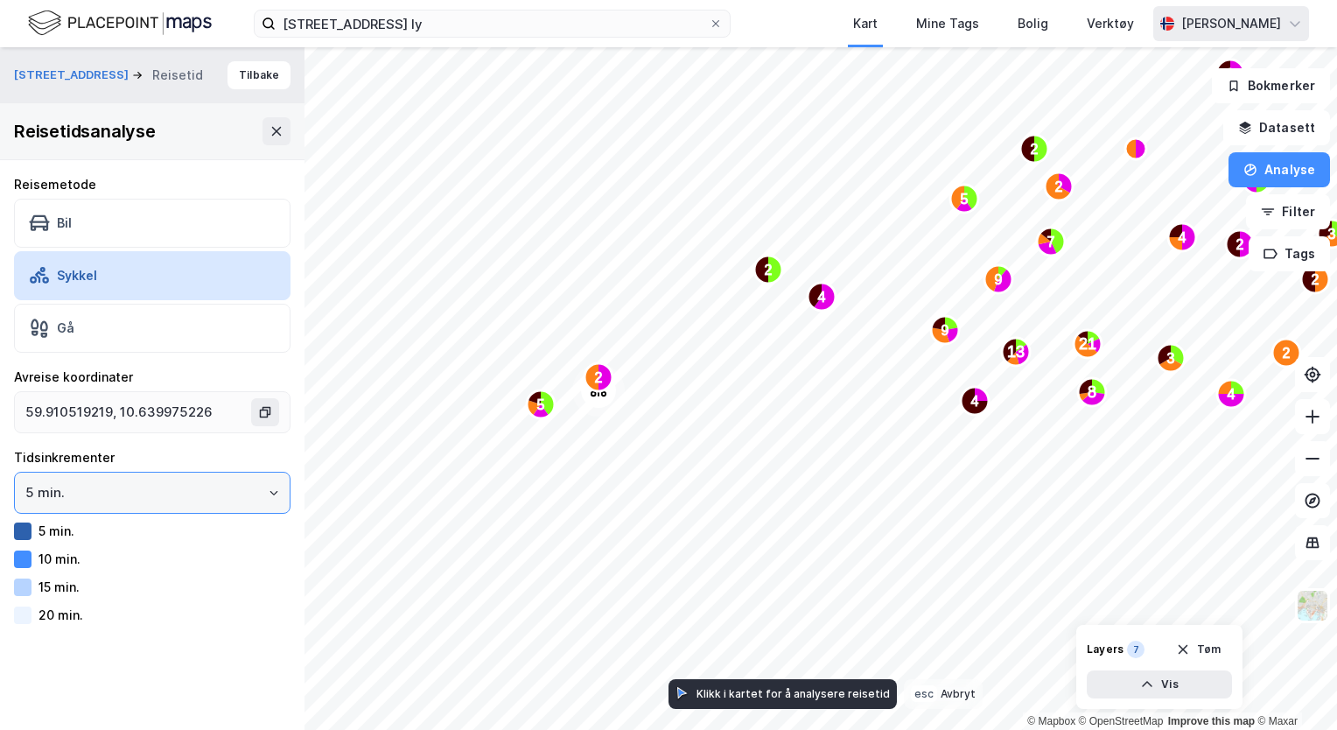
click at [252, 488] on input "5 min." at bounding box center [152, 493] width 275 height 40
click at [62, 556] on li "10 min." at bounding box center [145, 561] width 263 height 32
click at [74, 598] on div "10 min. 10 min. 20 min. 30 min. 40 min." at bounding box center [152, 549] width 277 height 154
click at [58, 586] on div "30 min." at bounding box center [61, 586] width 45 height 15
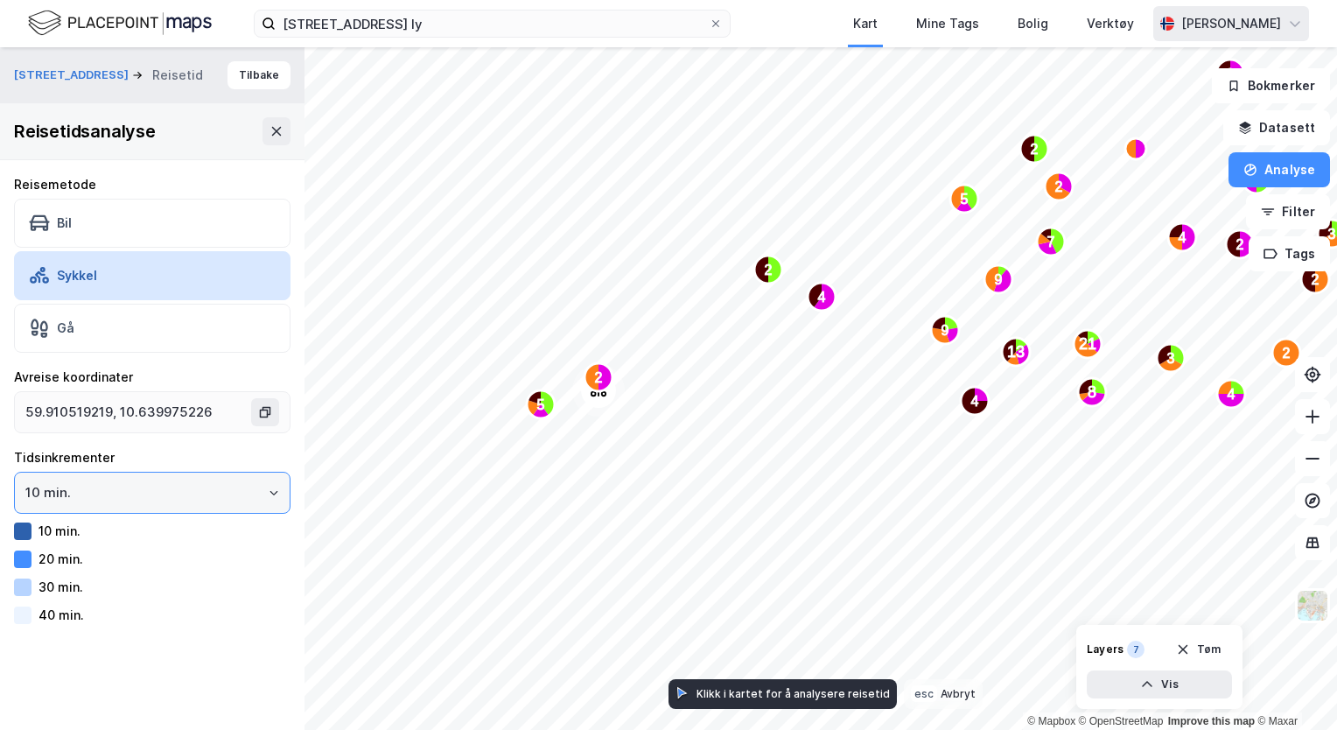
drag, startPoint x: 58, startPoint y: 586, endPoint x: 39, endPoint y: 487, distance: 100.7
click at [39, 487] on input "10 min." at bounding box center [152, 493] width 275 height 40
drag, startPoint x: 39, startPoint y: 487, endPoint x: 84, endPoint y: 530, distance: 62.5
click at [84, 530] on li "5 min." at bounding box center [145, 529] width 263 height 32
type input "5 min."
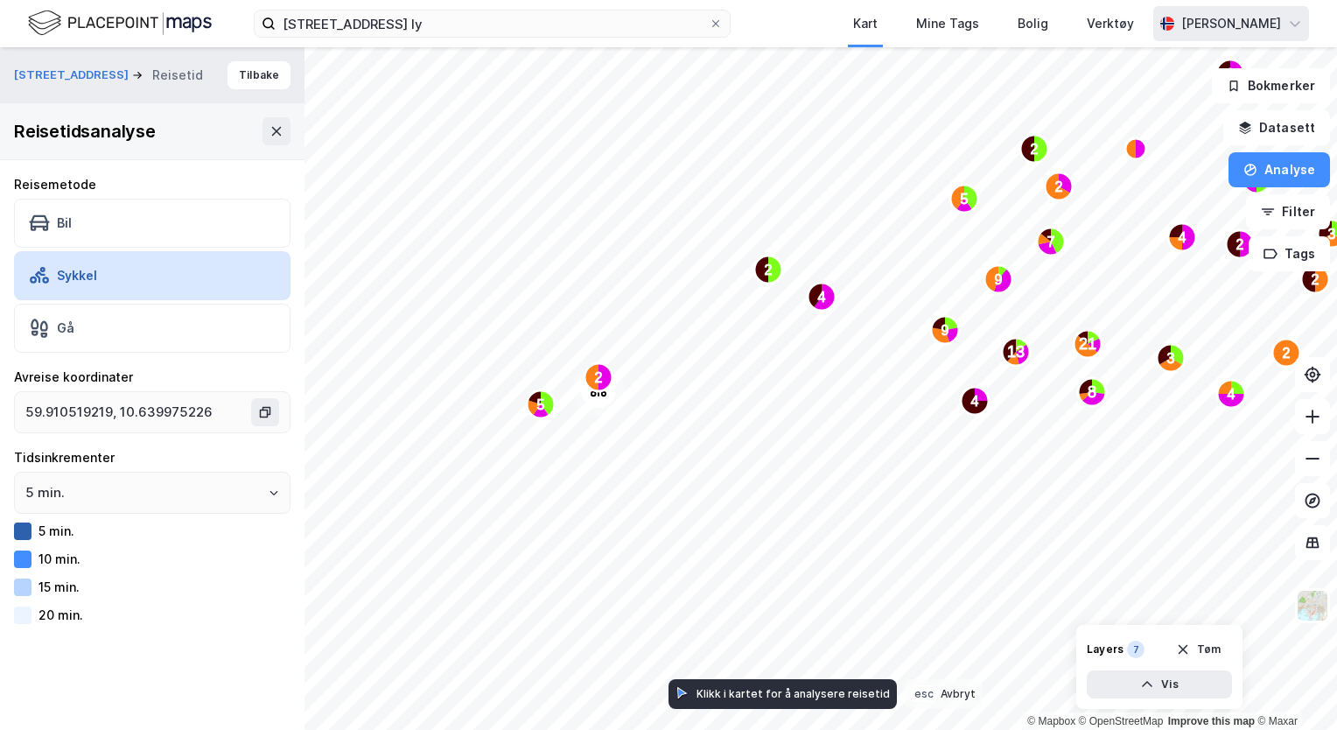
click at [84, 530] on div "5 min." at bounding box center [152, 531] width 277 height 21
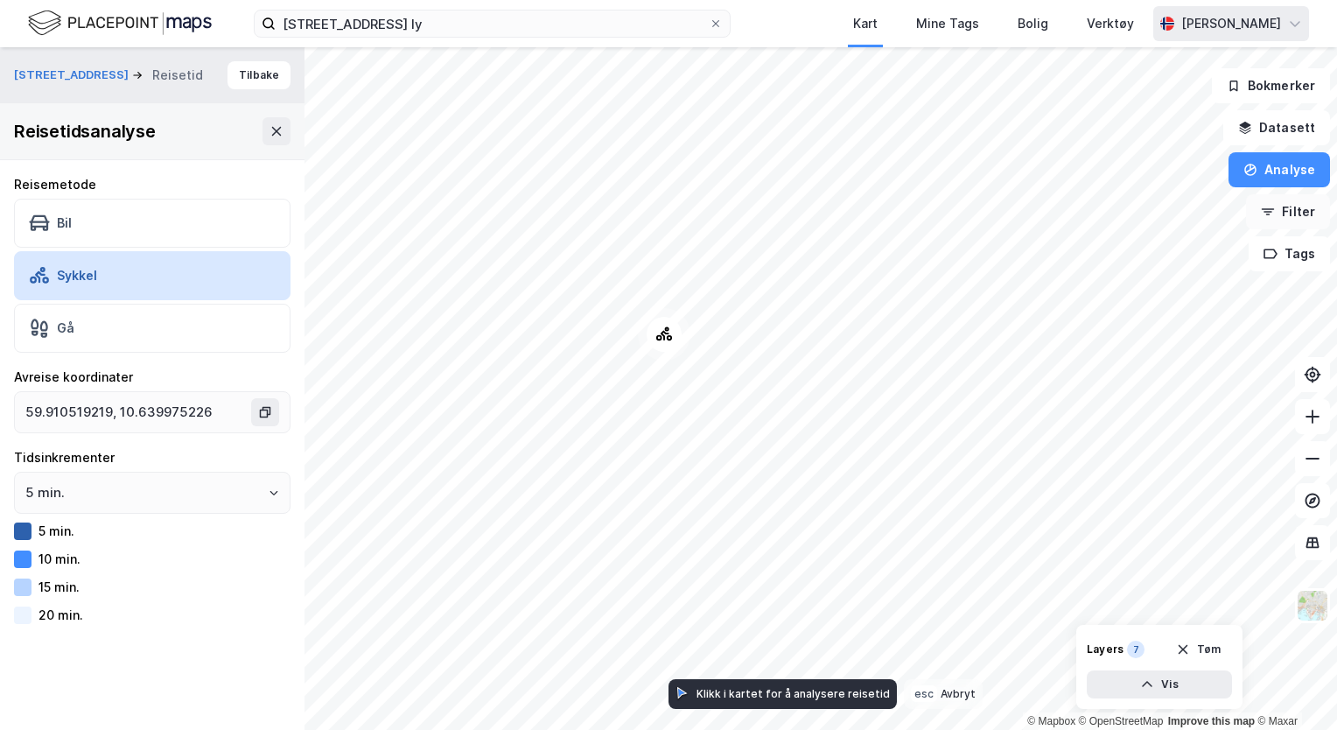
click at [1293, 213] on button "Filter" at bounding box center [1288, 211] width 84 height 35
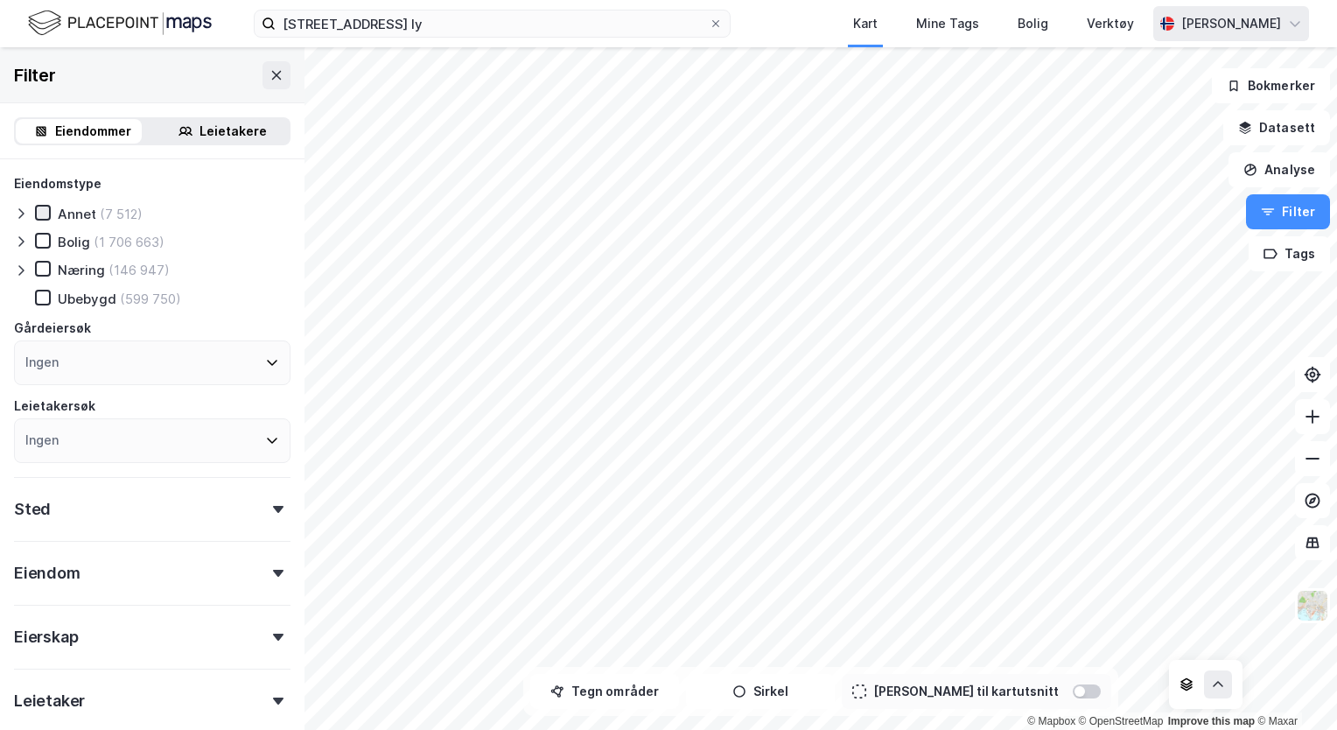
click at [39, 209] on icon at bounding box center [43, 213] width 12 height 12
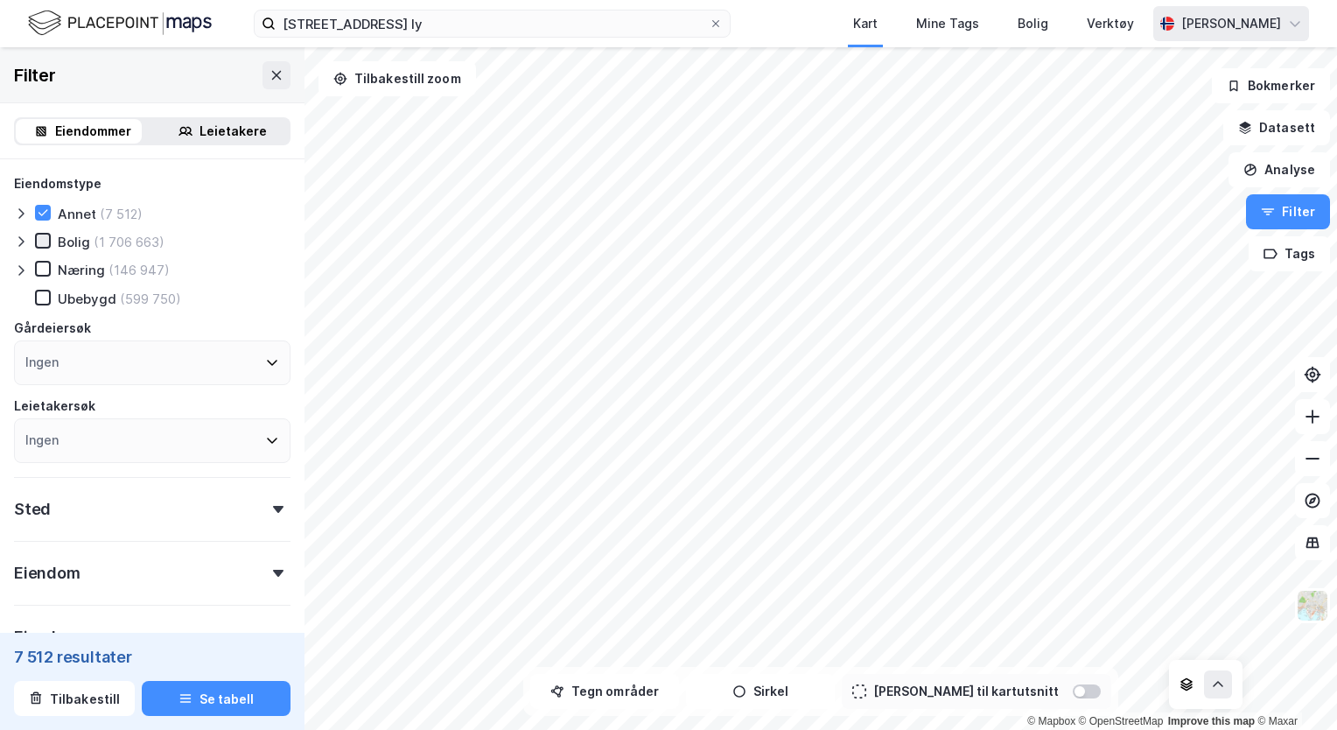
click at [41, 246] on icon at bounding box center [43, 241] width 12 height 12
click at [1260, 175] on button "Analyse" at bounding box center [1280, 169] width 102 height 35
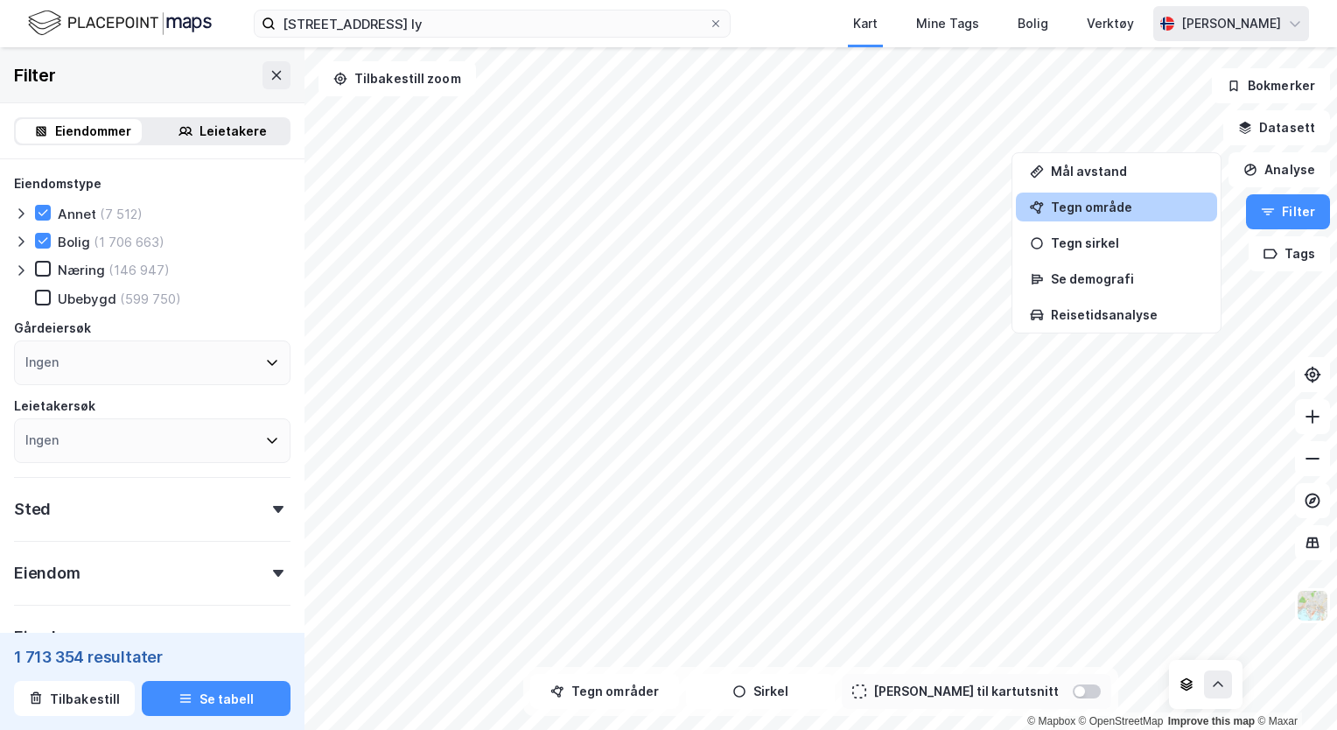
click at [1055, 209] on div "Tegn område" at bounding box center [1127, 207] width 152 height 15
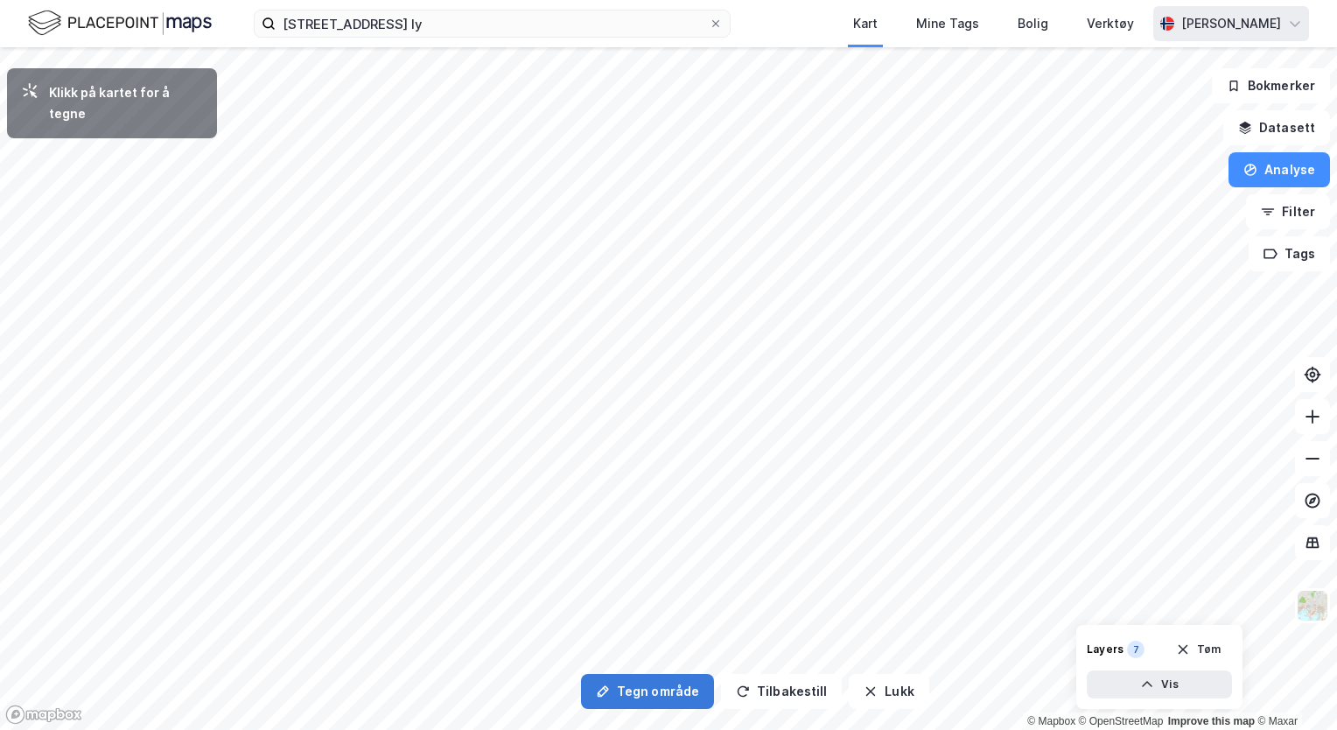
click at [631, 697] on button "Tegn område" at bounding box center [647, 691] width 133 height 35
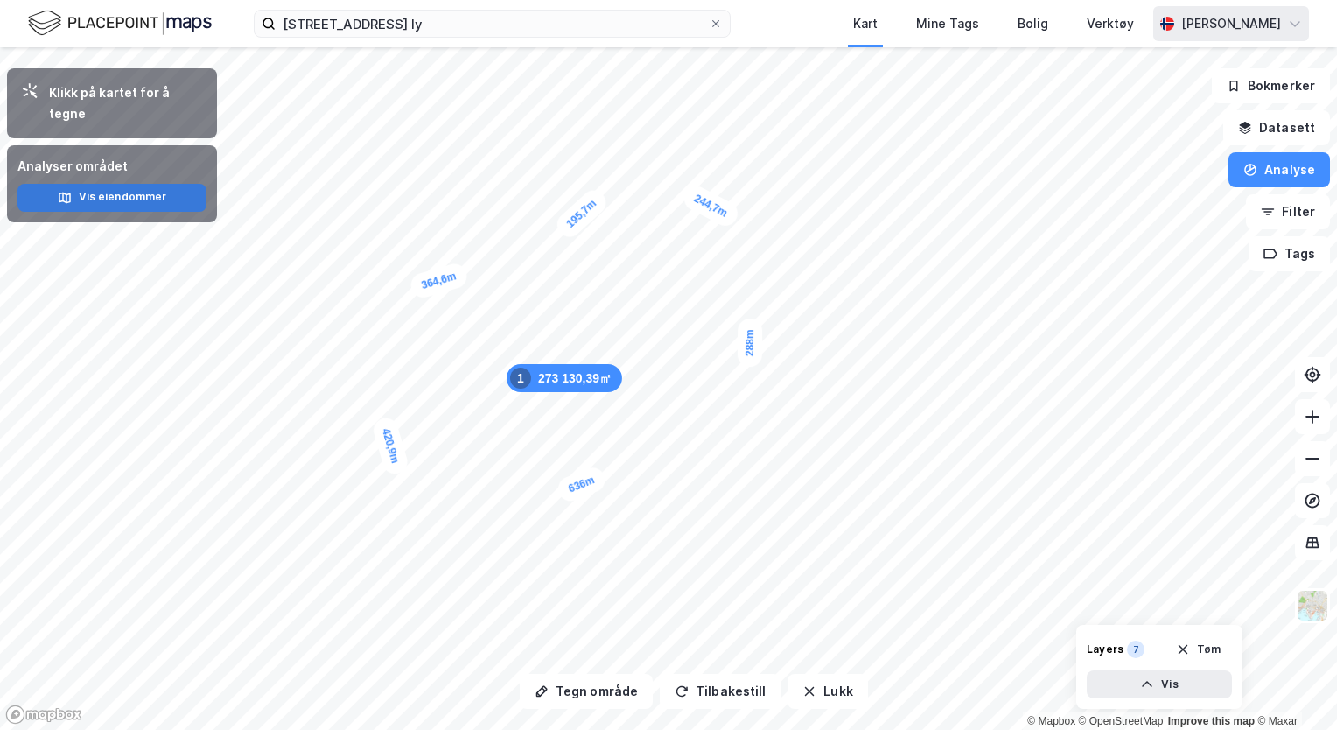
click at [137, 184] on button "Vis eiendommer" at bounding box center [112, 198] width 189 height 28
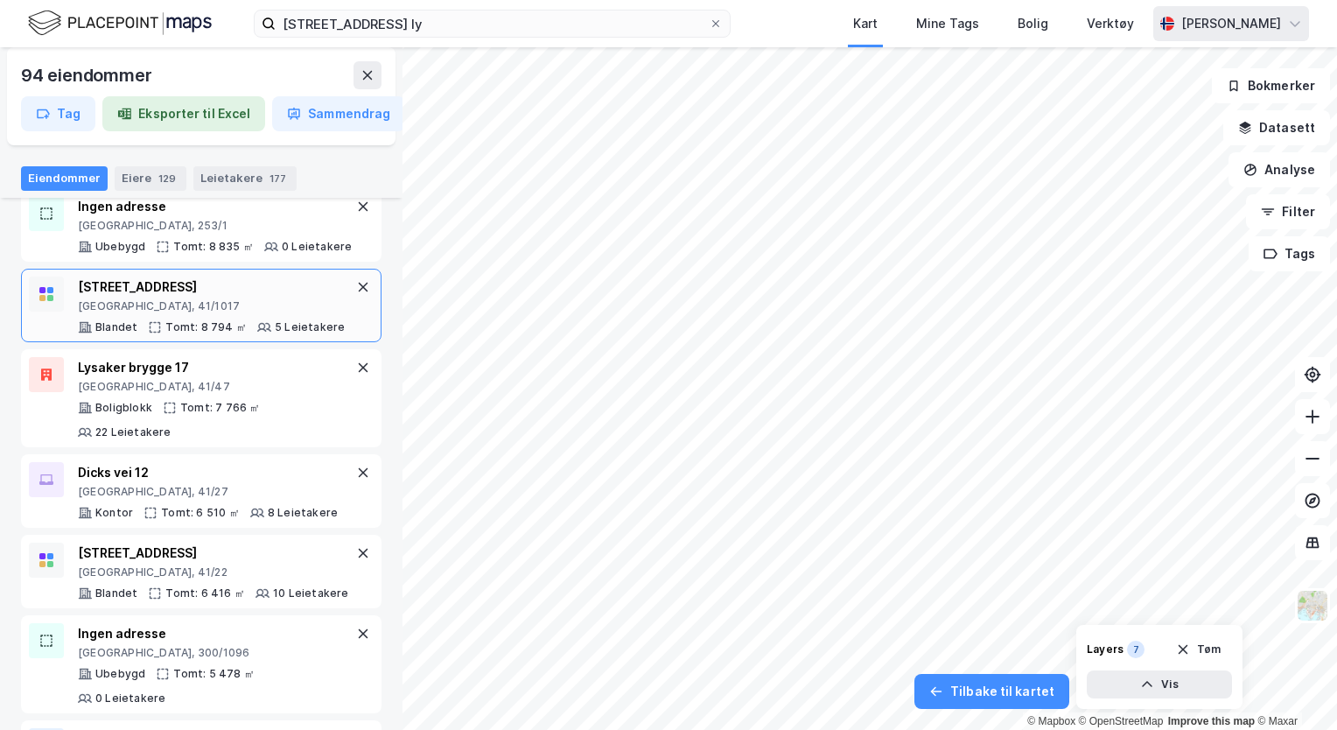
scroll to position [700, 0]
